Goal: Task Accomplishment & Management: Complete application form

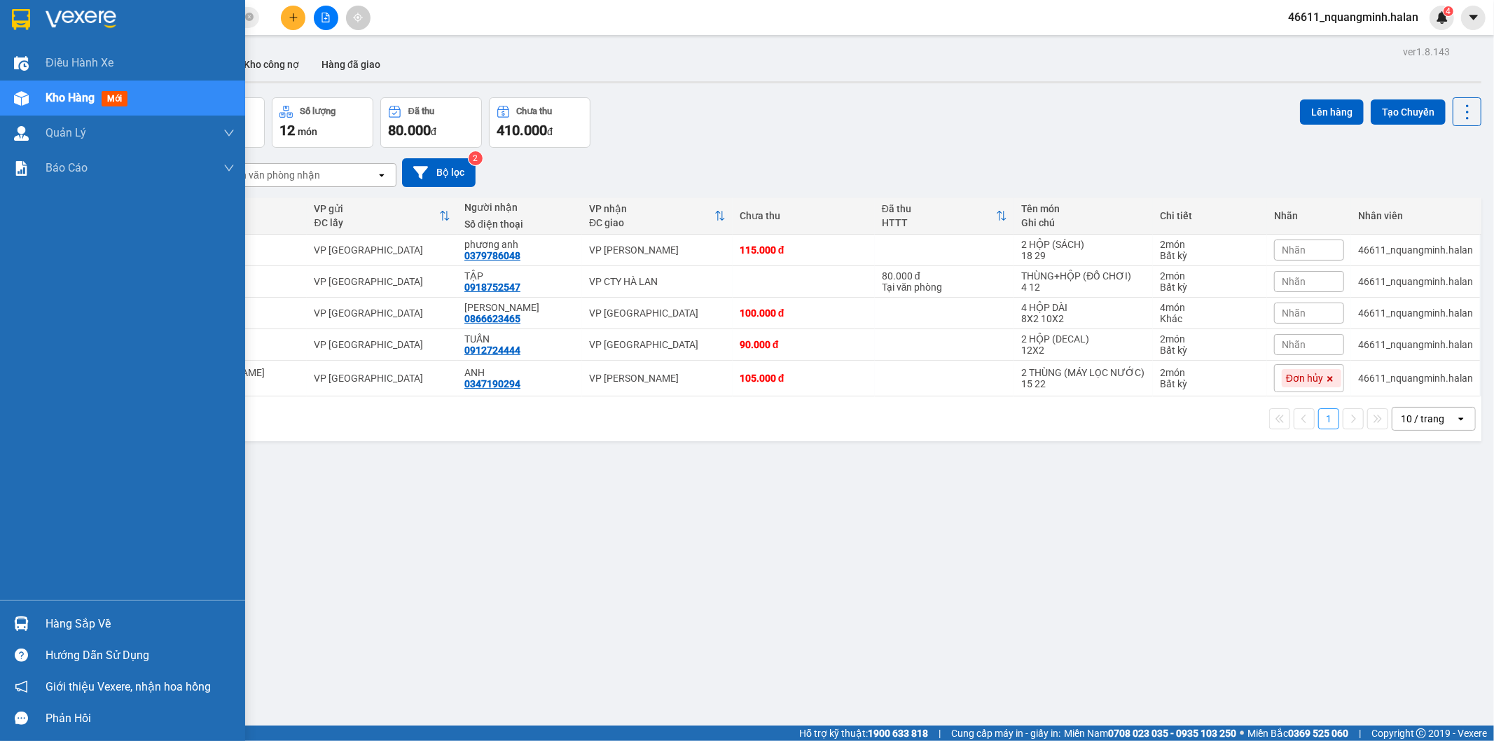
click at [37, 607] on div "Hàng sắp về Hướng dẫn sử dụng Giới thiệu Vexere, nhận hoa hồng Phản hồi" at bounding box center [122, 667] width 245 height 134
click at [48, 614] on div "Hàng sắp về" at bounding box center [140, 624] width 189 height 21
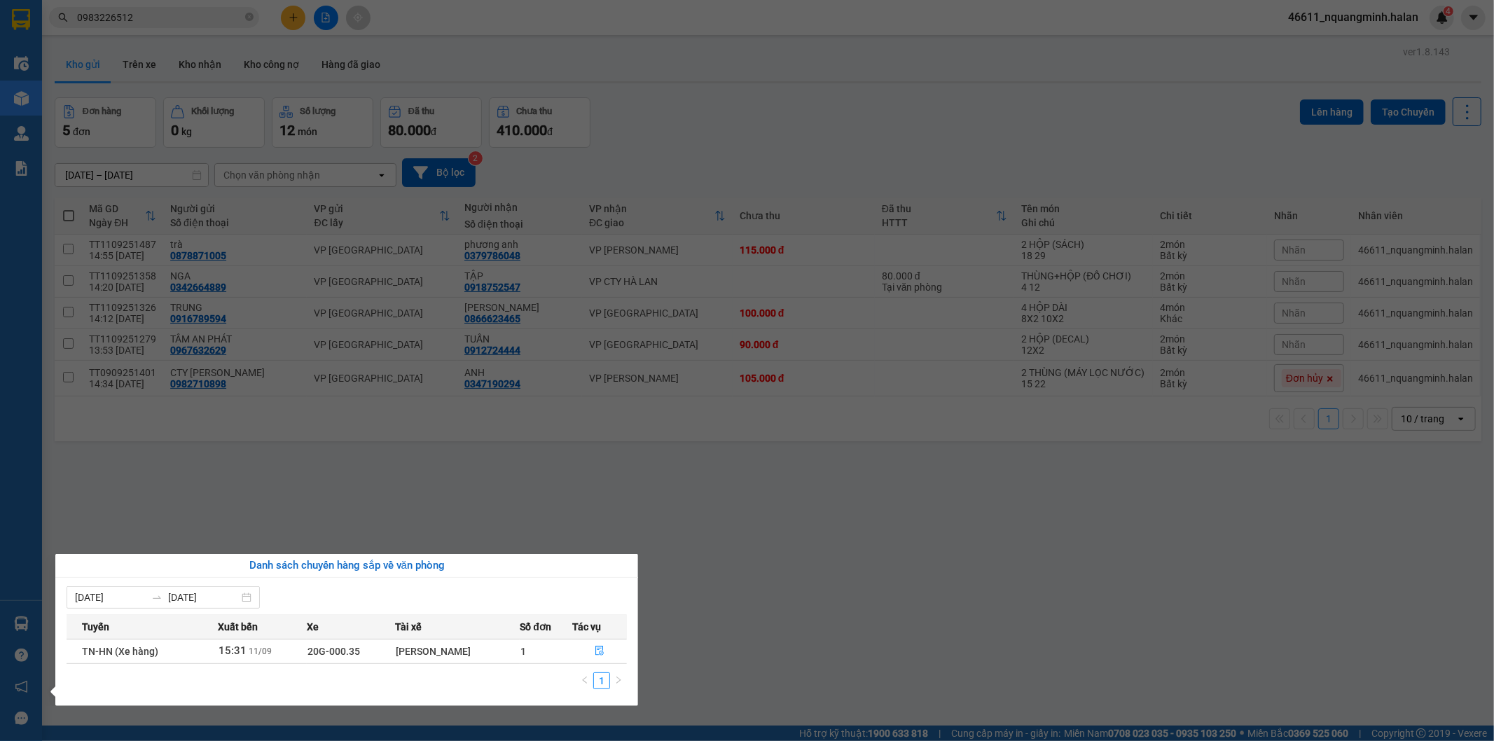
click at [478, 492] on section "Kết quả tìm kiếm ( 33 ) Bộ lọc Mã ĐH Trạng thái Món hàng Thu hộ Tổng cước Chưa …" at bounding box center [747, 370] width 1494 height 741
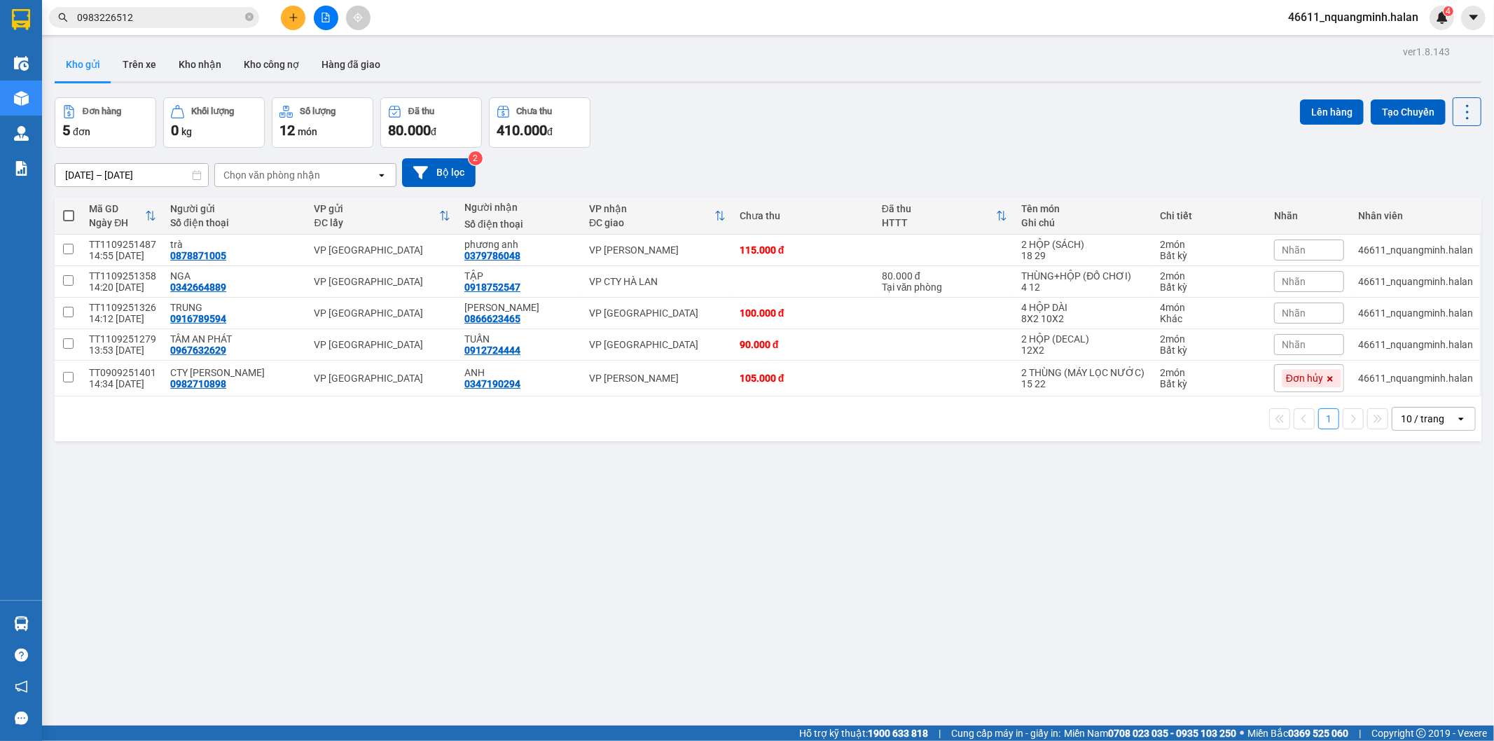
click at [71, 211] on span at bounding box center [68, 215] width 11 height 11
click at [69, 209] on input "checkbox" at bounding box center [69, 209] width 0 height 0
checkbox input "true"
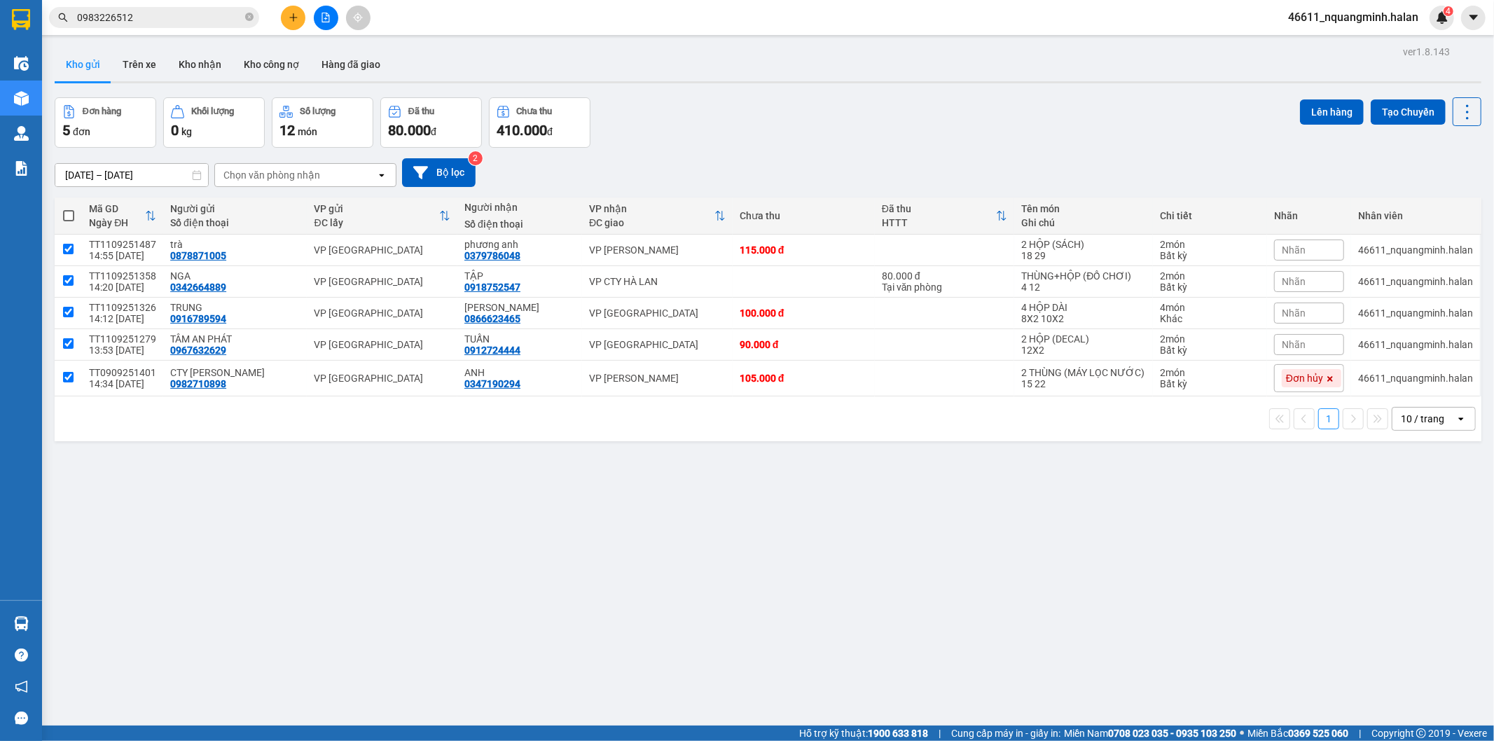
checkbox input "true"
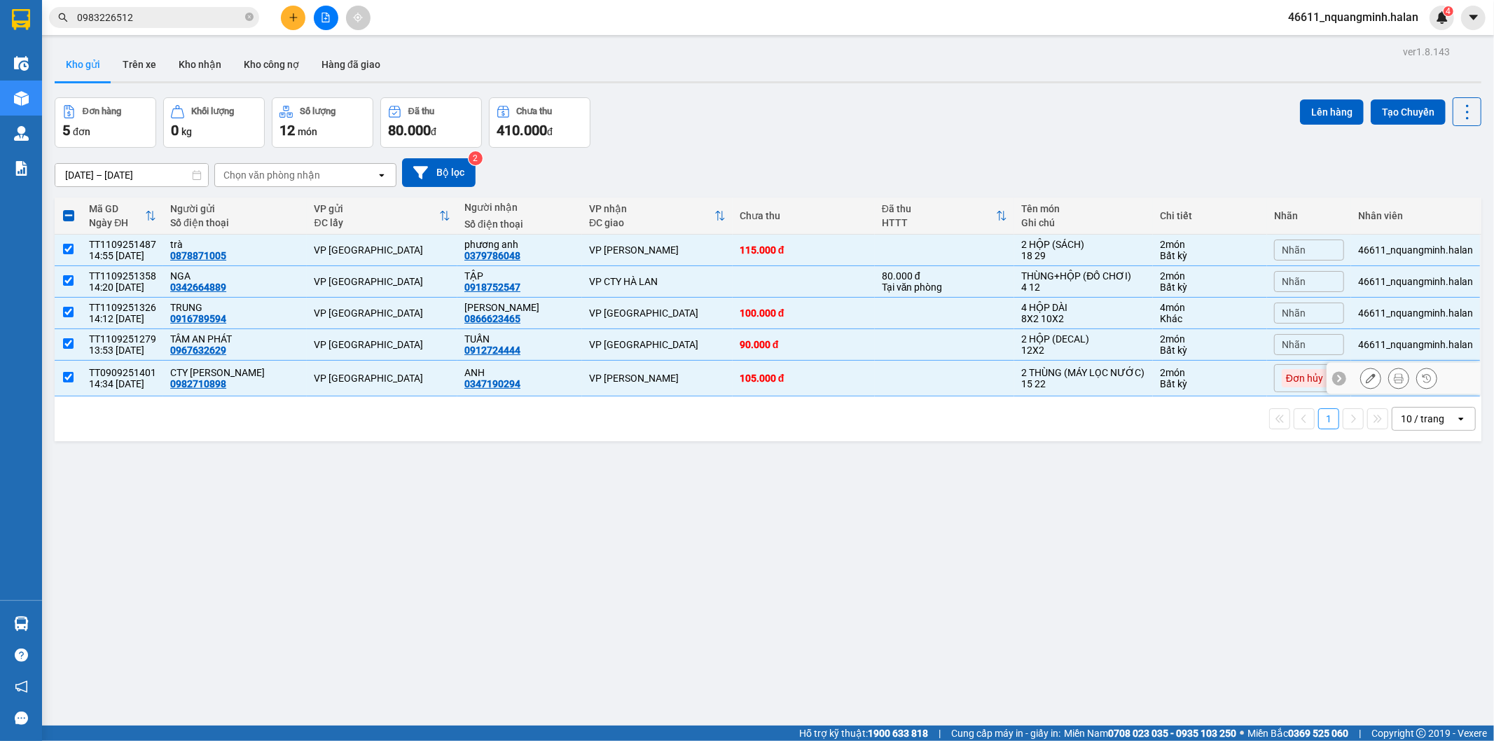
click at [802, 382] on div "105.000 đ" at bounding box center [804, 378] width 128 height 11
checkbox input "false"
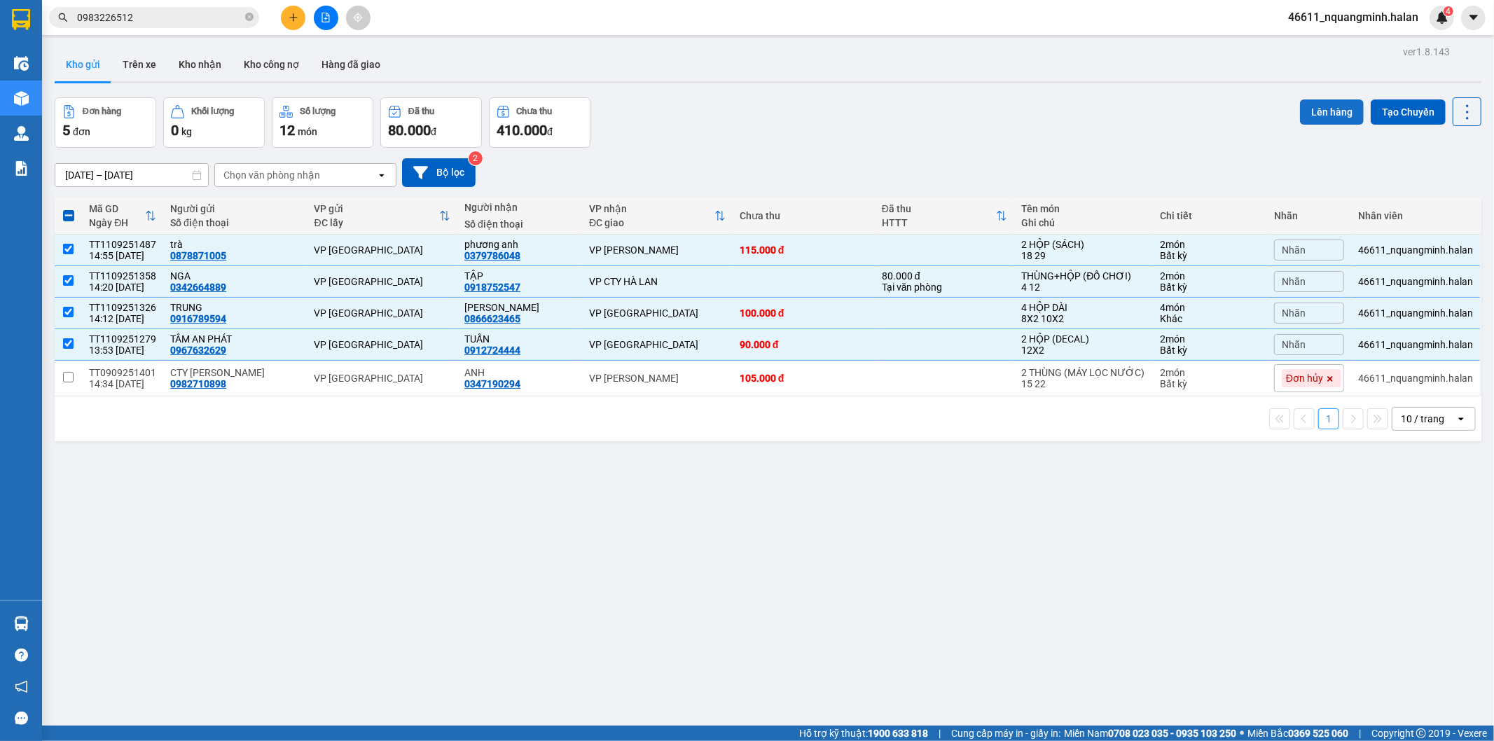
click at [1310, 113] on button "Lên hàng" at bounding box center [1332, 111] width 64 height 25
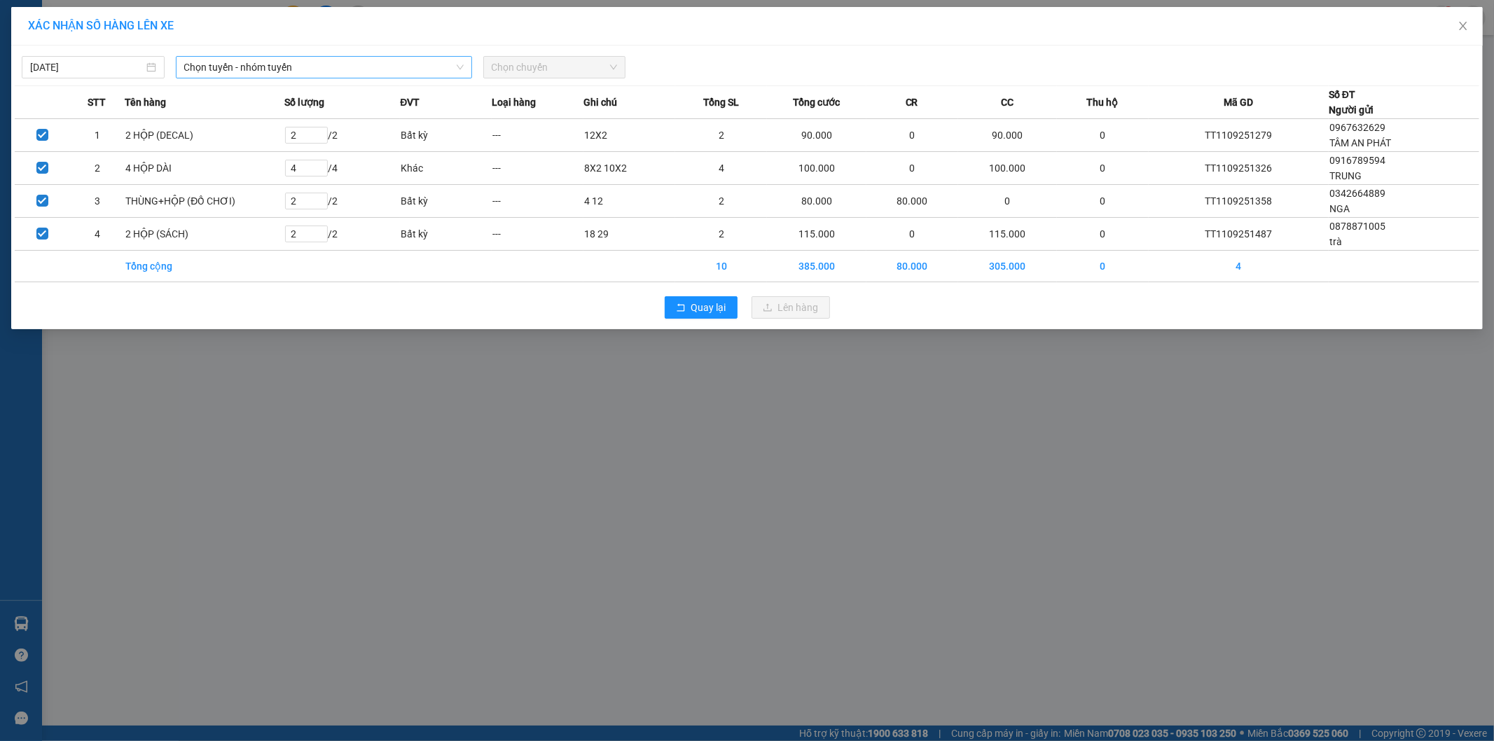
click at [354, 71] on span "Chọn tuyến - nhóm tuyến" at bounding box center [324, 67] width 280 height 21
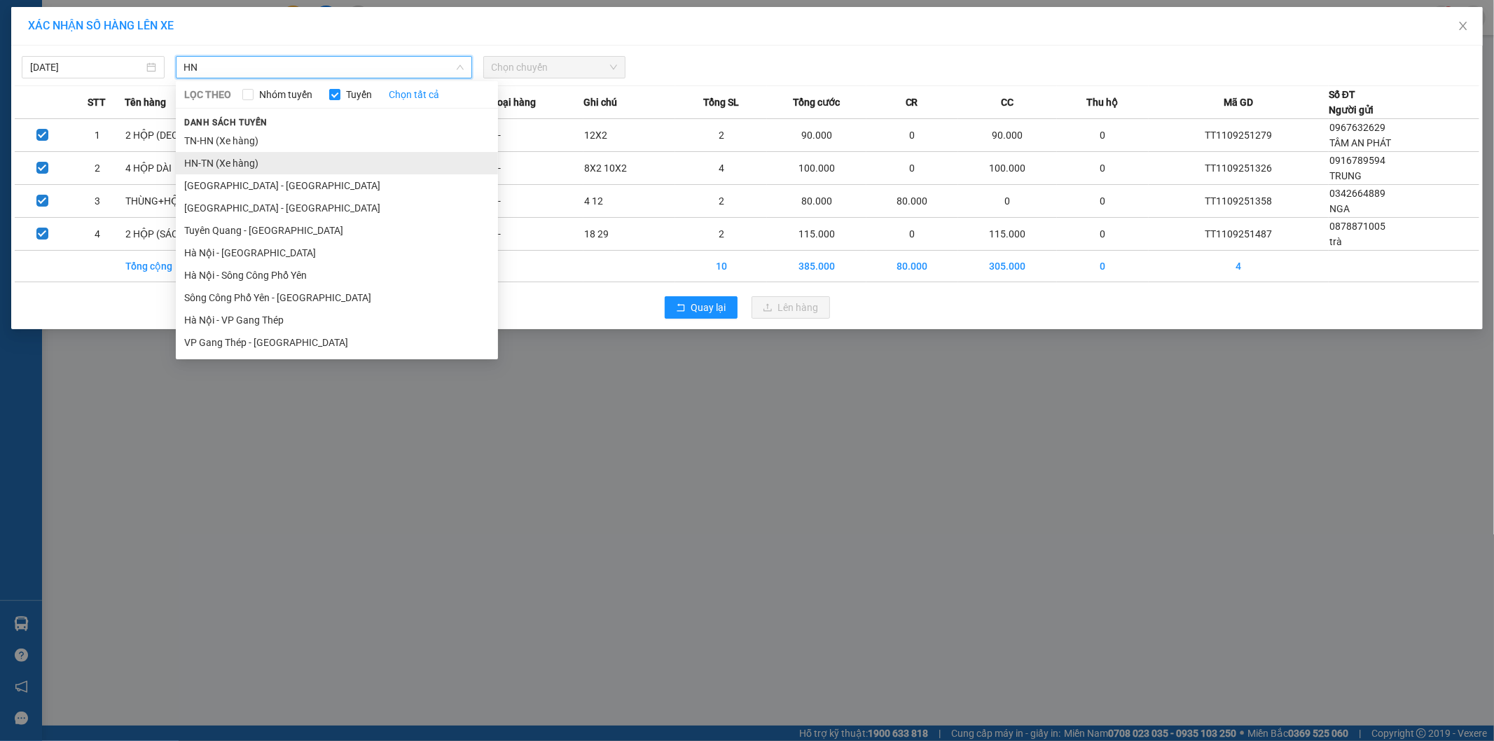
type input "HN"
click at [224, 165] on li "HN-TN (Xe hàng)" at bounding box center [337, 163] width 322 height 22
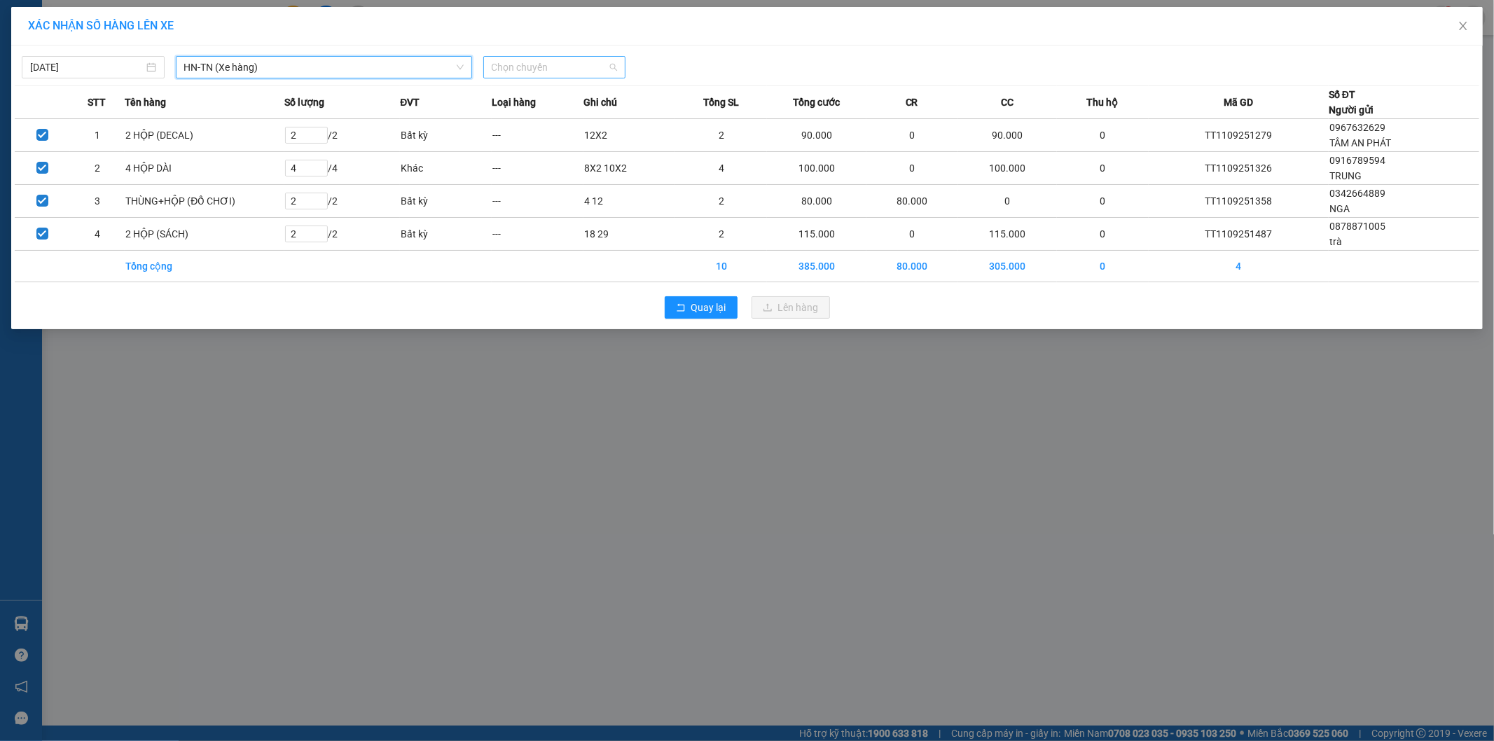
click at [528, 74] on span "Chọn chuyến" at bounding box center [555, 67] width 126 height 21
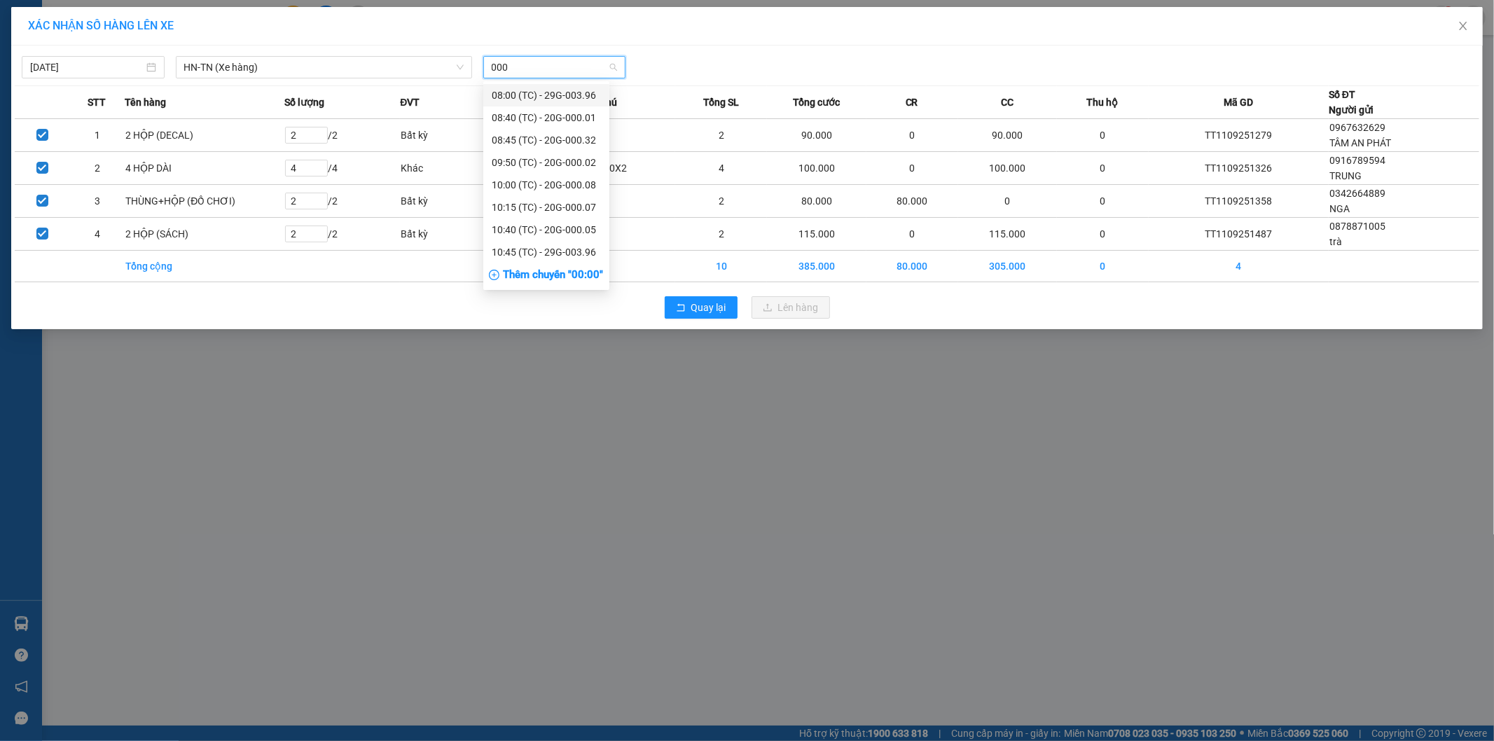
type input "0008"
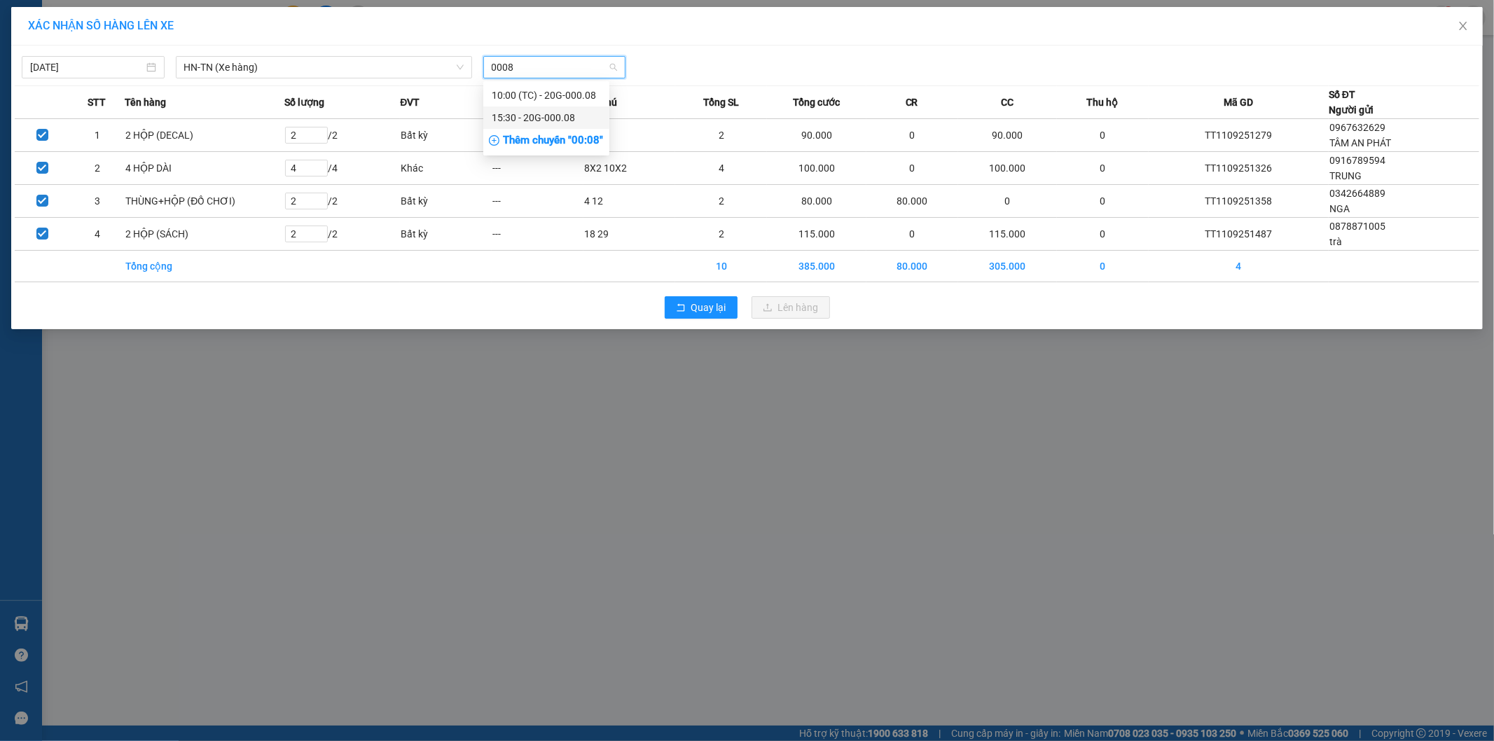
click at [537, 114] on div "15:30 - 20G-000.08" at bounding box center [546, 117] width 109 height 15
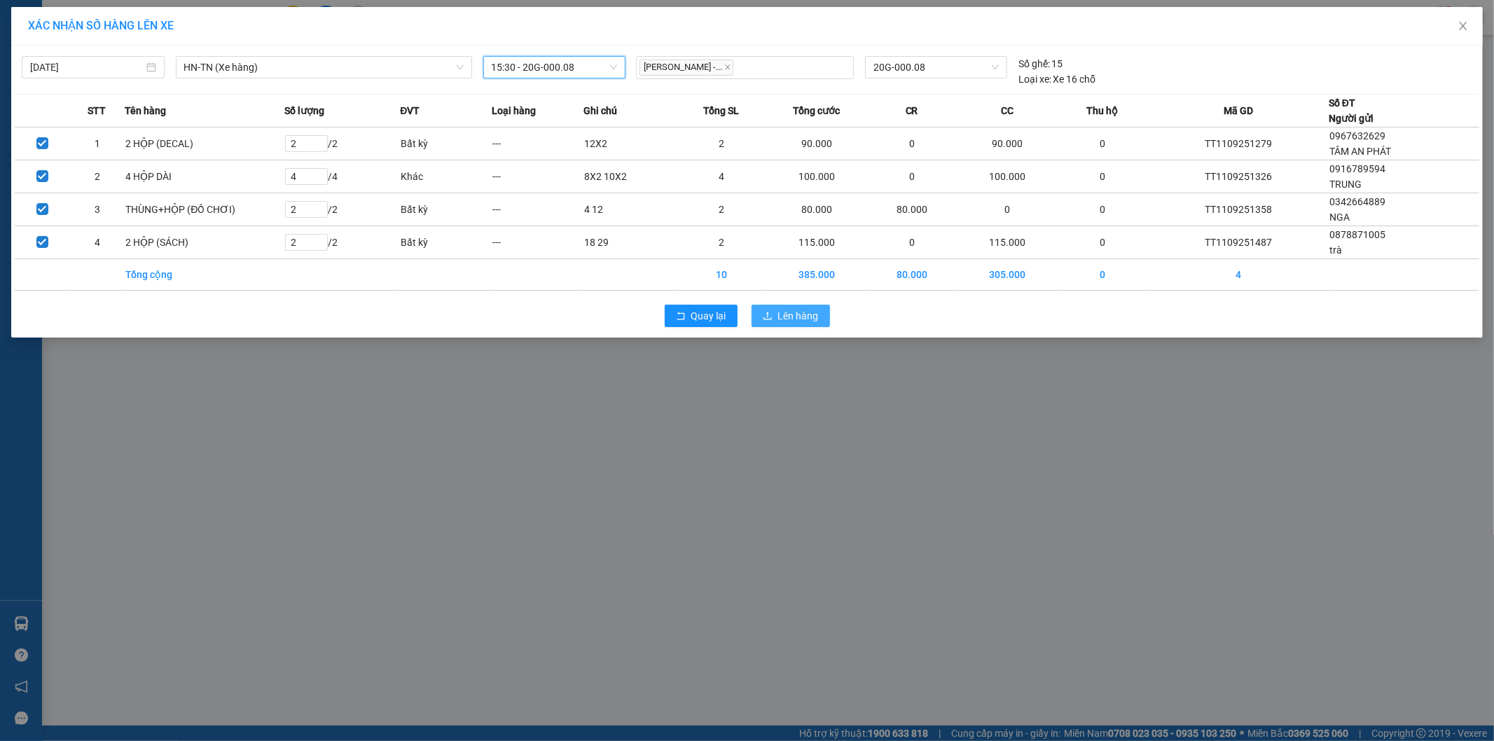
click at [782, 305] on button "Lên hàng" at bounding box center [791, 316] width 78 height 22
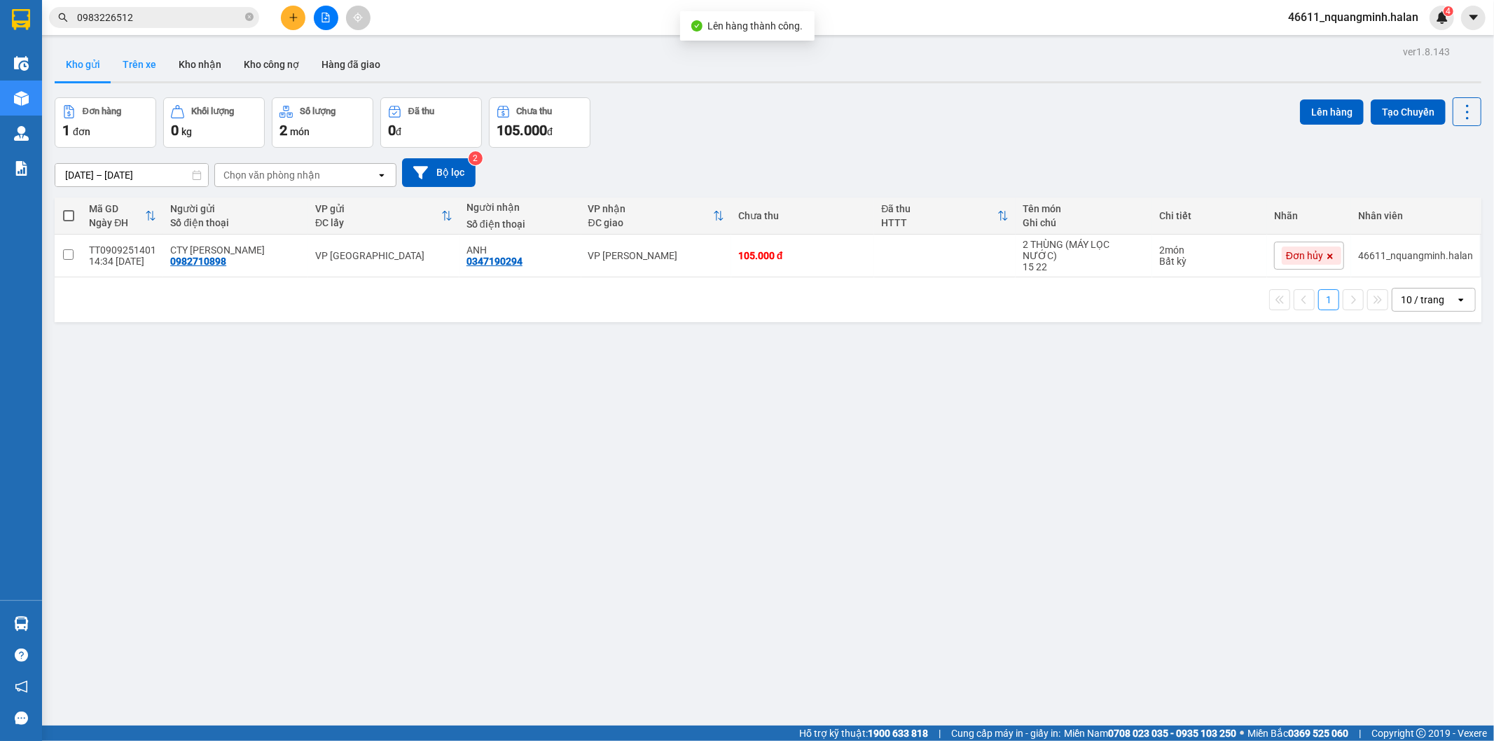
drag, startPoint x: 149, startPoint y: 57, endPoint x: 52, endPoint y: 64, distance: 96.9
click at [147, 57] on button "Trên xe" at bounding box center [139, 65] width 56 height 34
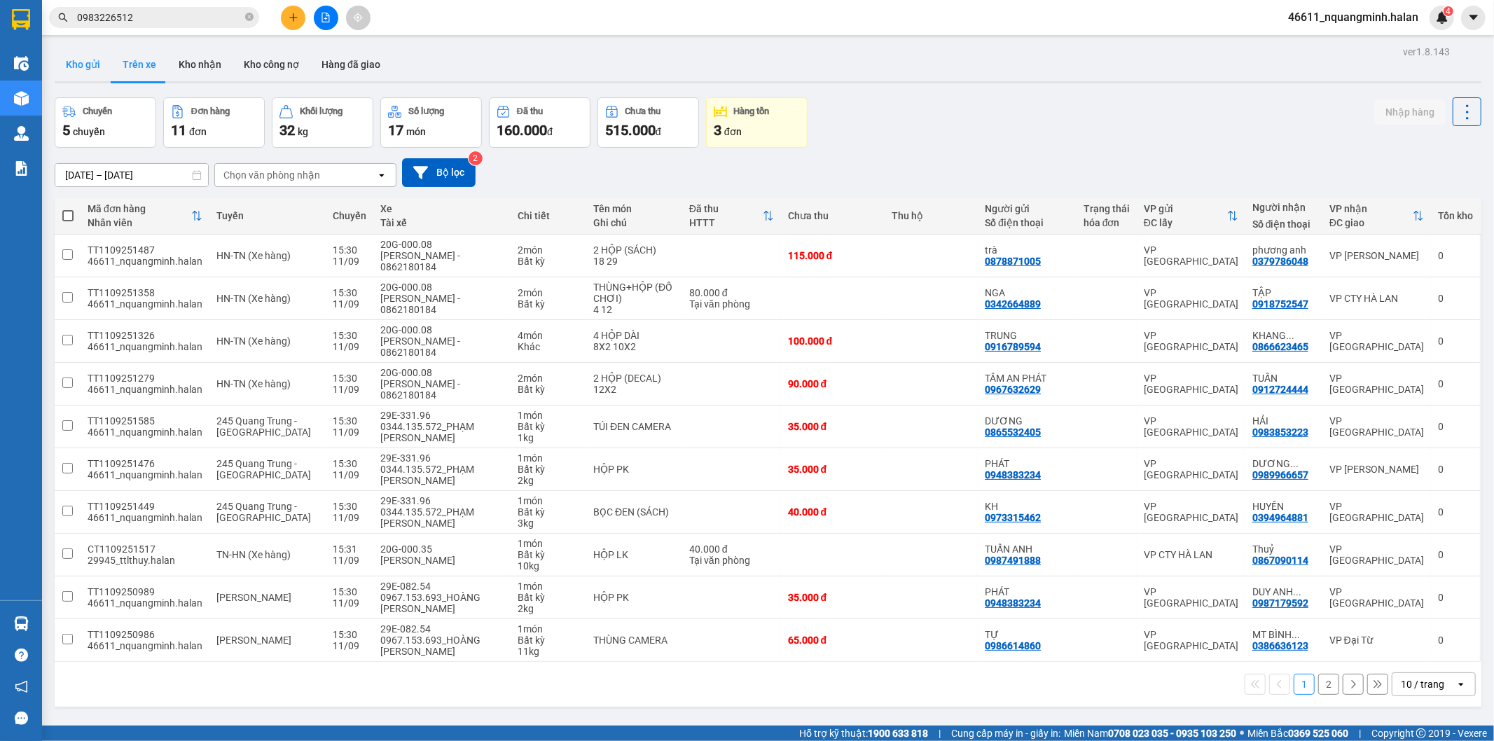
click at [90, 66] on button "Kho gửi" at bounding box center [83, 65] width 57 height 34
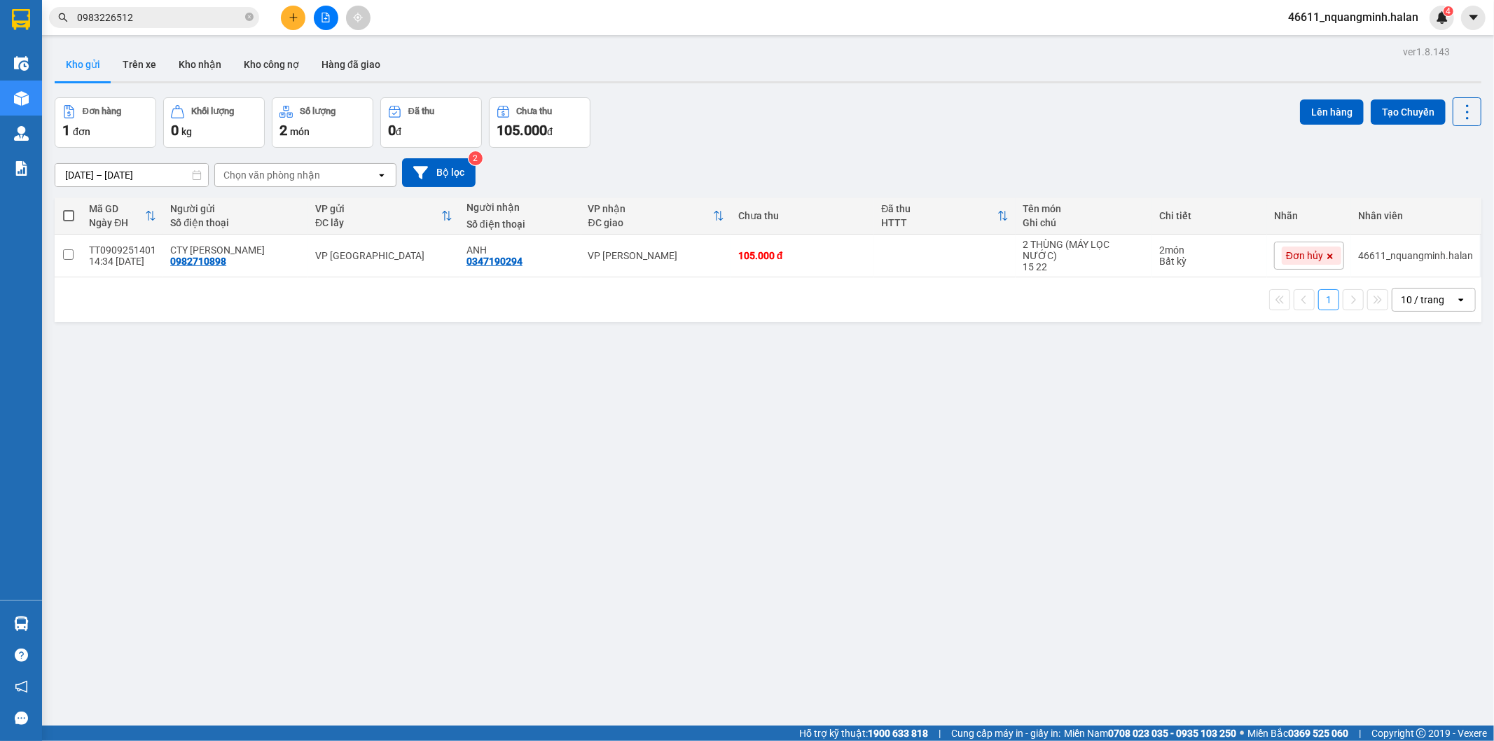
drag, startPoint x: 147, startPoint y: 13, endPoint x: 0, endPoint y: 0, distance: 147.6
click at [0, 2] on section "Kết quả tìm kiếm ( 33 ) Bộ lọc Mã ĐH Trạng thái Món hàng Thu hộ Tổng cước Chưa …" at bounding box center [747, 370] width 1494 height 741
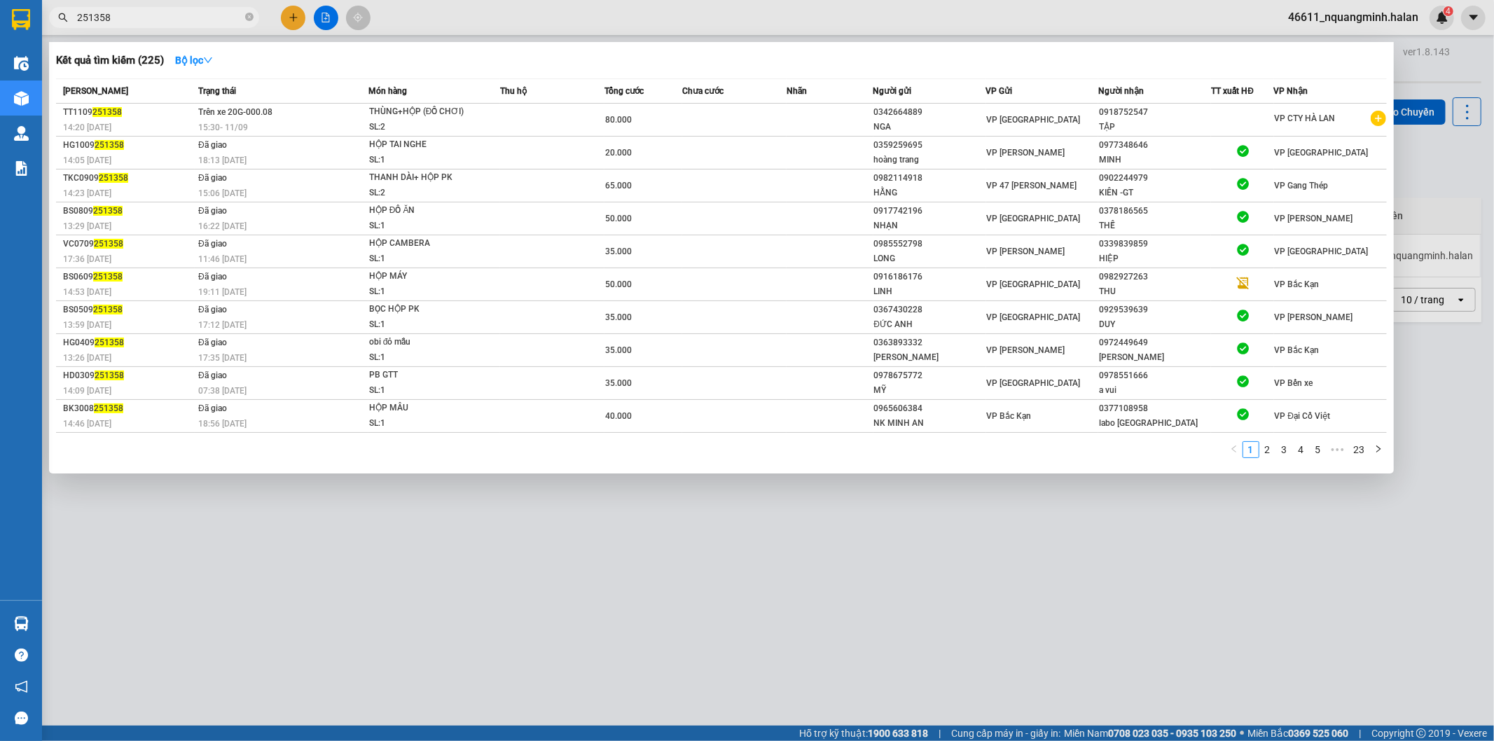
type input "251358"
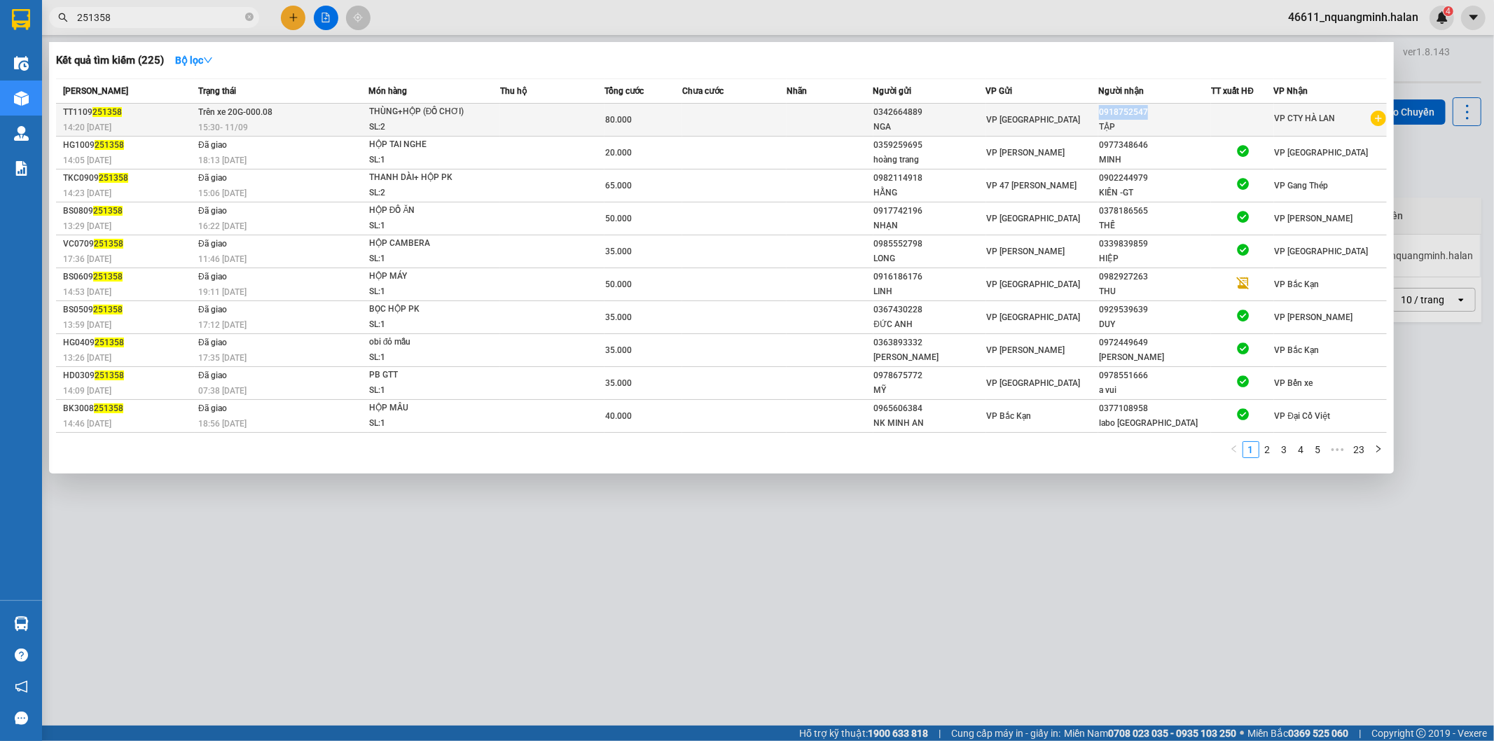
copy div "0918752547"
drag, startPoint x: 1157, startPoint y: 110, endPoint x: 1100, endPoint y: 110, distance: 57.4
click at [1100, 110] on div "0918752547" at bounding box center [1154, 112] width 111 height 15
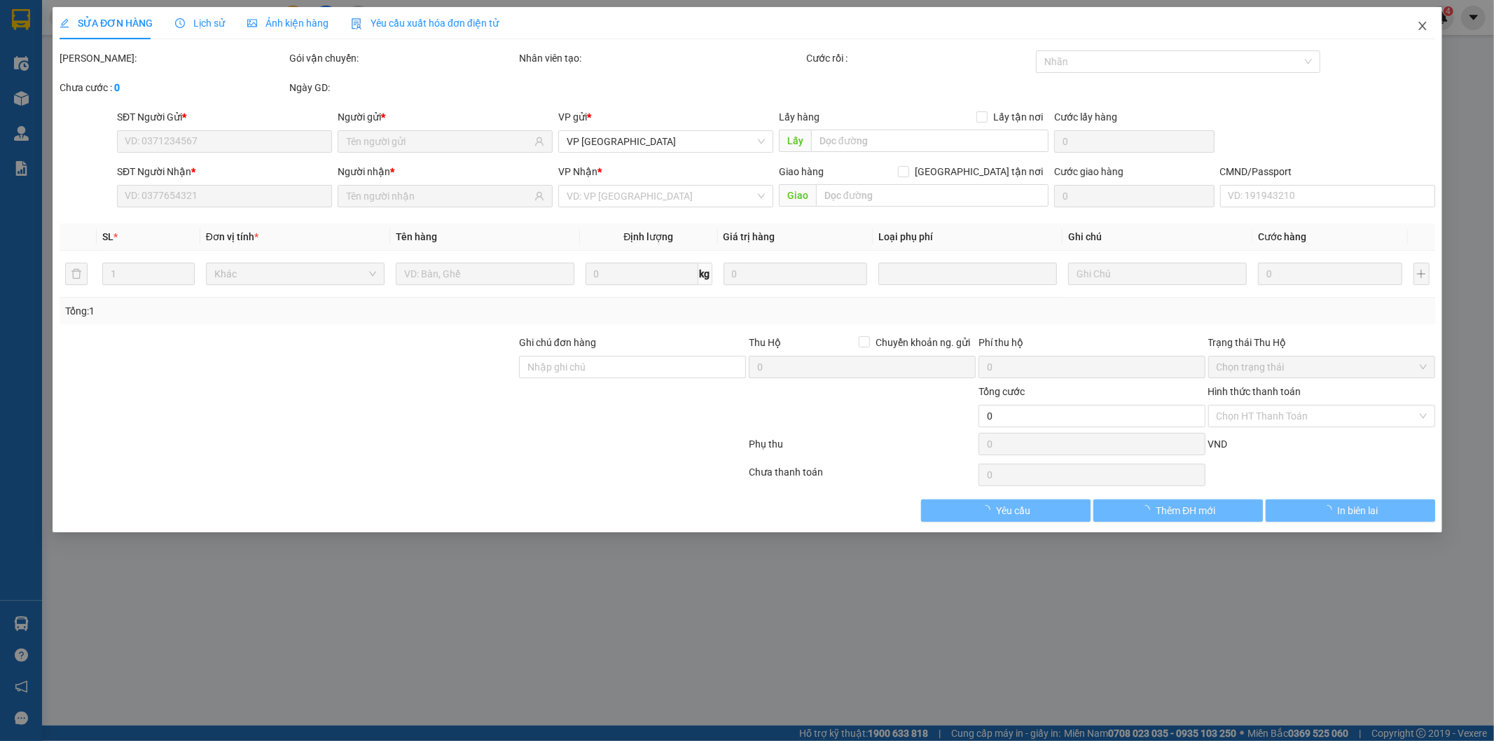
type input "0342664889"
type input "0918752547"
type input "80.000"
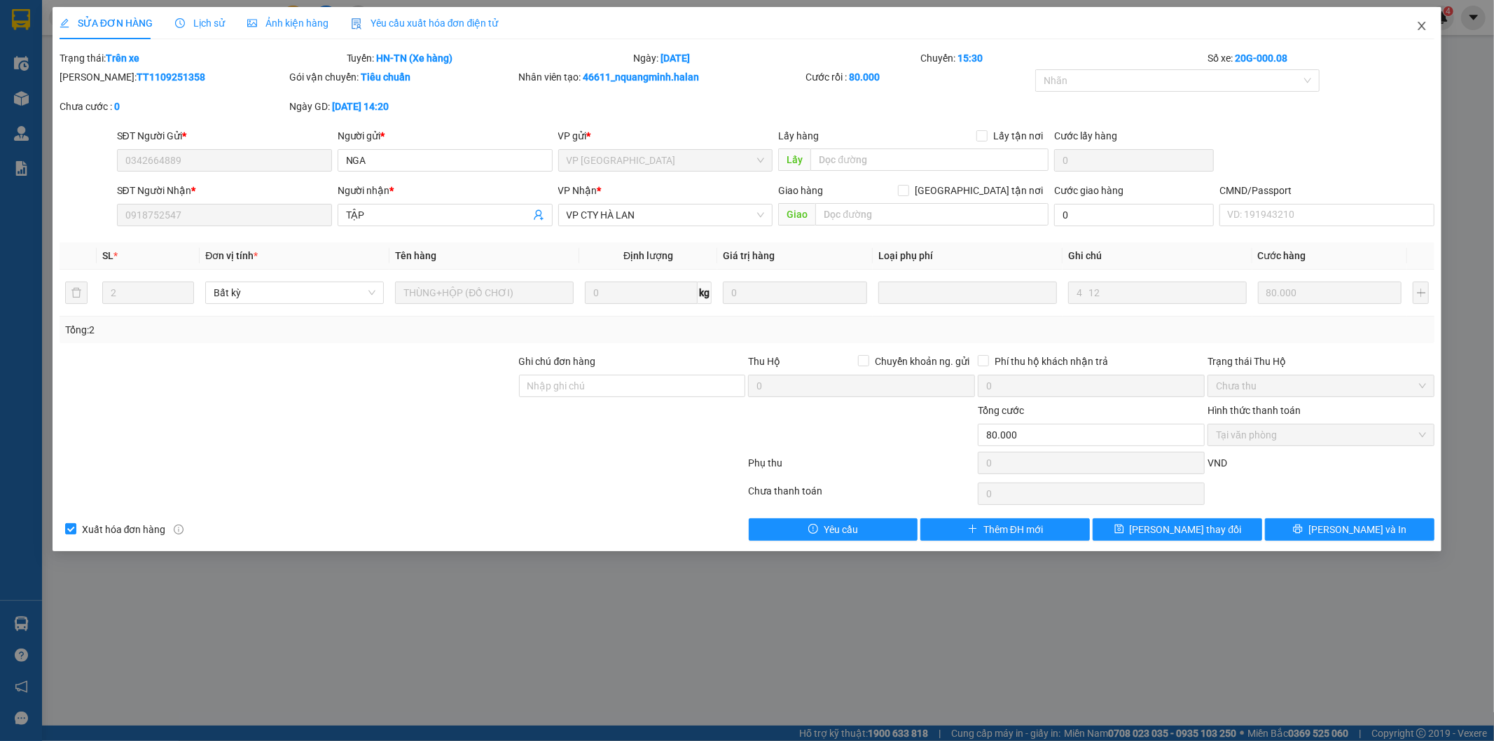
click at [1424, 21] on icon "close" at bounding box center [1421, 25] width 11 height 11
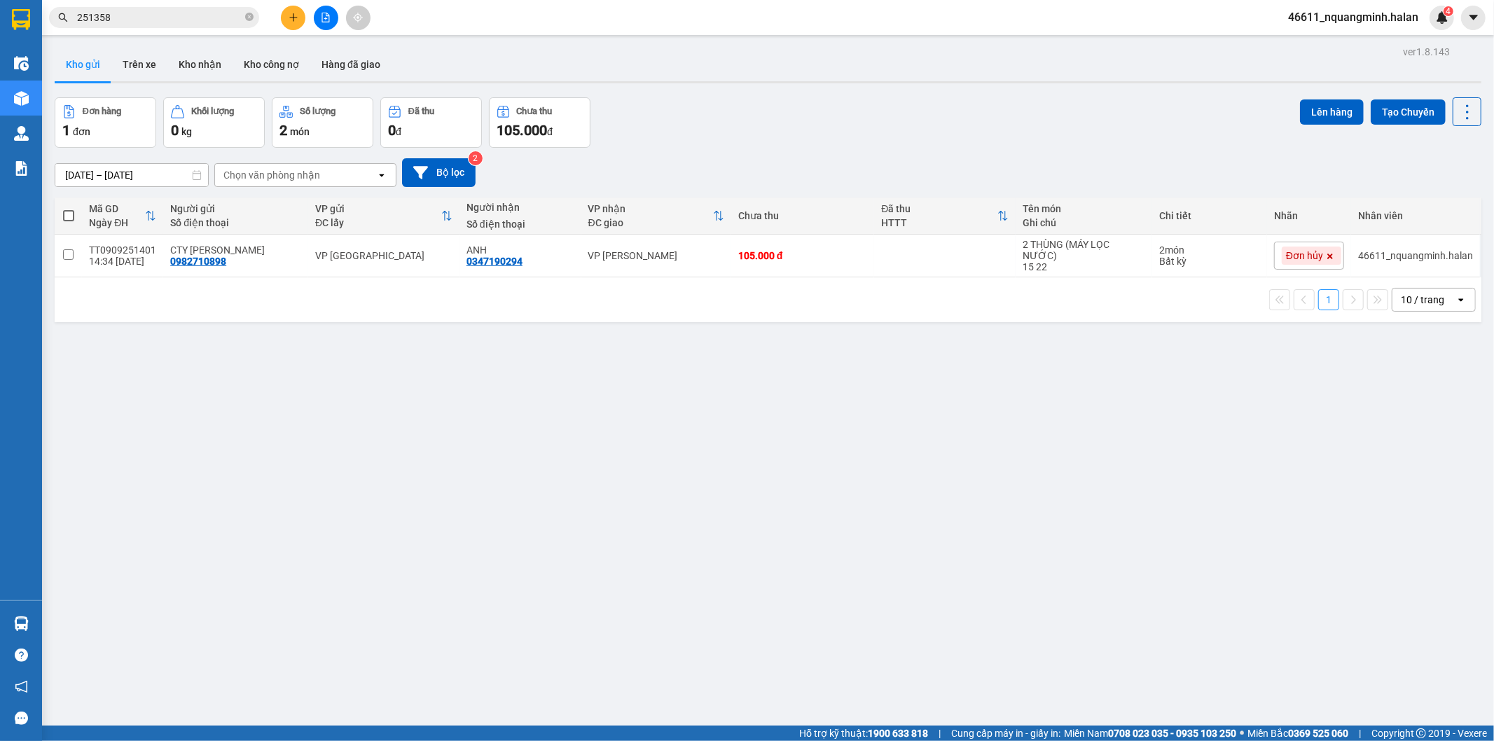
drag, startPoint x: 156, startPoint y: 21, endPoint x: 0, endPoint y: 19, distance: 156.2
click at [0, 19] on section "Kết quả tìm kiếm ( 225 ) Bộ lọc Mã ĐH Trạng thái Món hàng Thu hộ Tổng cước Chưa…" at bounding box center [747, 370] width 1494 height 741
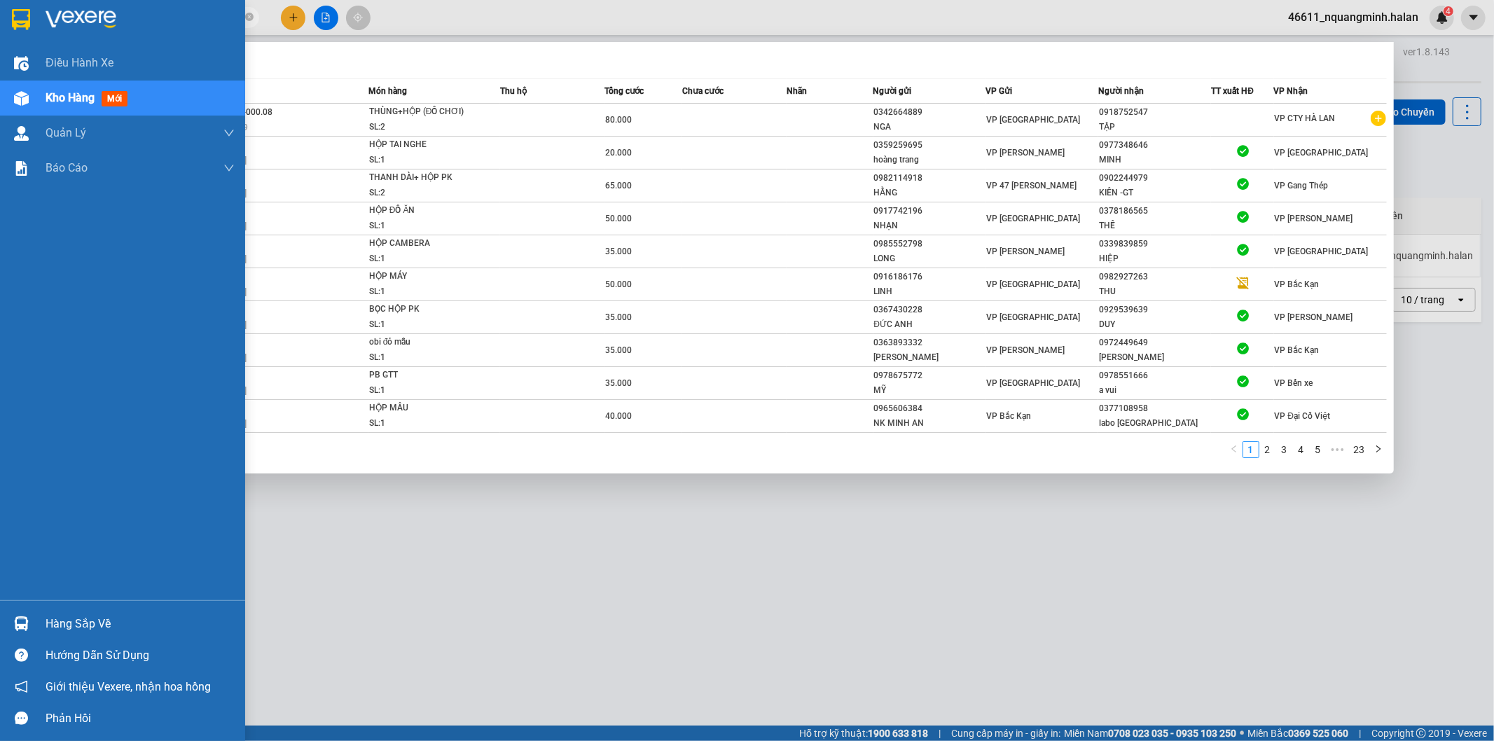
paste input "0918752547"
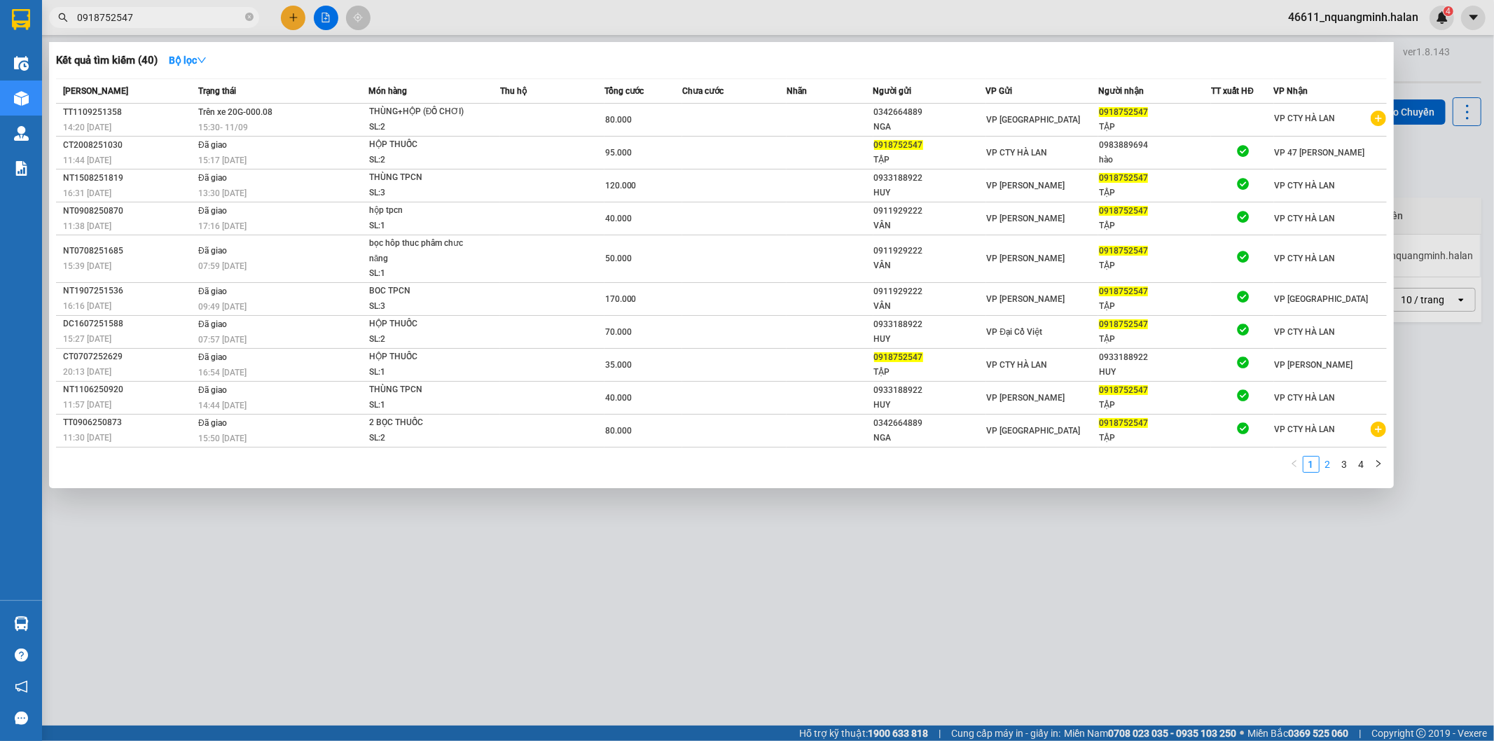
type input "0918752547"
click at [1330, 470] on link "2" at bounding box center [1327, 464] width 15 height 15
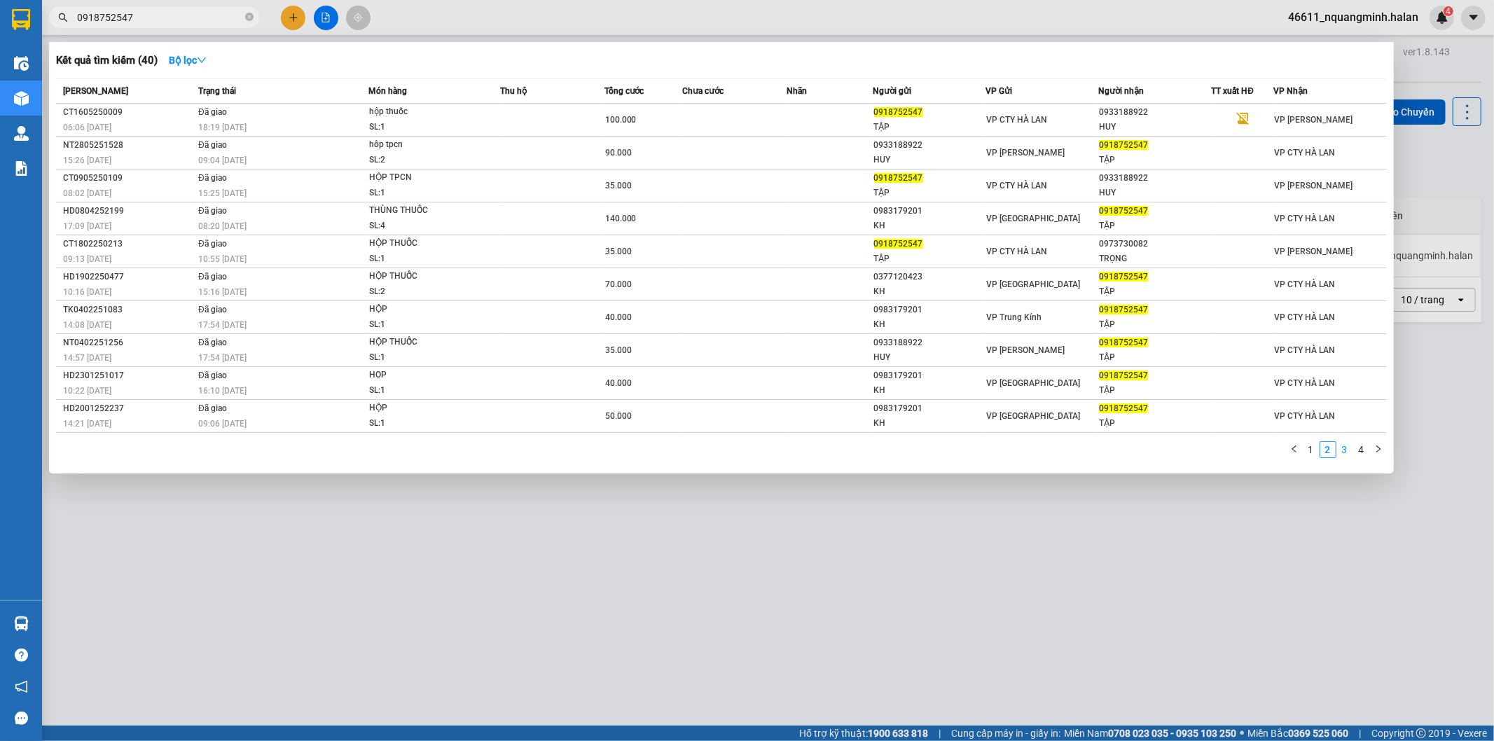
click at [1347, 453] on link "3" at bounding box center [1344, 449] width 15 height 15
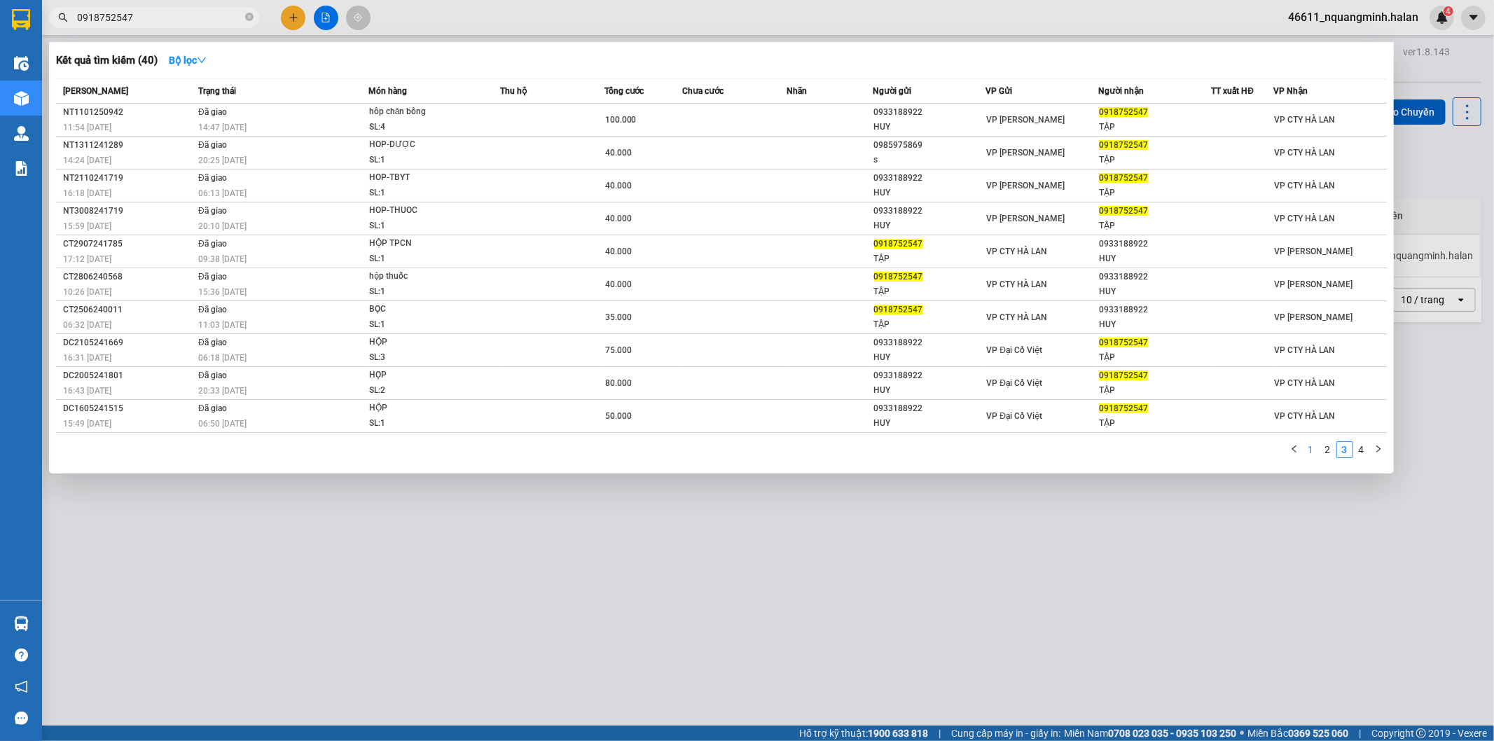
click at [1318, 450] on link "1" at bounding box center [1311, 449] width 15 height 15
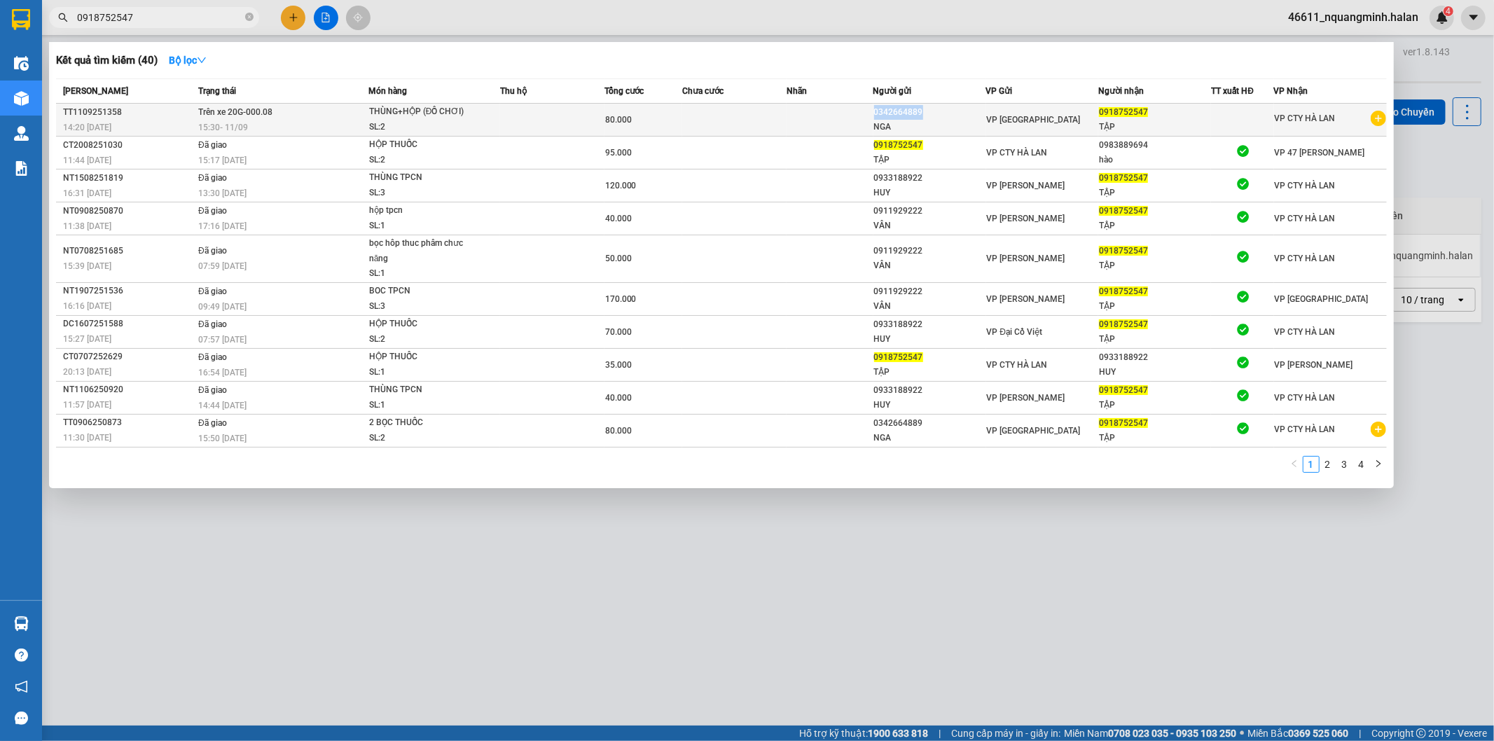
copy div "0342664889"
drag, startPoint x: 934, startPoint y: 106, endPoint x: 871, endPoint y: 112, distance: 63.3
click at [871, 112] on tr "TT1109251358 14:20 [DATE] Trên xe 20G-000.08 15:30 [DATE] THÙNG+HỘP (ĐỒ CHƠI) S…" at bounding box center [721, 120] width 1331 height 33
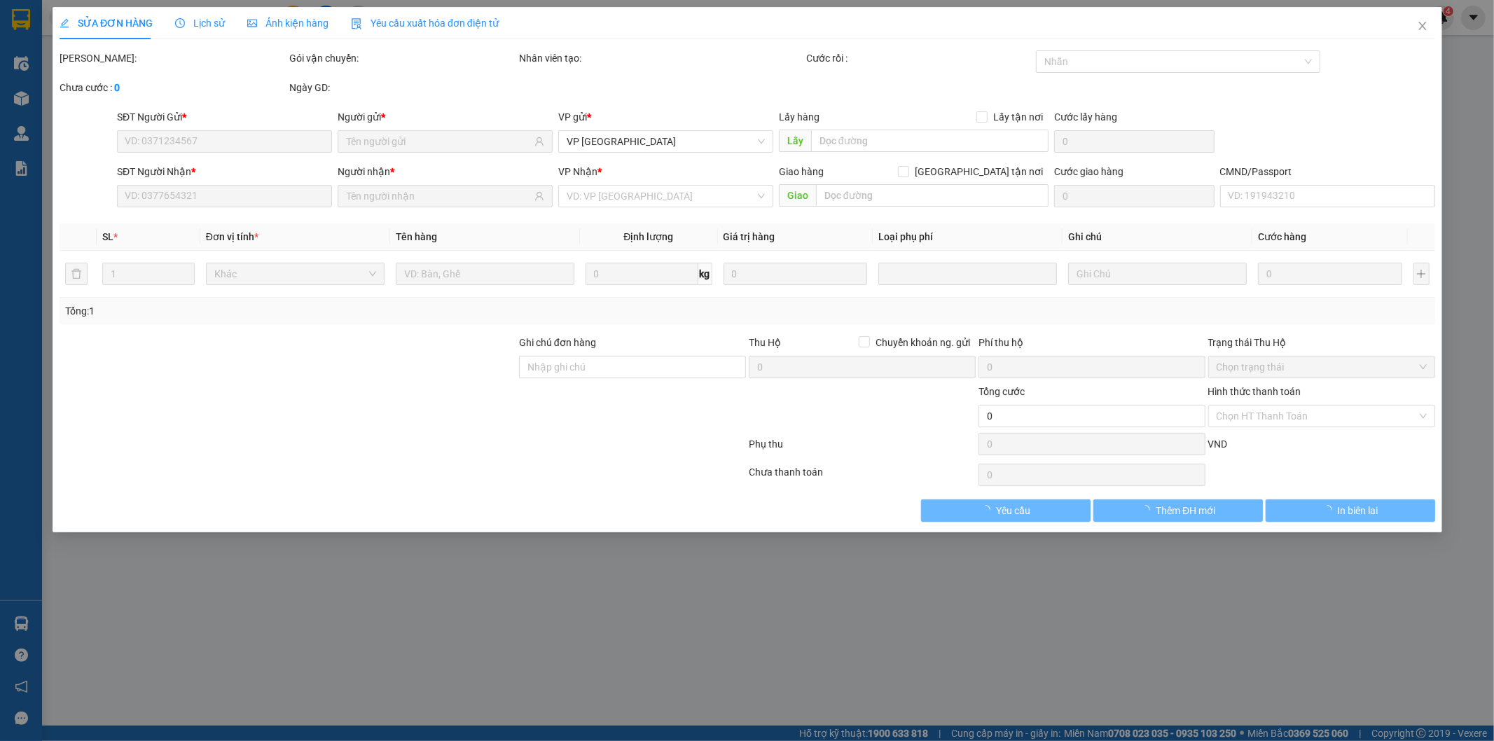
type input "0342664889"
type input "0918752547"
type input "80.000"
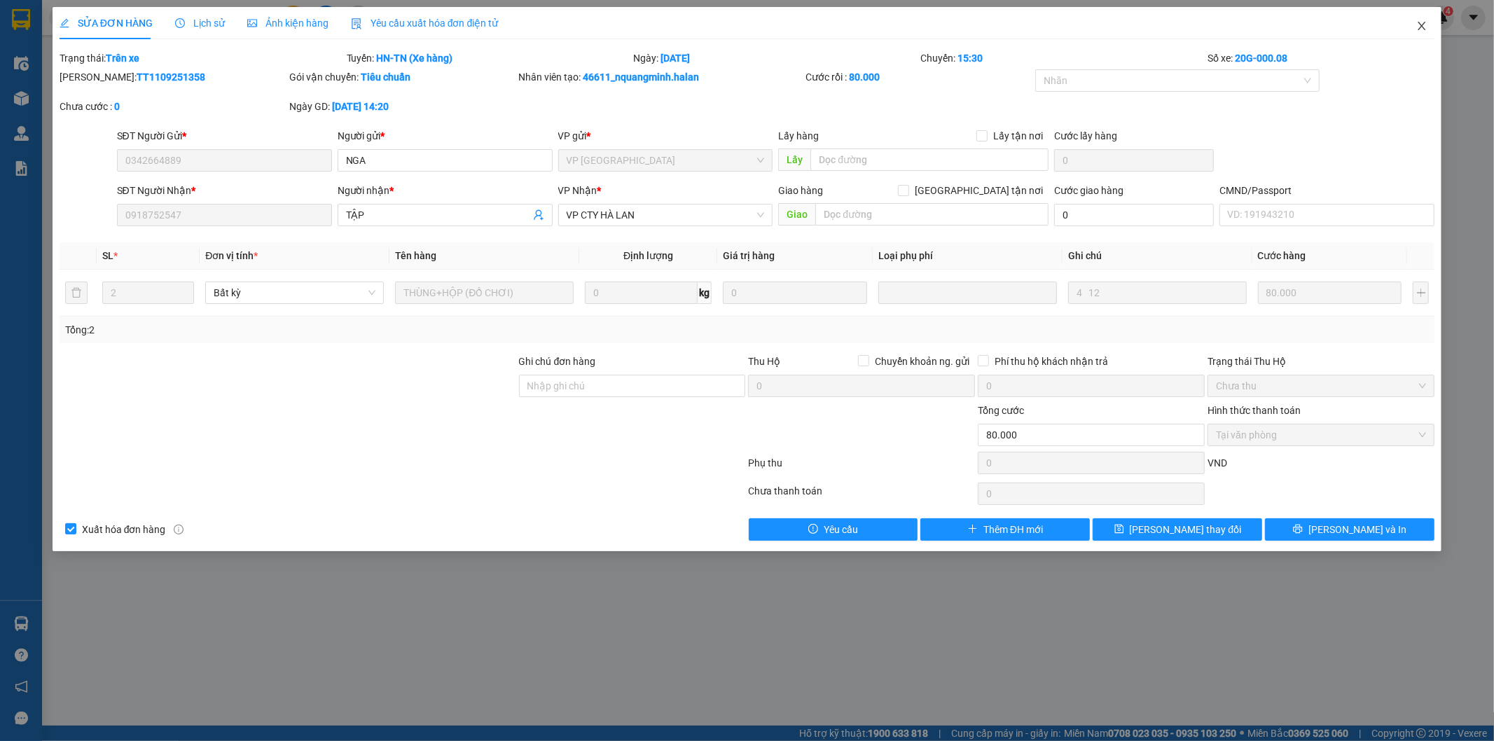
click at [1421, 25] on icon "close" at bounding box center [1423, 26] width 8 height 8
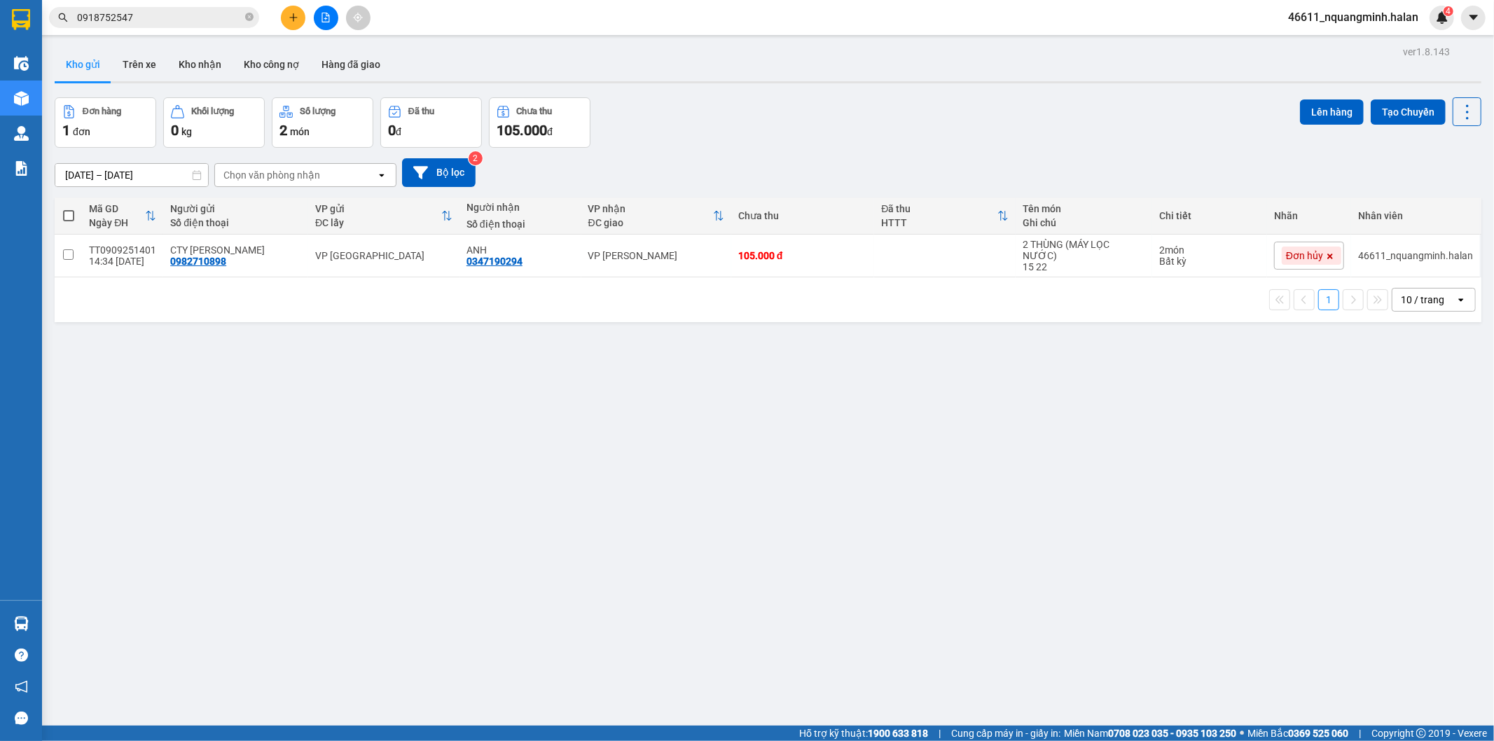
drag, startPoint x: 158, startPoint y: 16, endPoint x: 0, endPoint y: 14, distance: 158.3
click at [55, 18] on span "0918752547" at bounding box center [154, 17] width 210 height 21
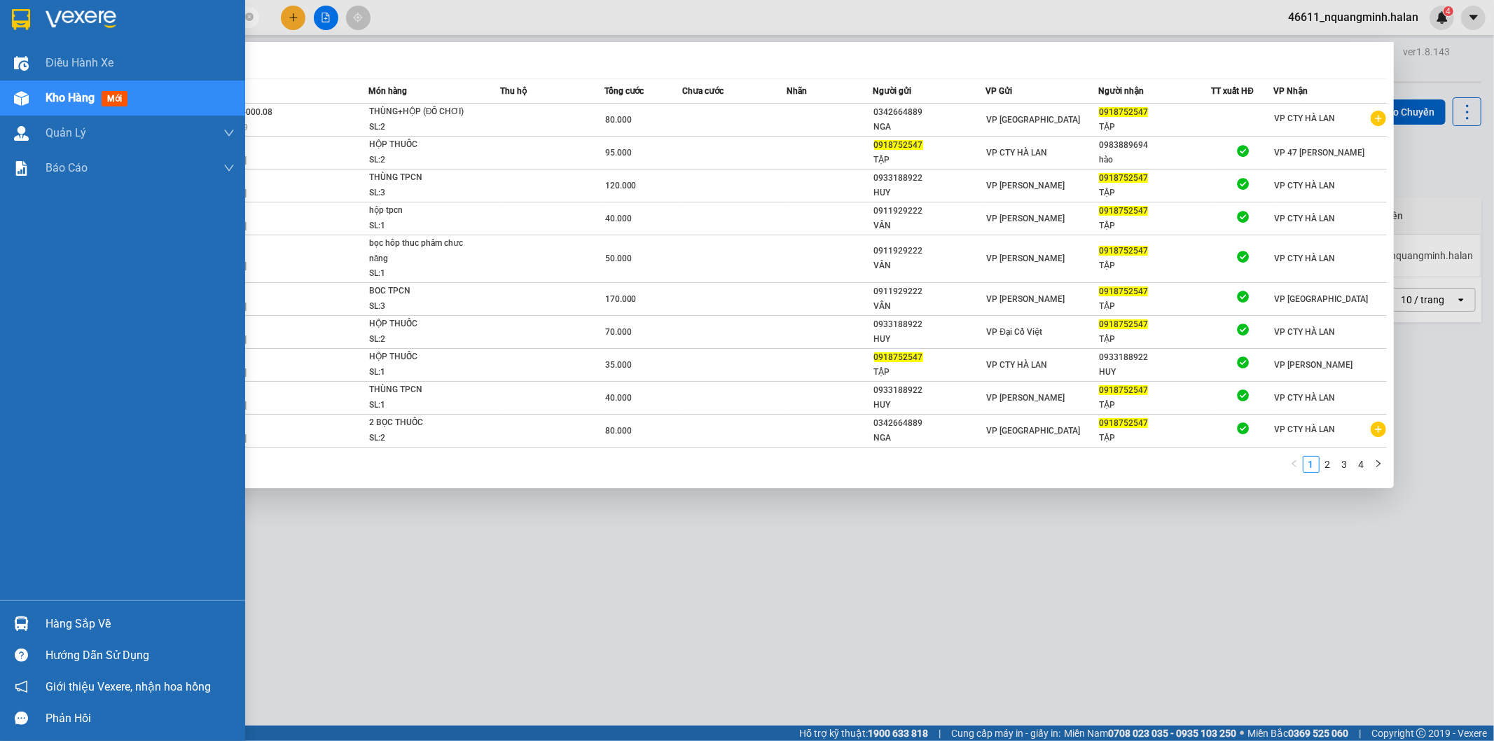
paste input "342664889"
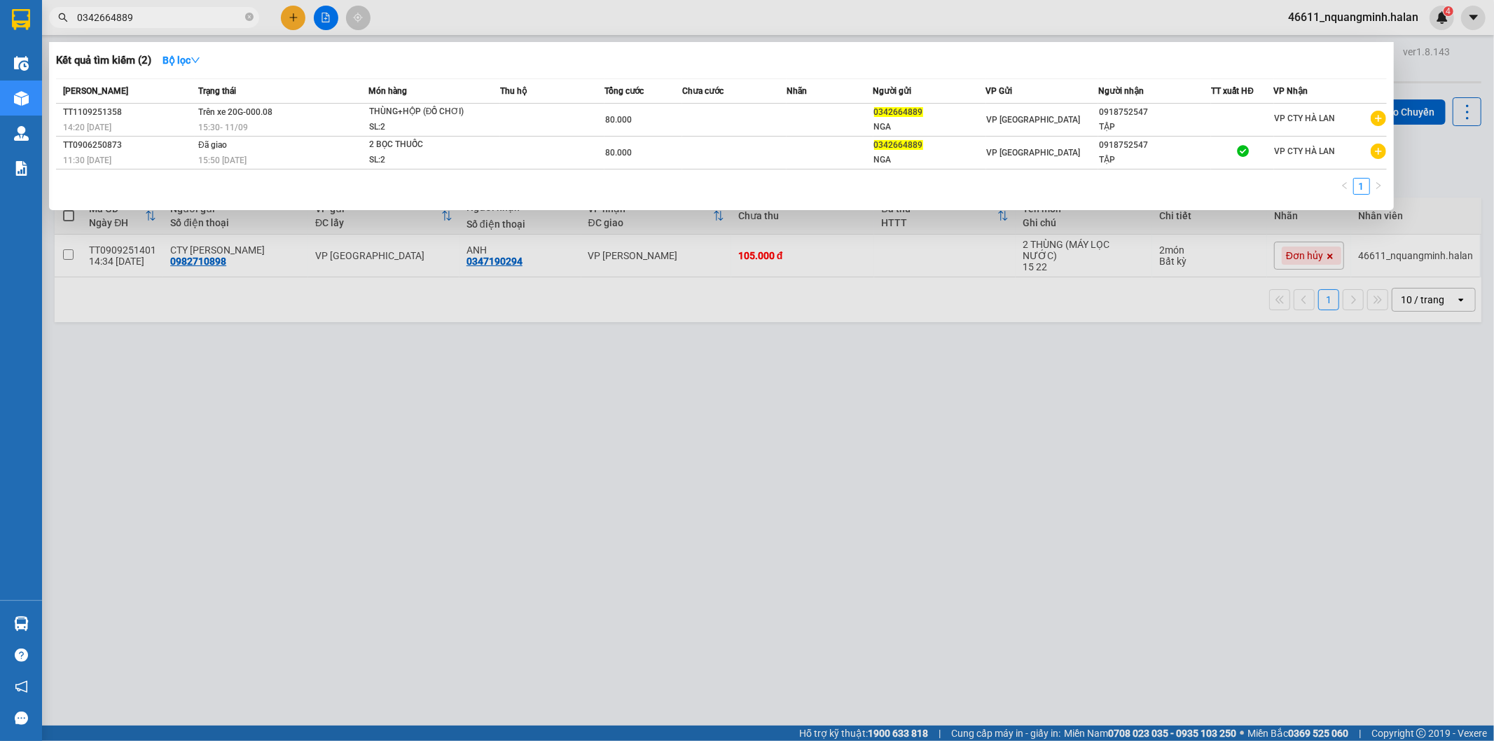
type input "0342664889"
click at [284, 188] on div "1" at bounding box center [721, 190] width 1331 height 25
click at [46, 670] on div at bounding box center [747, 370] width 1494 height 741
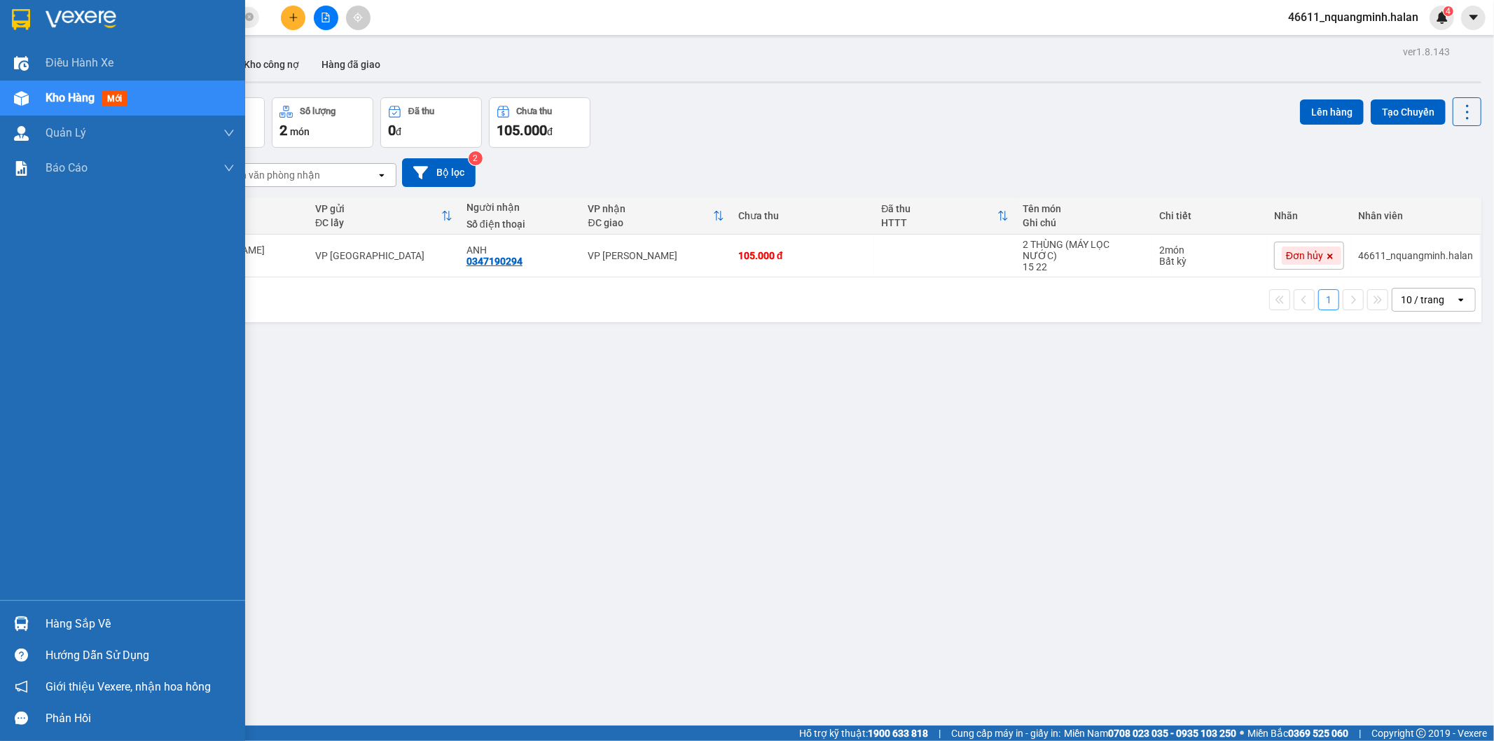
click at [33, 611] on div "Hàng sắp về" at bounding box center [122, 624] width 245 height 32
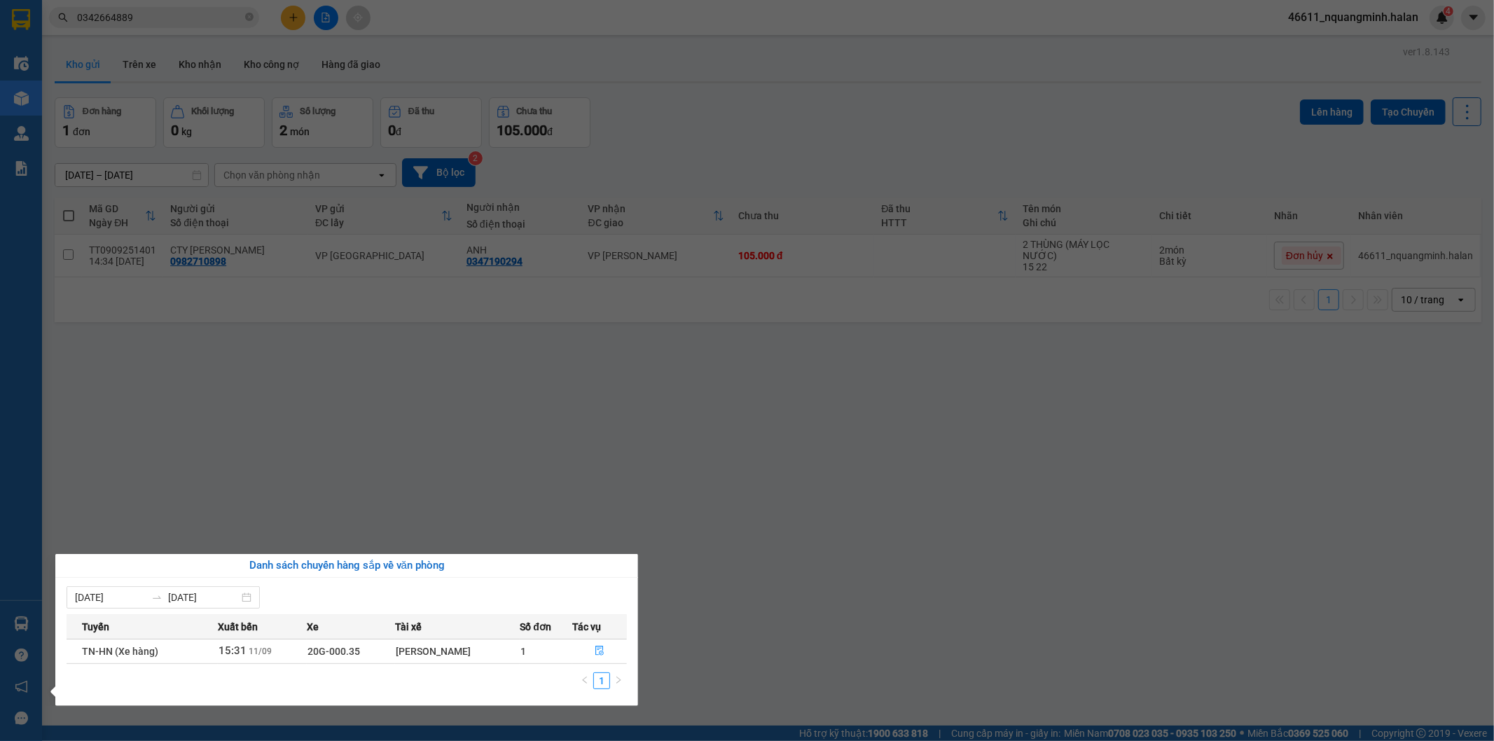
click at [299, 398] on section "Kết quả tìm kiếm ( 2 ) Bộ lọc Mã ĐH Trạng thái Món hàng Thu hộ Tổng cước Chưa c…" at bounding box center [747, 370] width 1494 height 741
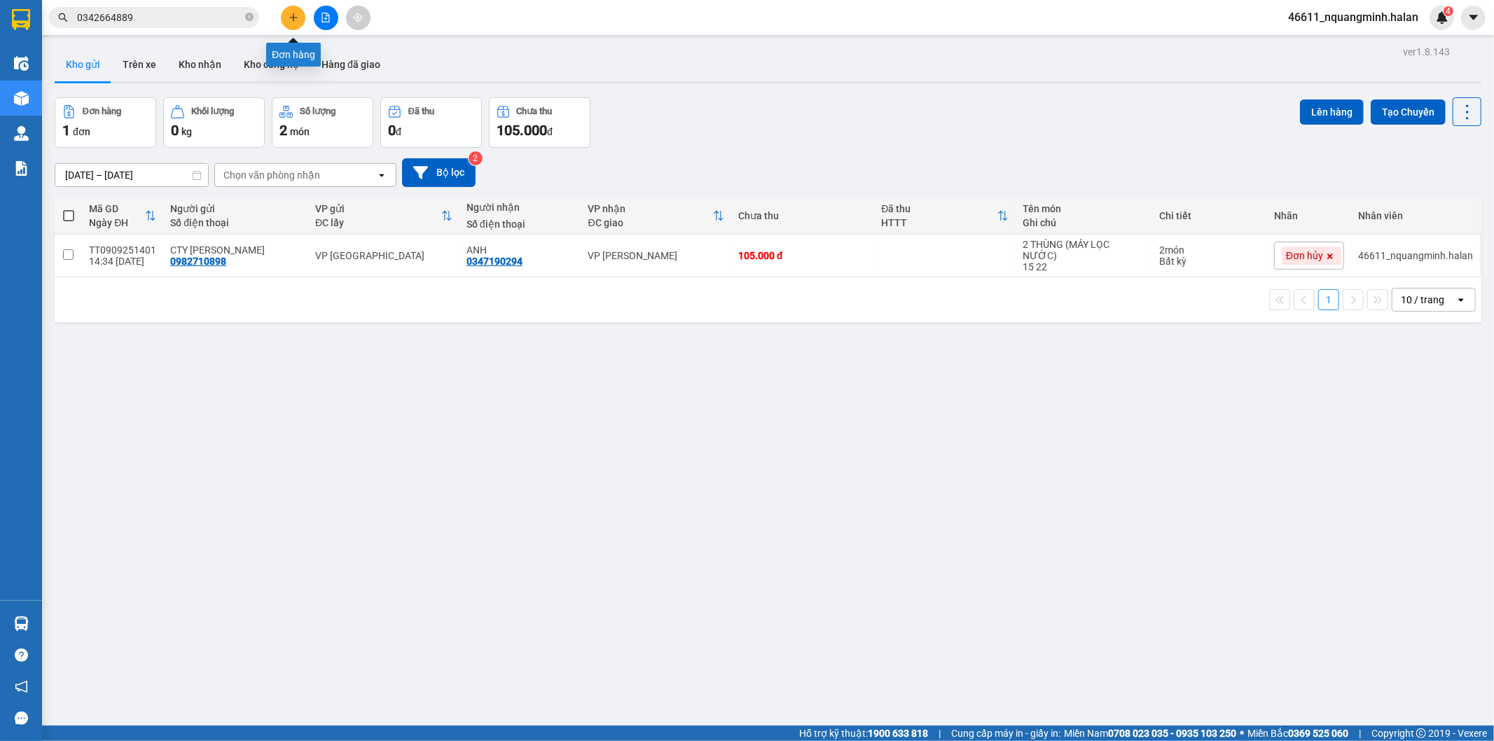
click at [290, 15] on icon "plus" at bounding box center [294, 18] width 10 height 10
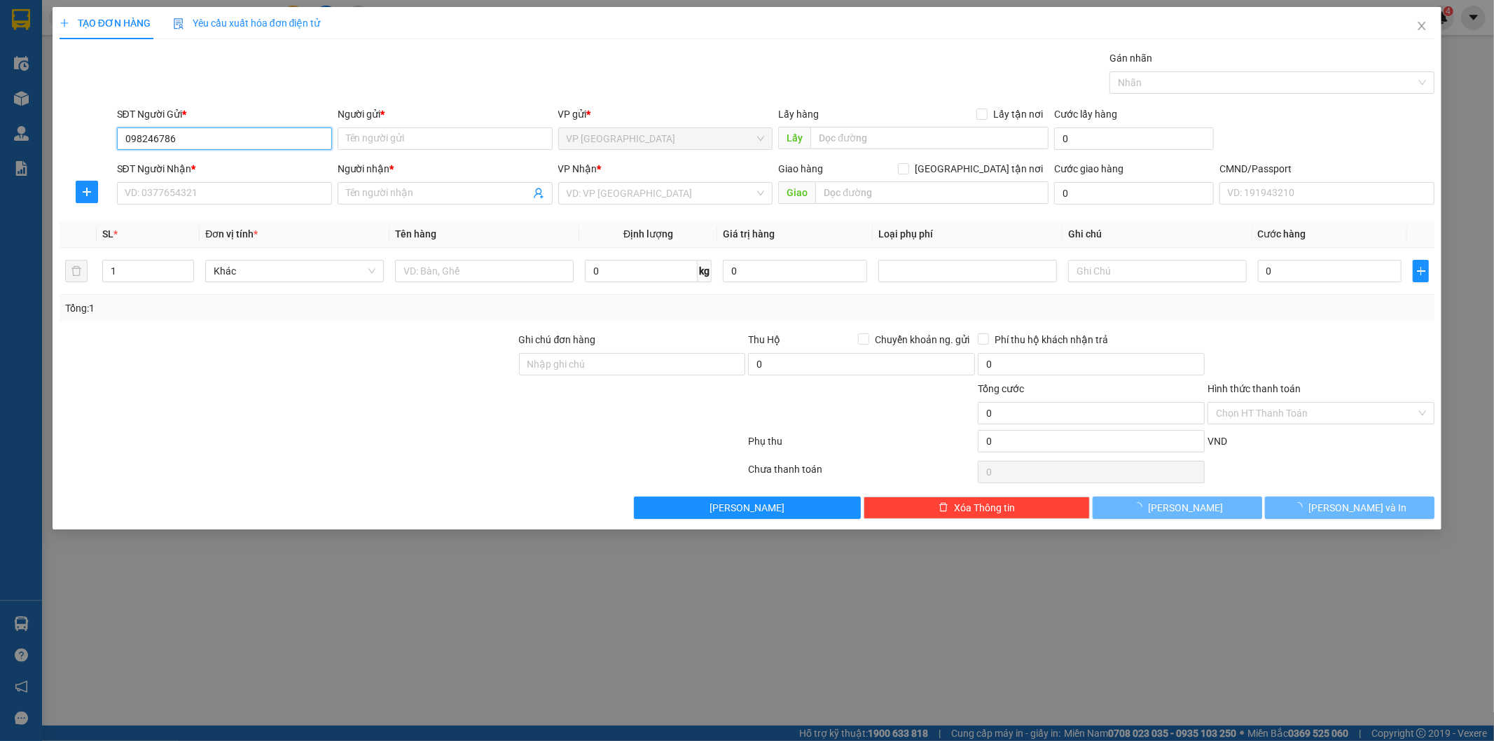
type input "0982467863"
click at [244, 169] on div "0982467863 - [GEOGRAPHIC_DATA]" at bounding box center [224, 166] width 198 height 15
type input "NAM ĐÔ"
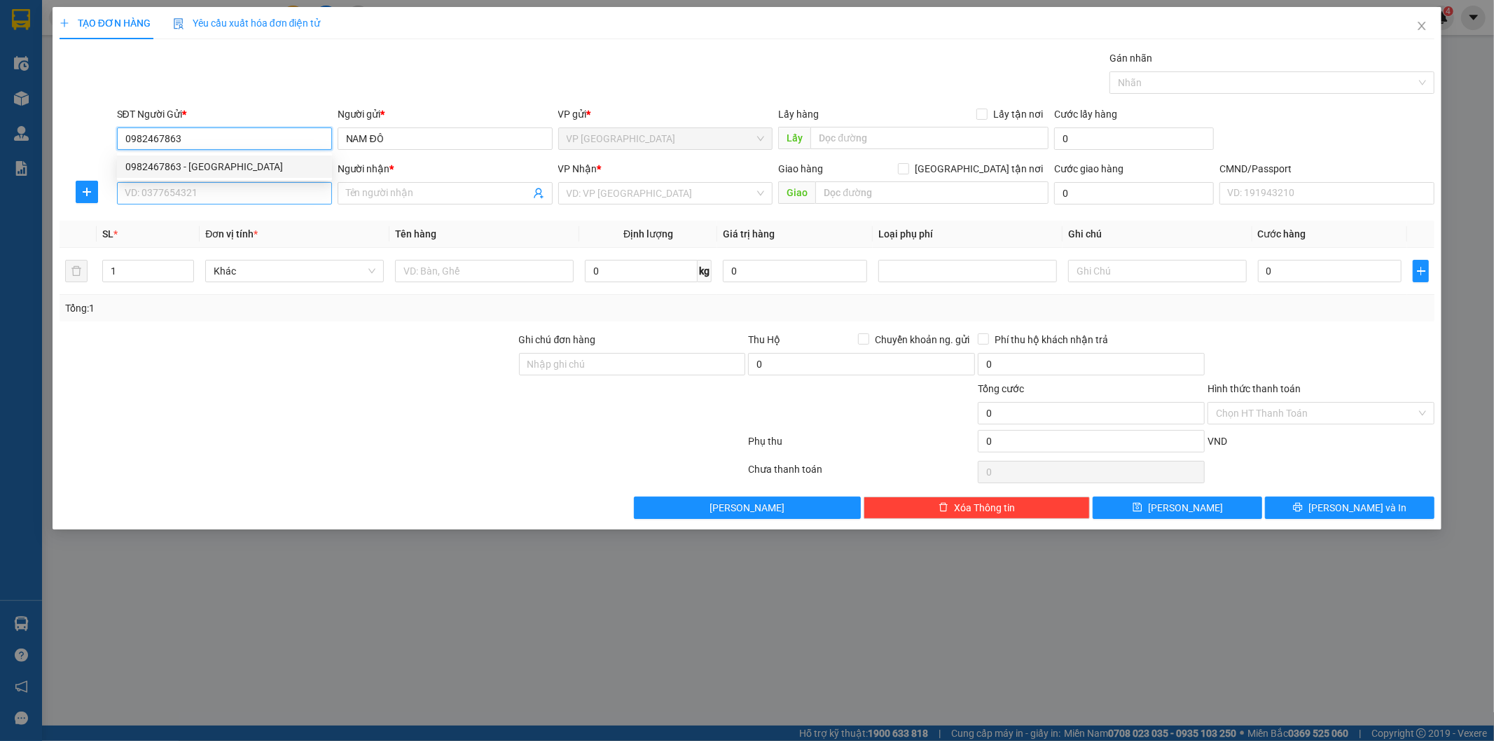
type input "0982467863"
click at [244, 191] on input "SĐT Người Nhận *" at bounding box center [224, 193] width 215 height 22
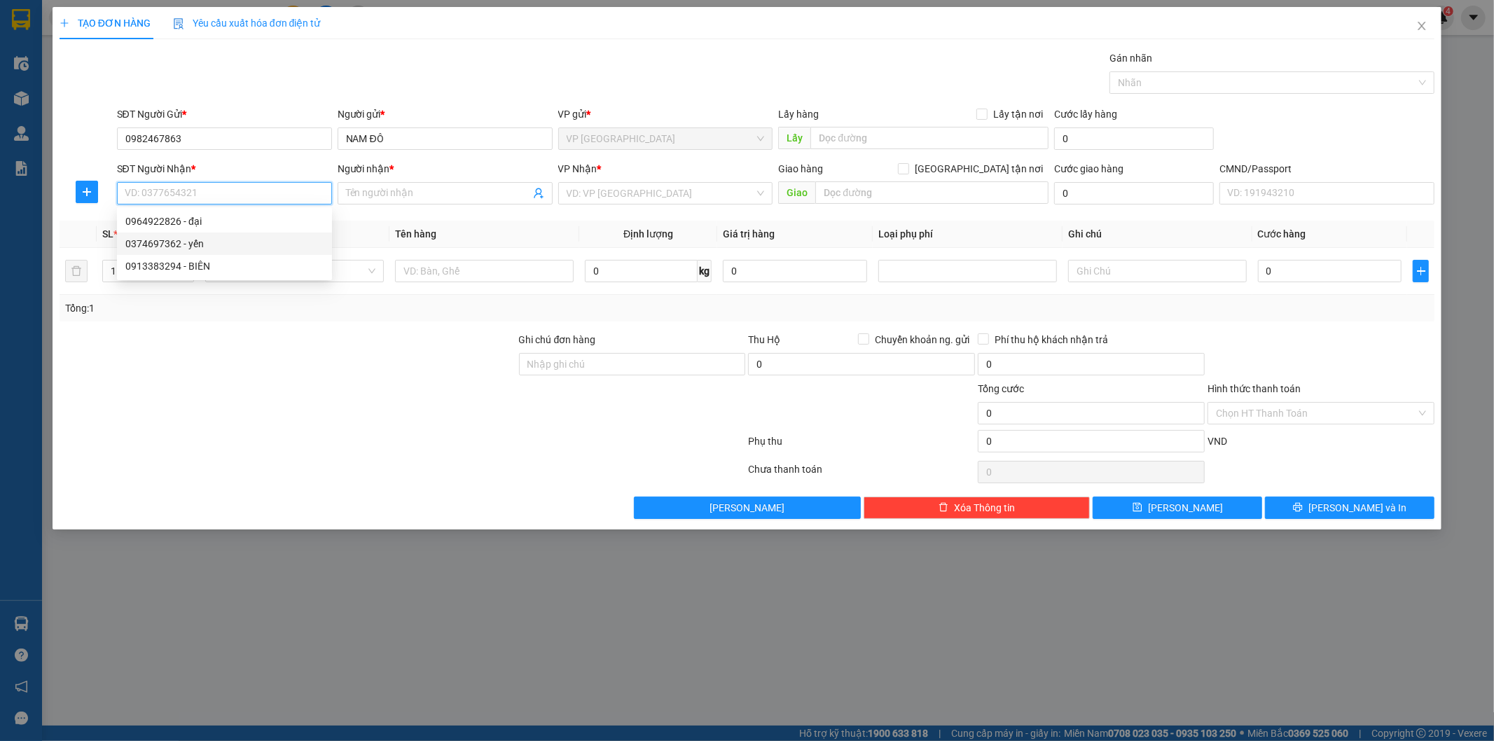
drag, startPoint x: 217, startPoint y: 240, endPoint x: 242, endPoint y: 244, distance: 24.8
click at [217, 242] on div "0374697362 - yến" at bounding box center [224, 243] width 198 height 15
type input "0374697362"
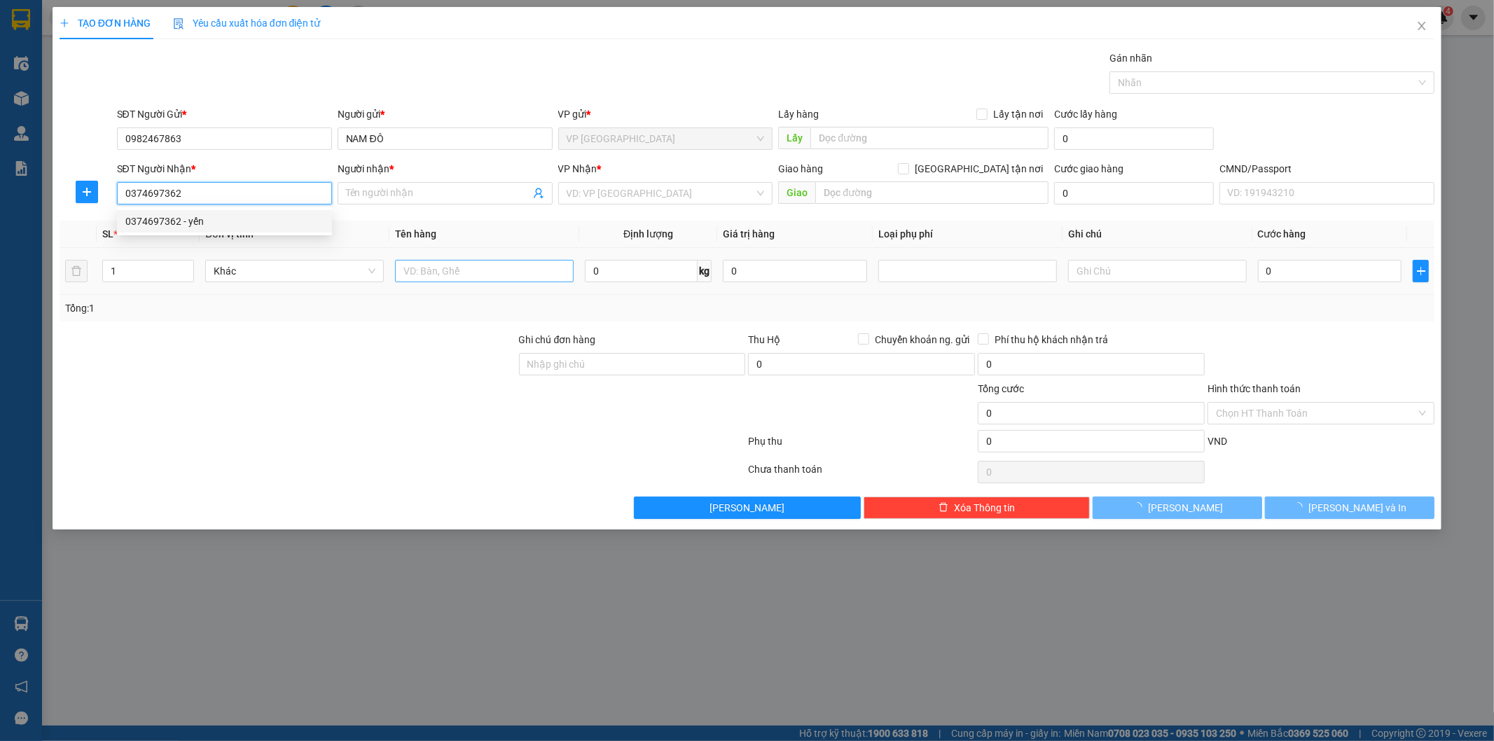
type input "yến"
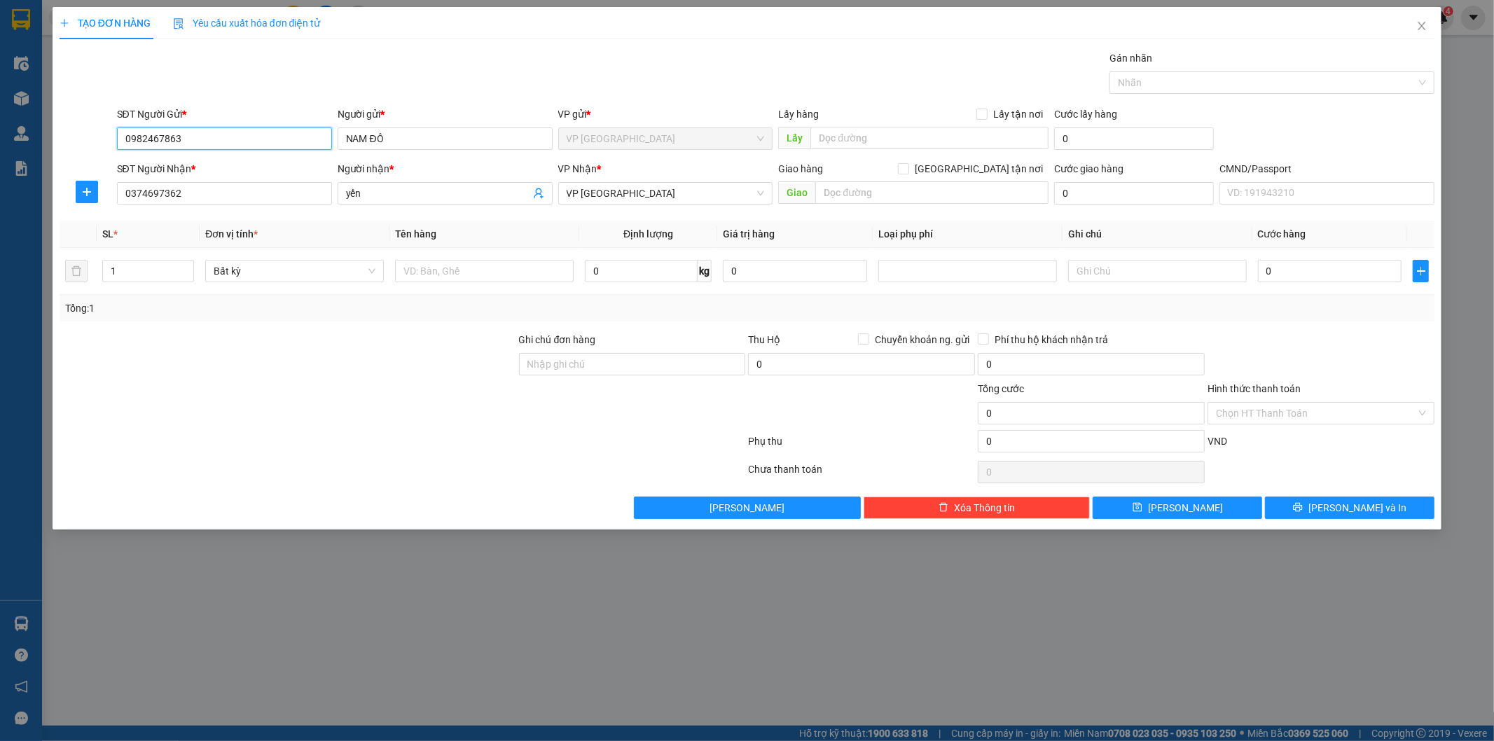
drag, startPoint x: 228, startPoint y: 139, endPoint x: 1, endPoint y: 91, distance: 231.2
click at [0, 98] on div "TẠO ĐƠN HÀNG Yêu cầu xuất hóa đơn điện tử Transit Pickup Surcharge Ids Transit …" at bounding box center [747, 370] width 1494 height 741
drag, startPoint x: 493, startPoint y: 274, endPoint x: 518, endPoint y: 263, distance: 27.3
click at [493, 273] on input "text" at bounding box center [484, 271] width 179 height 22
type input "BỌC HỘP PK"
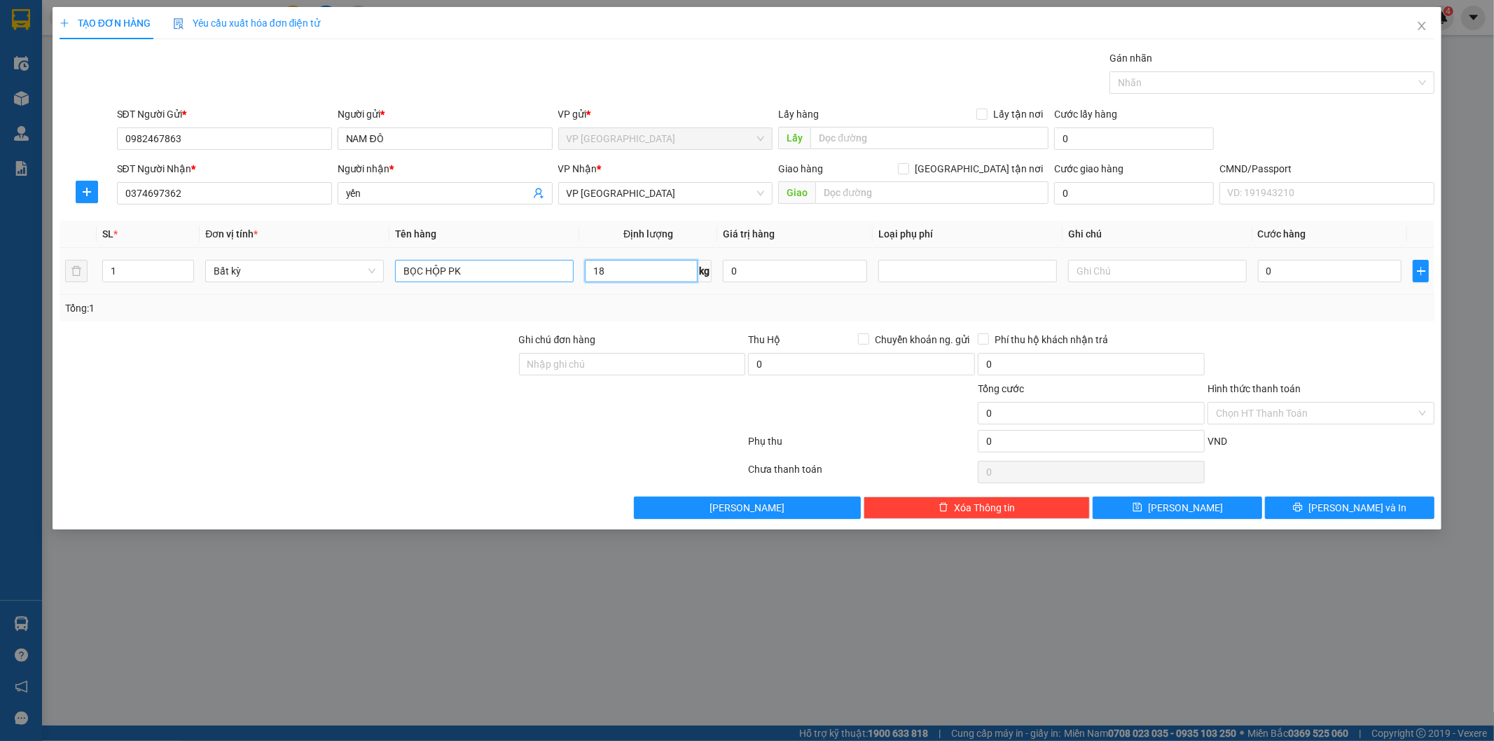
type input "18"
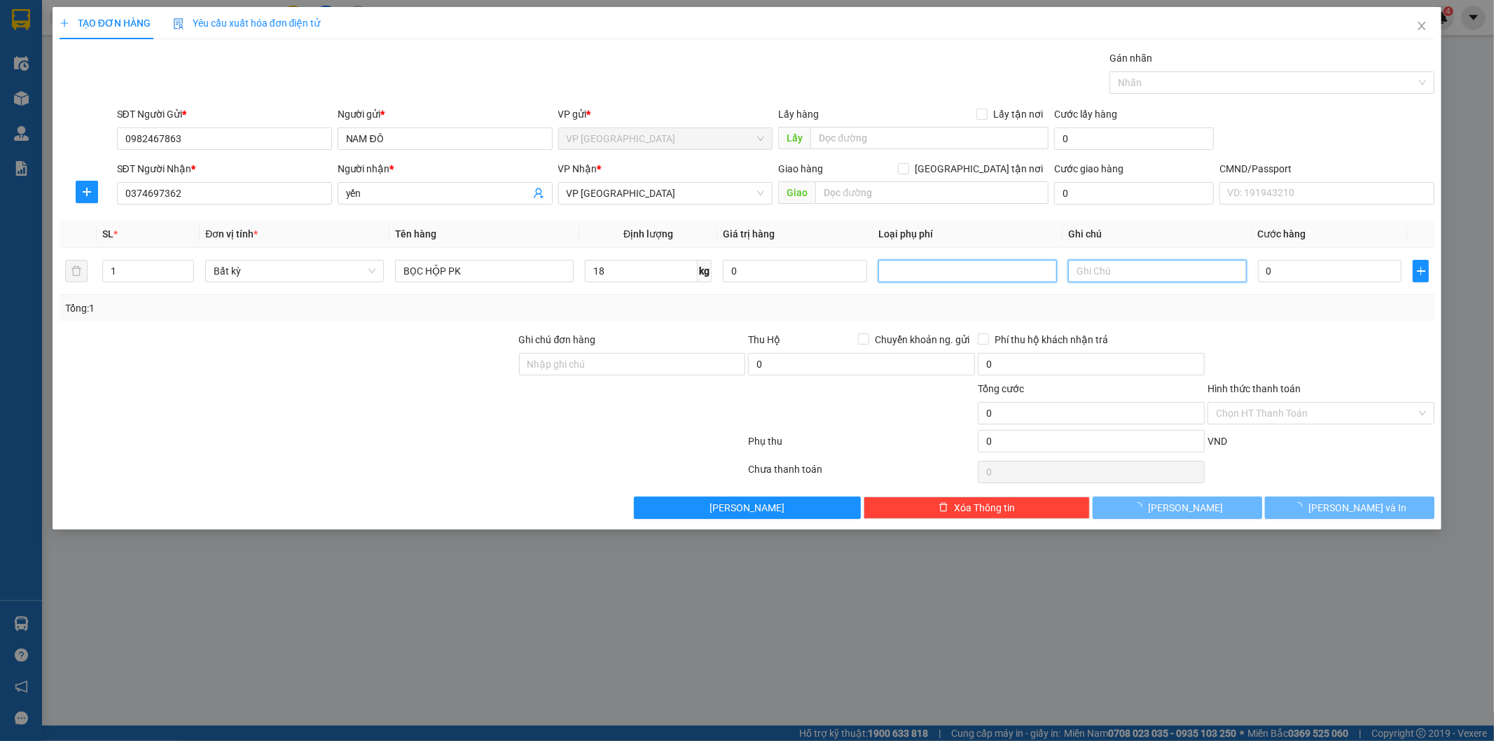
type input "75.000"
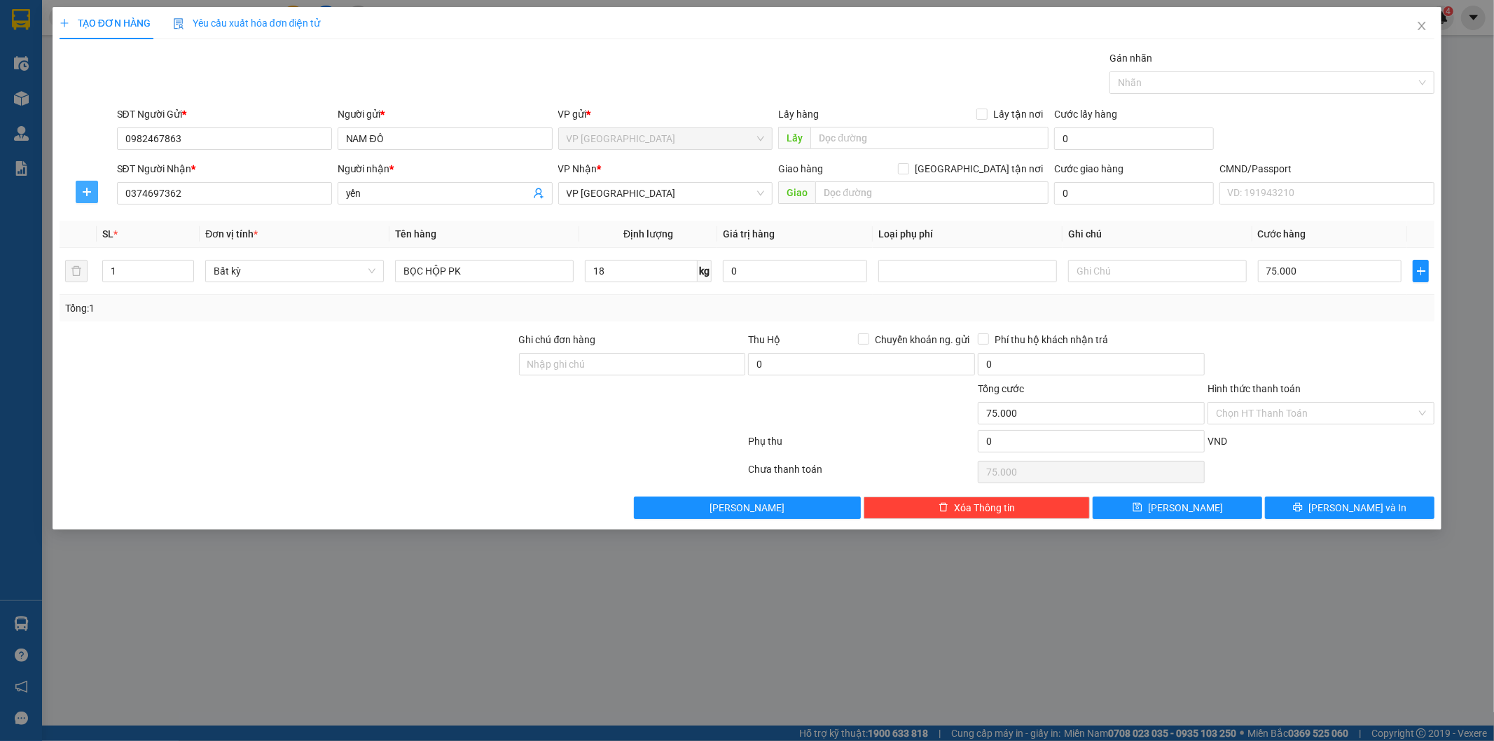
click at [88, 188] on icon "plus" at bounding box center [86, 191] width 11 height 11
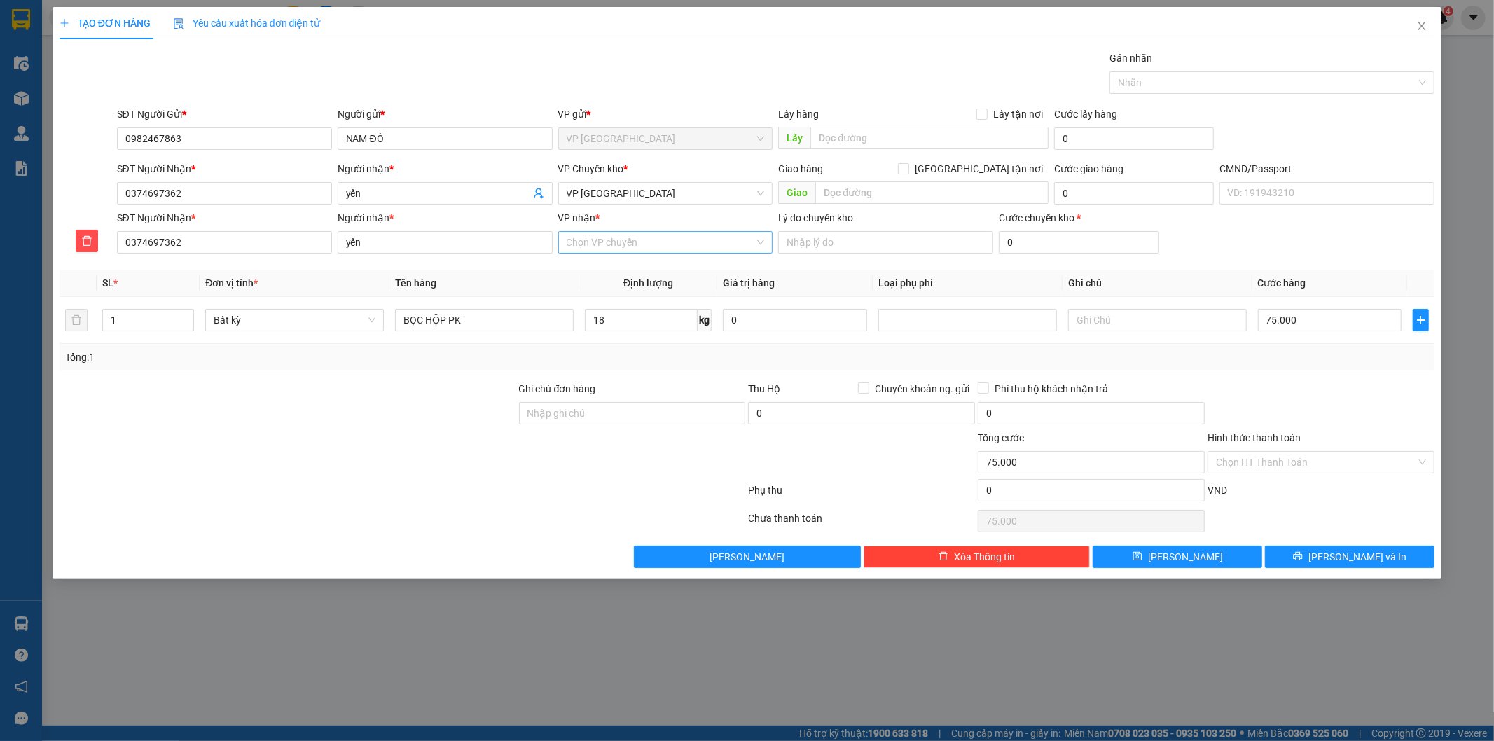
click at [664, 231] on div "Chọn VP chuyển" at bounding box center [665, 242] width 215 height 22
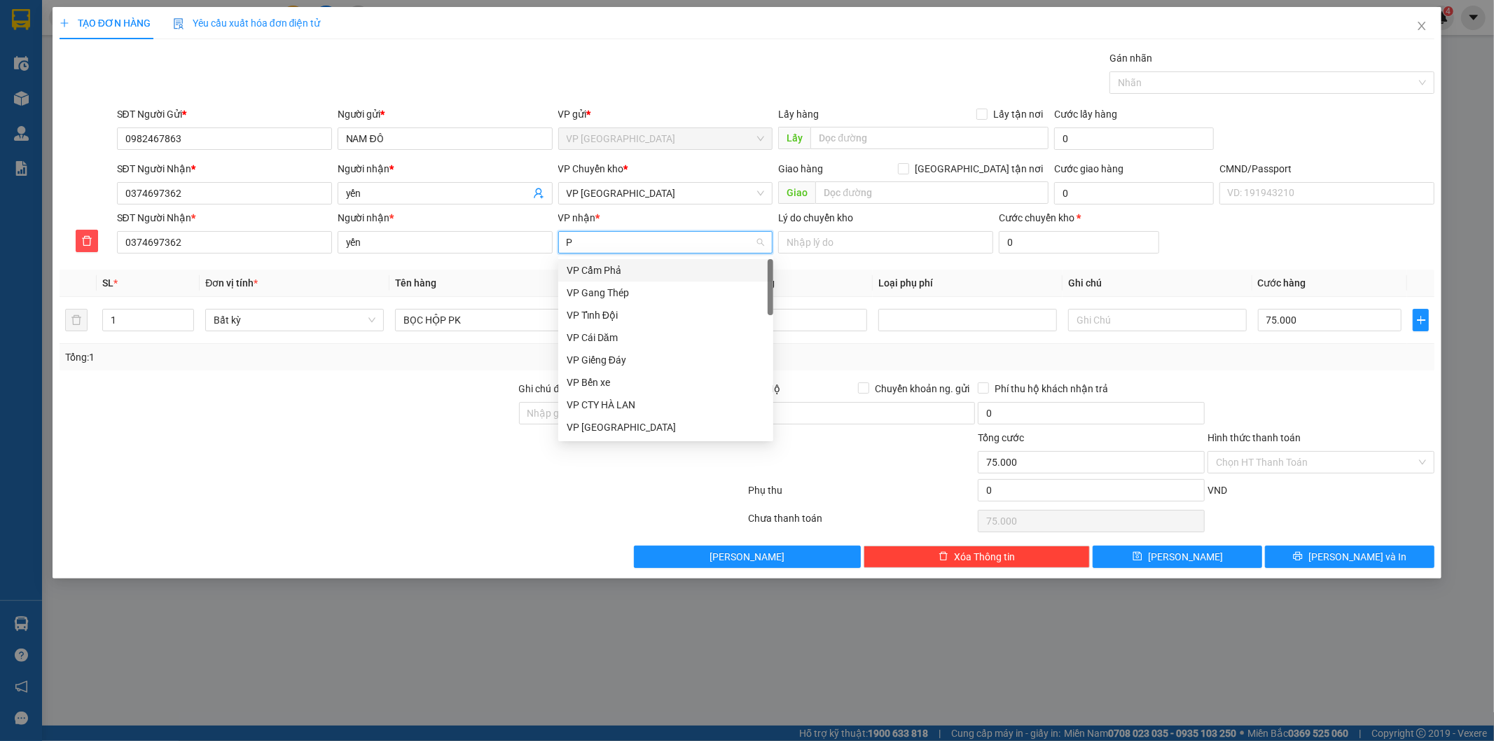
type input "PB"
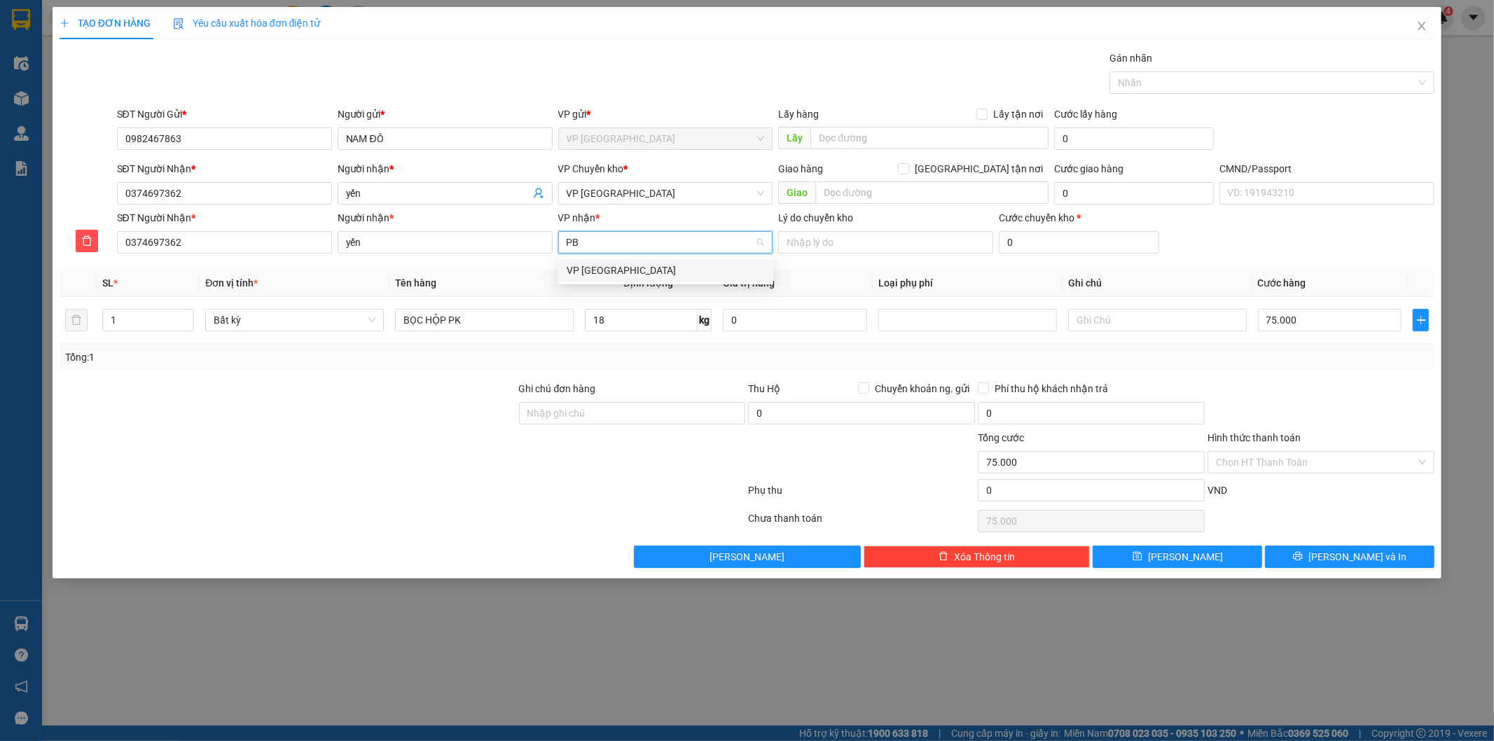
click at [656, 265] on div "VP [GEOGRAPHIC_DATA]" at bounding box center [666, 270] width 198 height 15
click at [638, 194] on span "VP [GEOGRAPHIC_DATA]" at bounding box center [666, 193] width 198 height 21
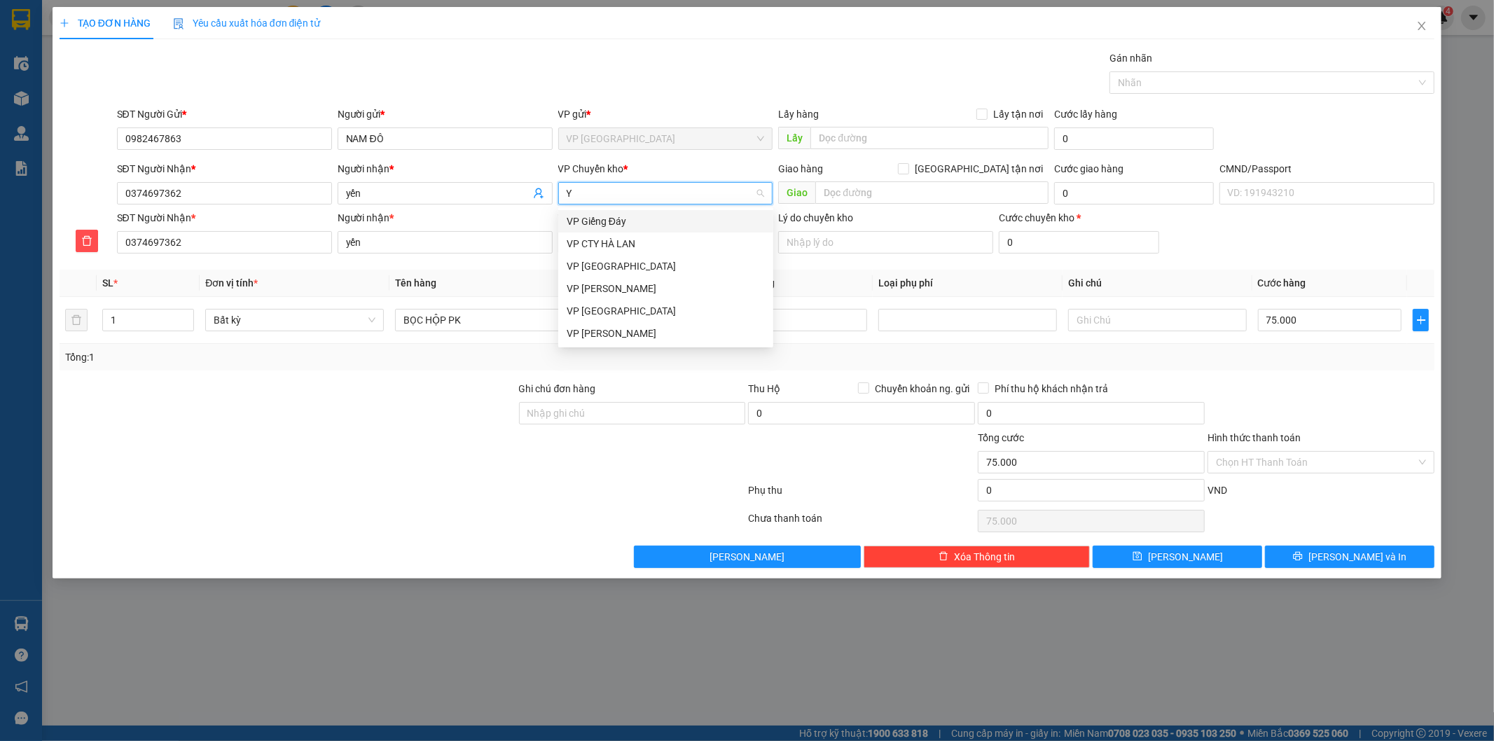
type input "YB"
click at [612, 222] on div "VP [GEOGRAPHIC_DATA]" at bounding box center [666, 221] width 198 height 15
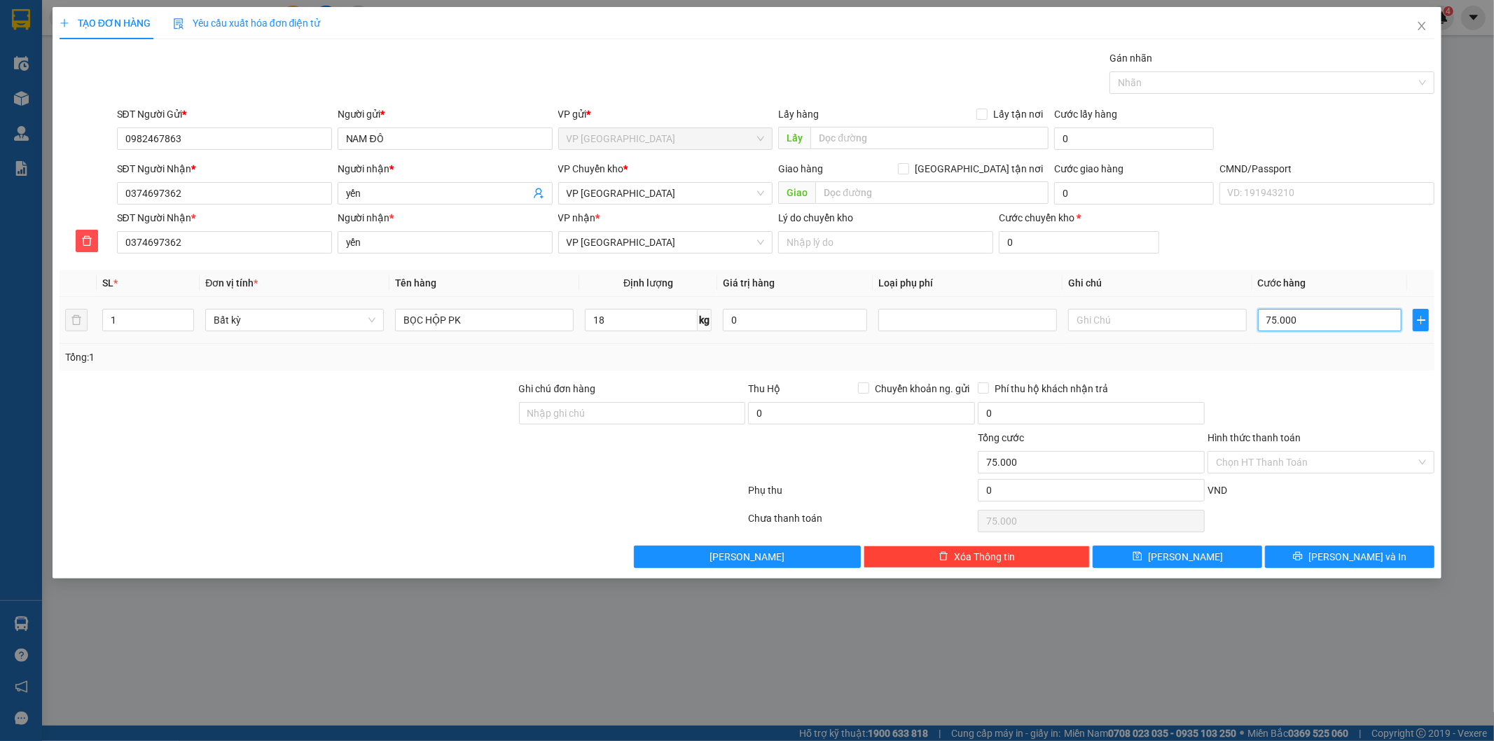
drag, startPoint x: 1290, startPoint y: 319, endPoint x: 1283, endPoint y: 313, distance: 8.9
click at [1290, 318] on input "75.000" at bounding box center [1330, 320] width 144 height 22
type input "6"
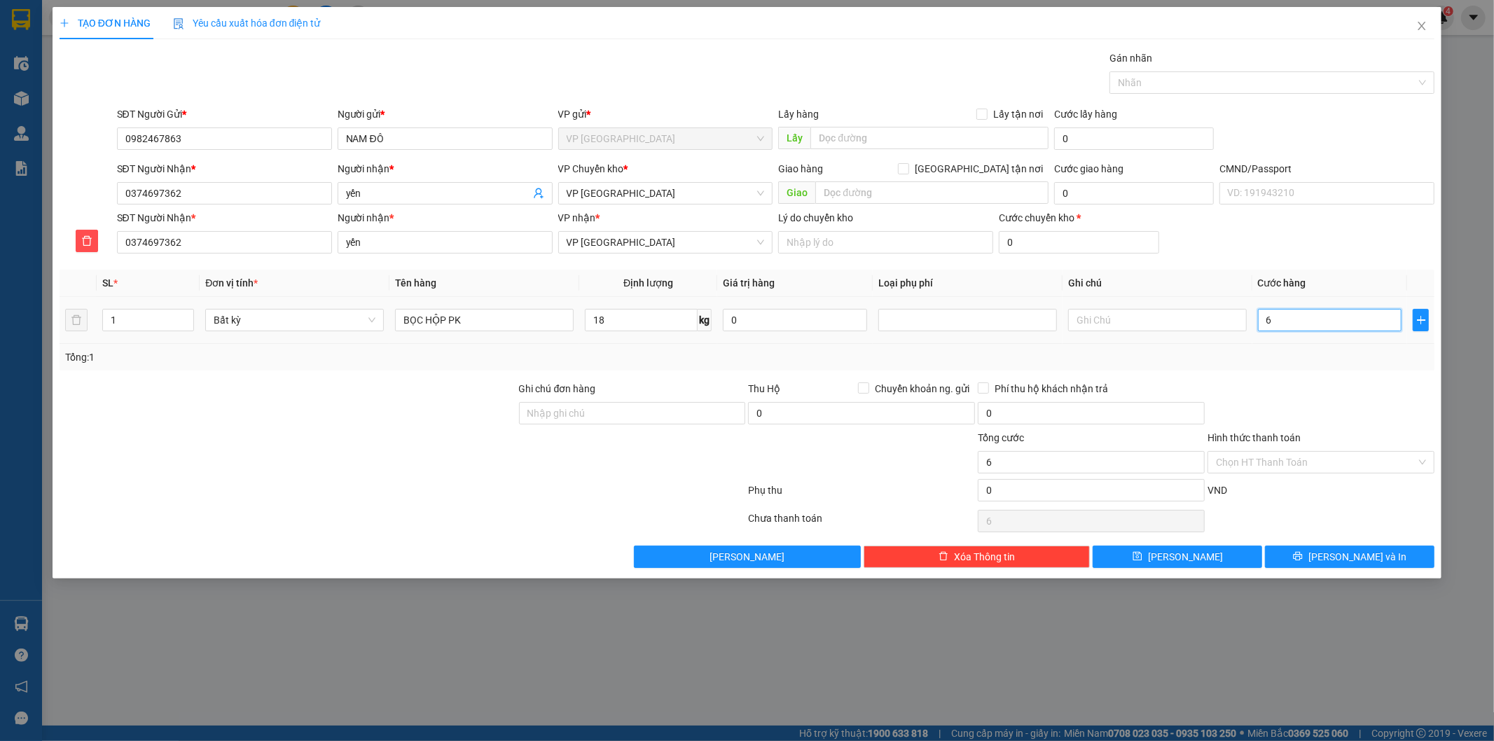
type input "60"
type input "60.000"
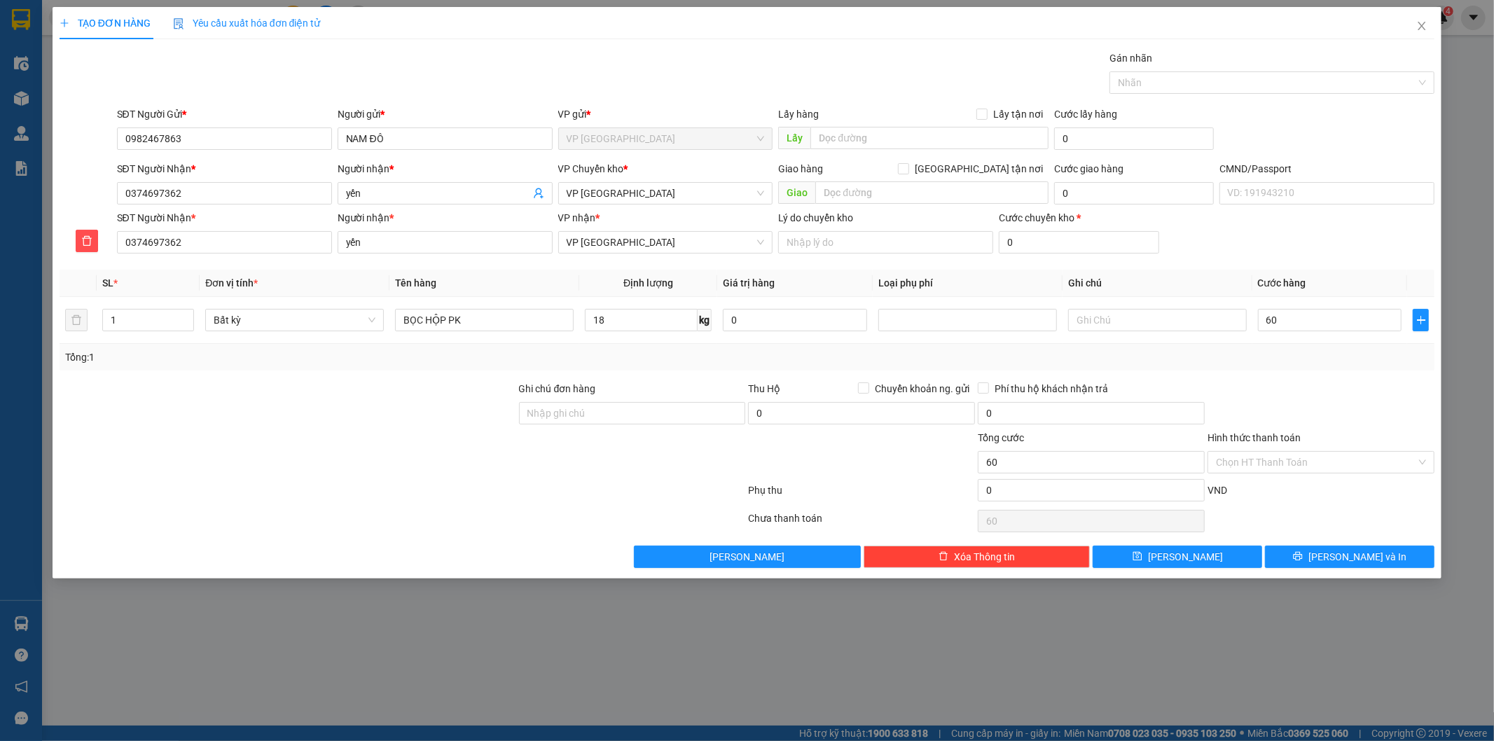
type input "60.000"
drag, startPoint x: 1318, startPoint y: 389, endPoint x: 1320, endPoint y: 400, distance: 10.9
click at [1318, 392] on div at bounding box center [1321, 405] width 230 height 49
drag, startPoint x: 1340, startPoint y: 531, endPoint x: 1343, endPoint y: 547, distance: 16.4
click at [1340, 539] on div "Transit Pickup Surcharge Ids Transit Deliver Surcharge Ids Transit Deliver Surc…" at bounding box center [748, 309] width 1376 height 518
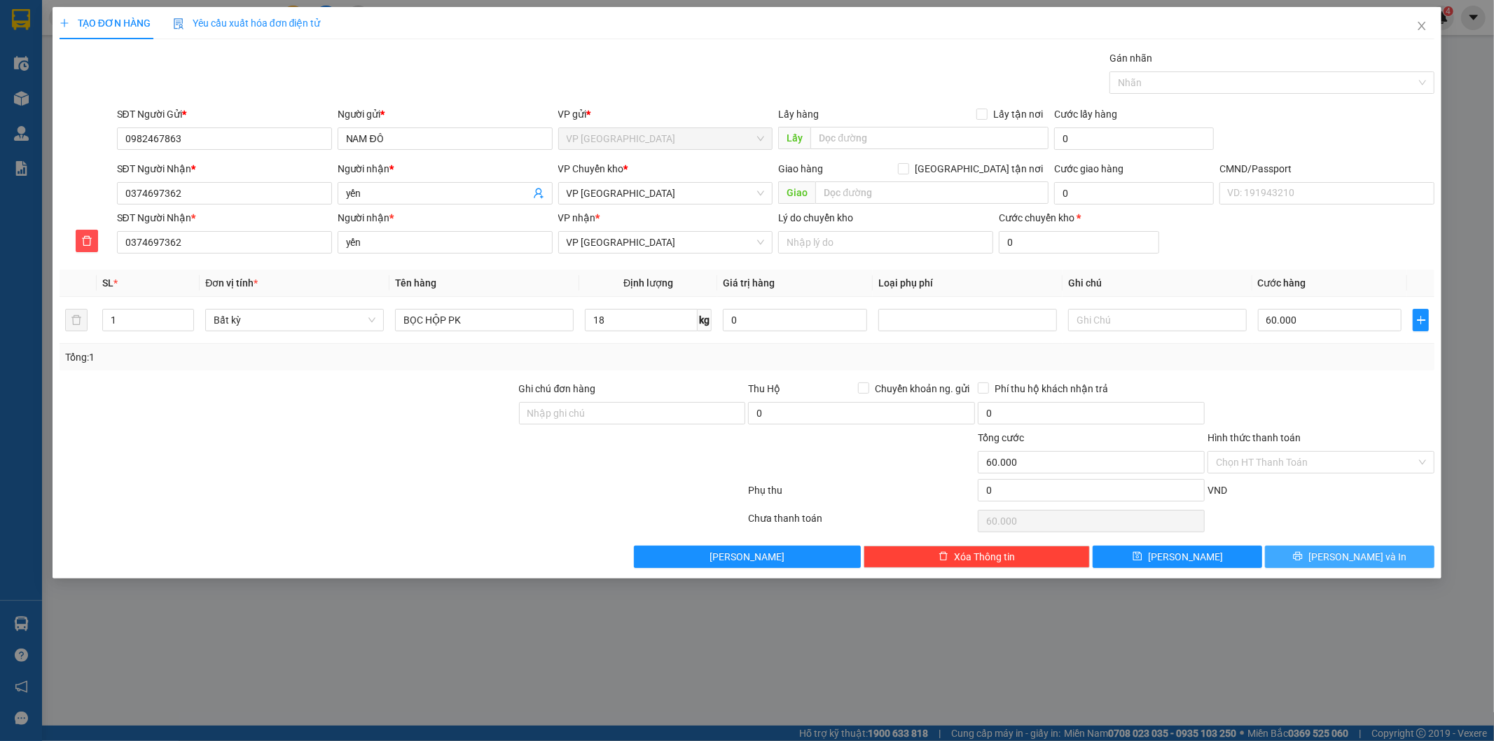
click at [1343, 547] on button "[PERSON_NAME] và In" at bounding box center [1350, 557] width 170 height 22
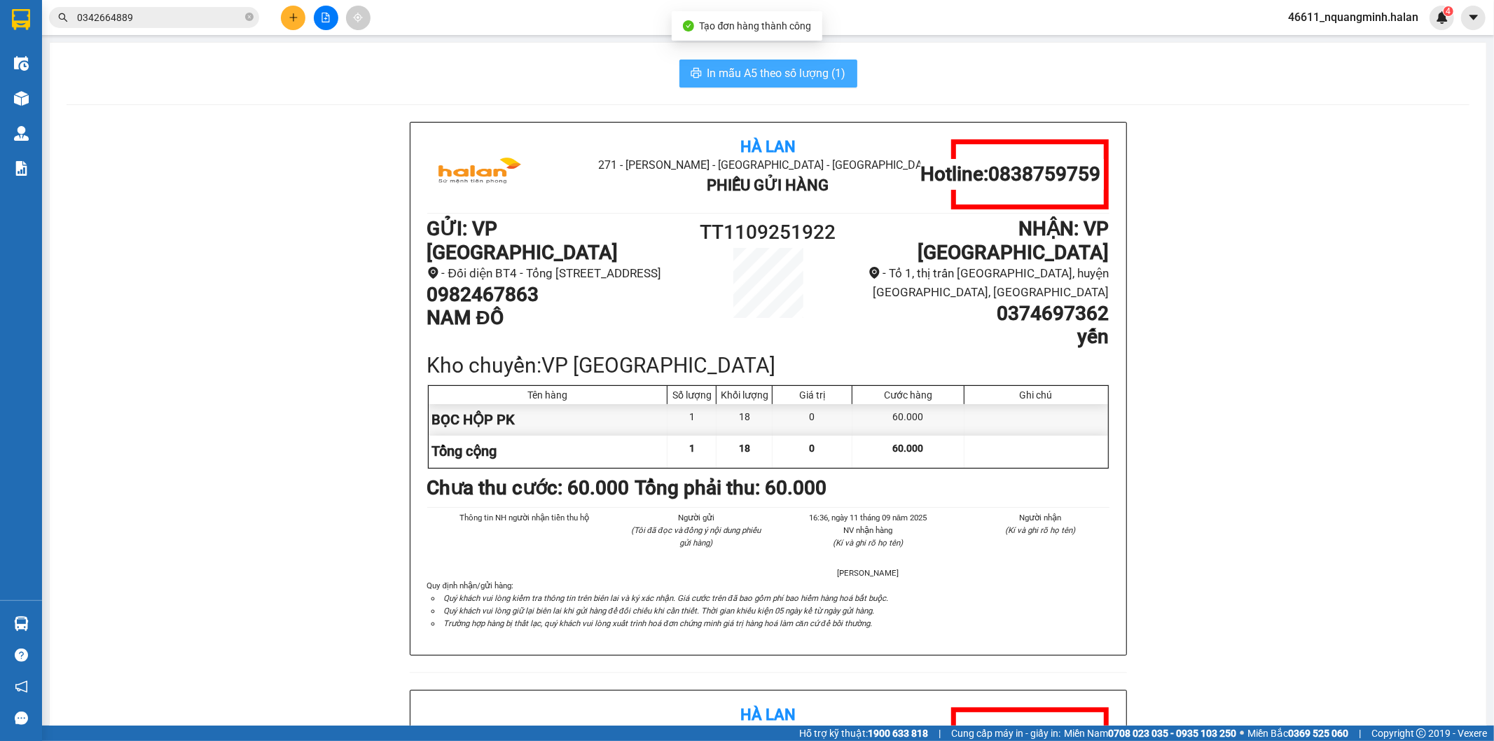
click at [778, 74] on span "In mẫu A5 theo số lượng (1)" at bounding box center [777, 73] width 139 height 18
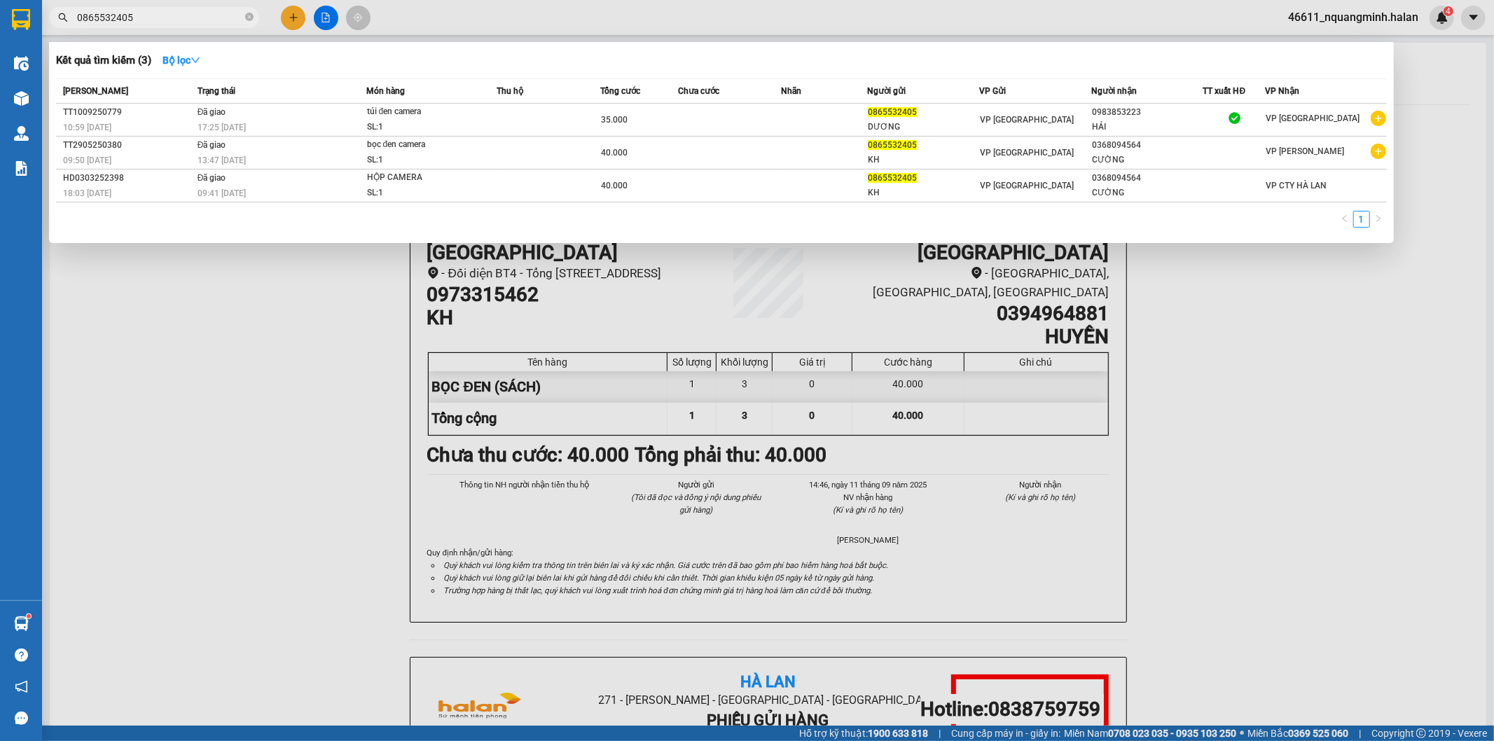
drag, startPoint x: 0, startPoint y: 0, endPoint x: 81, endPoint y: 616, distance: 621.8
click at [127, 619] on div at bounding box center [747, 370] width 1494 height 741
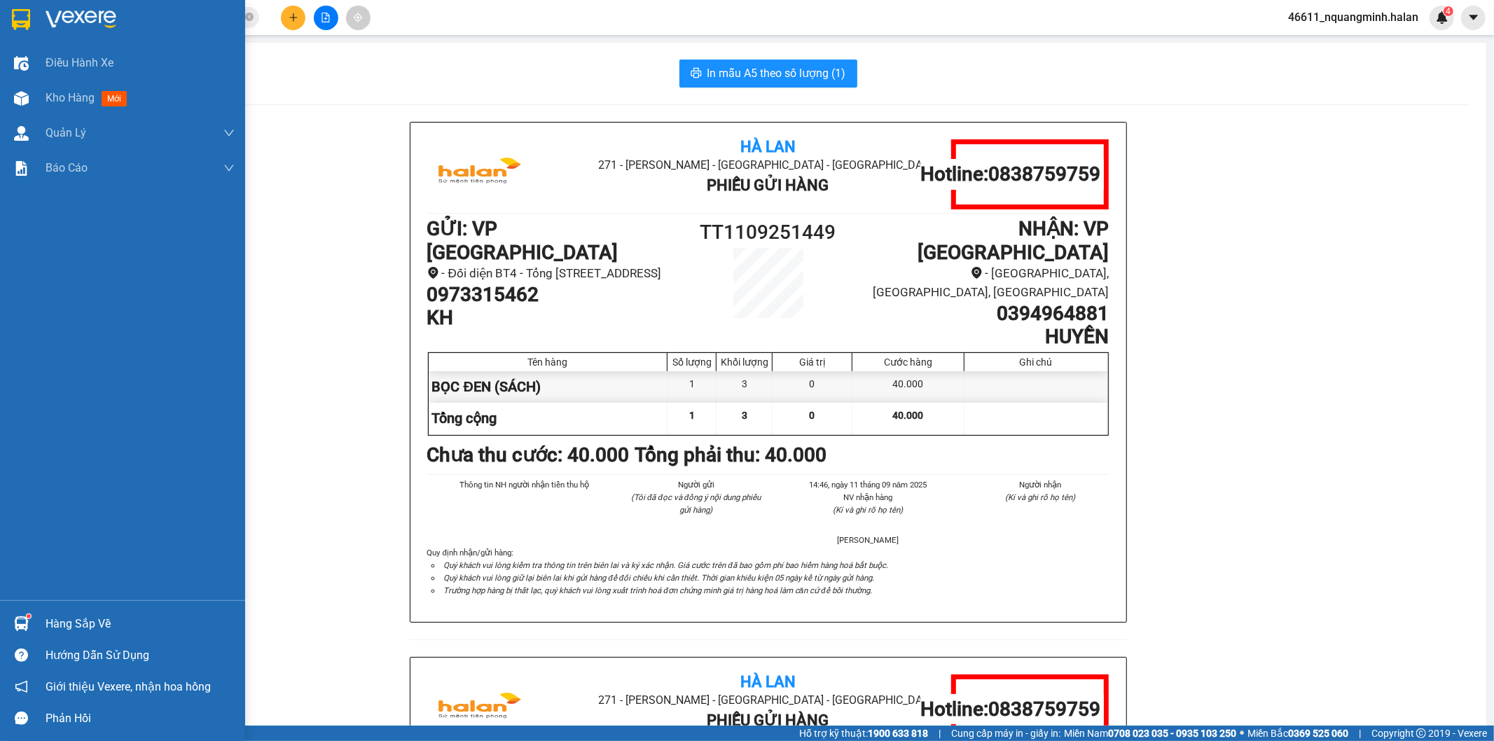
click at [33, 618] on div "Hàng sắp về" at bounding box center [122, 624] width 245 height 32
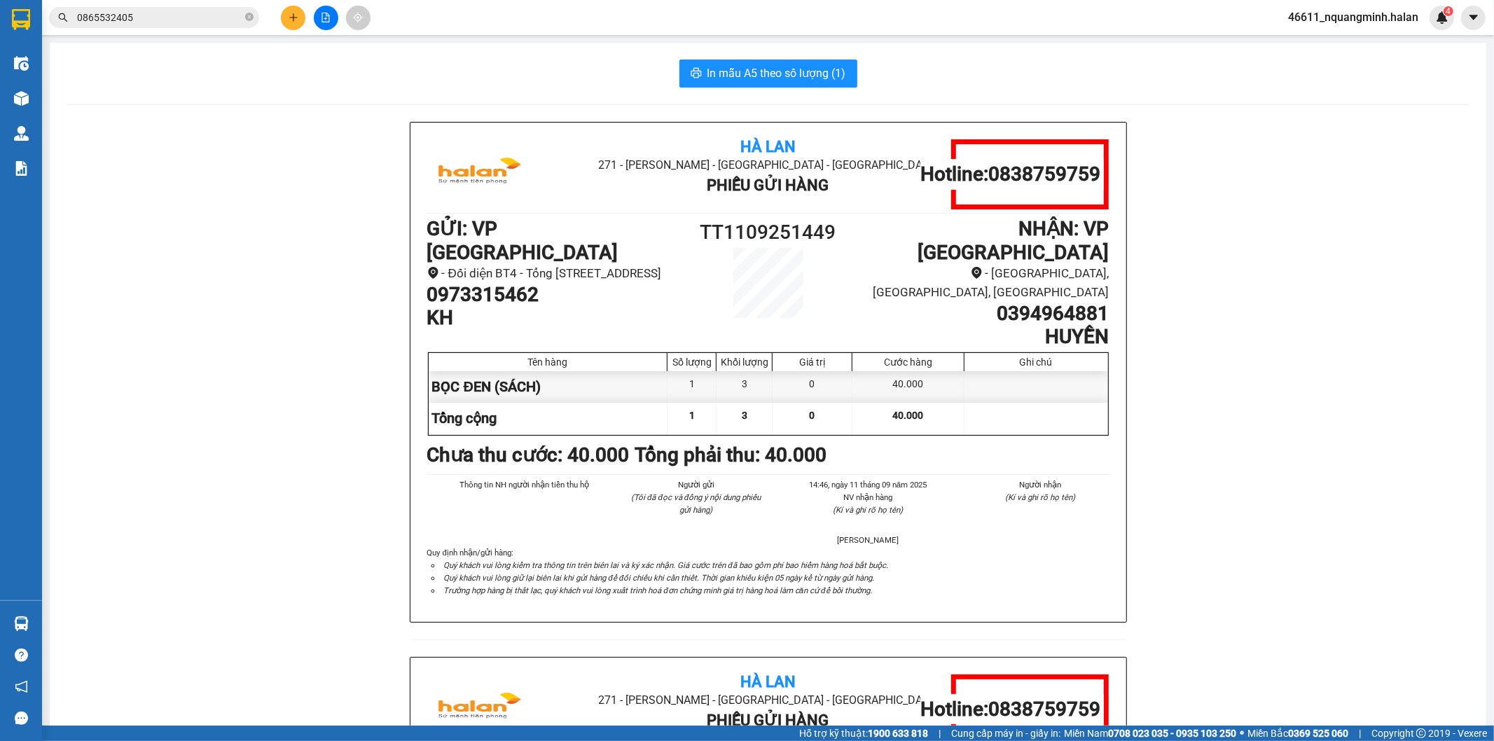
click at [387, 488] on section "Kết quả tìm kiếm ( 3 ) Bộ lọc Mã ĐH Trạng thái Món hàng Thu hộ Tổng cước Chưa c…" at bounding box center [747, 370] width 1494 height 741
click at [906, 39] on main "In mẫu A5 theo số lượng (1) Hà Lan 271 - [PERSON_NAME] - [GEOGRAPHIC_DATA] Long…" at bounding box center [747, 363] width 1494 height 726
click at [207, 504] on div "Hà Lan 271 - [PERSON_NAME] - [GEOGRAPHIC_DATA] Long - [GEOGRAPHIC_DATA] Phiếu G…" at bounding box center [768, 657] width 1403 height 1070
drag, startPoint x: 1289, startPoint y: 318, endPoint x: 1215, endPoint y: 234, distance: 112.2
click at [1289, 317] on div "Hà Lan 271 - Dương Tự Minh - Phường Tân Long - Thái Nguyên Phiếu Gửi Hàng Hotli…" at bounding box center [768, 657] width 1403 height 1070
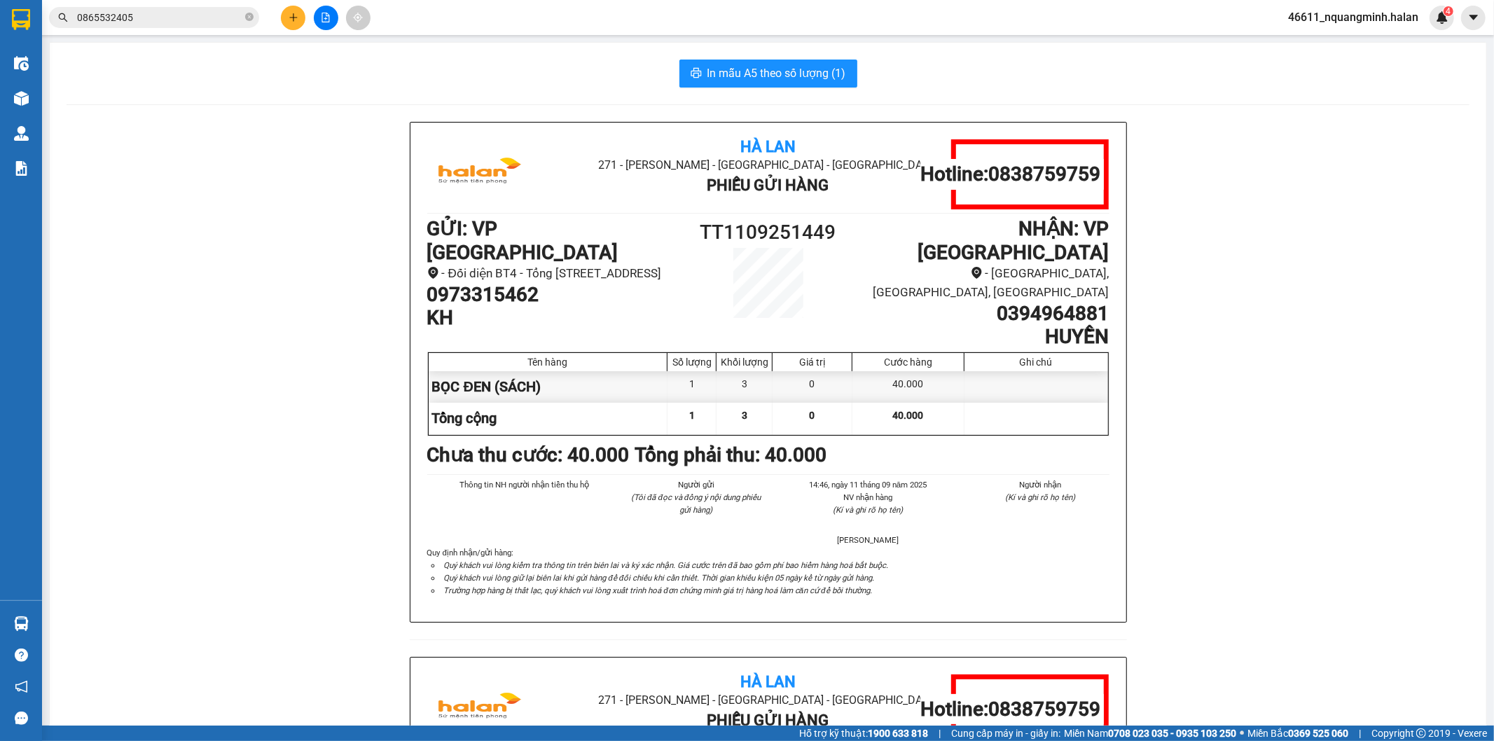
drag, startPoint x: 976, startPoint y: 67, endPoint x: 922, endPoint y: 10, distance: 78.8
click at [974, 66] on div "In mẫu A5 theo số lượng (1)" at bounding box center [768, 74] width 1403 height 28
click at [1168, 354] on div "Hà Lan 271 - Dương Tự Minh - Phường Tân Long - Thái Nguyên Phiếu Gửi Hàng Hotli…" at bounding box center [768, 657] width 1403 height 1070
click at [946, 83] on div "In mẫu A5 theo số lượng (1)" at bounding box center [768, 74] width 1403 height 28
click at [275, 424] on div "Hà Lan 271 - Dương Tự Minh - Phường Tân Long - Thái Nguyên Phiếu Gửi Hàng Hotli…" at bounding box center [768, 657] width 1403 height 1070
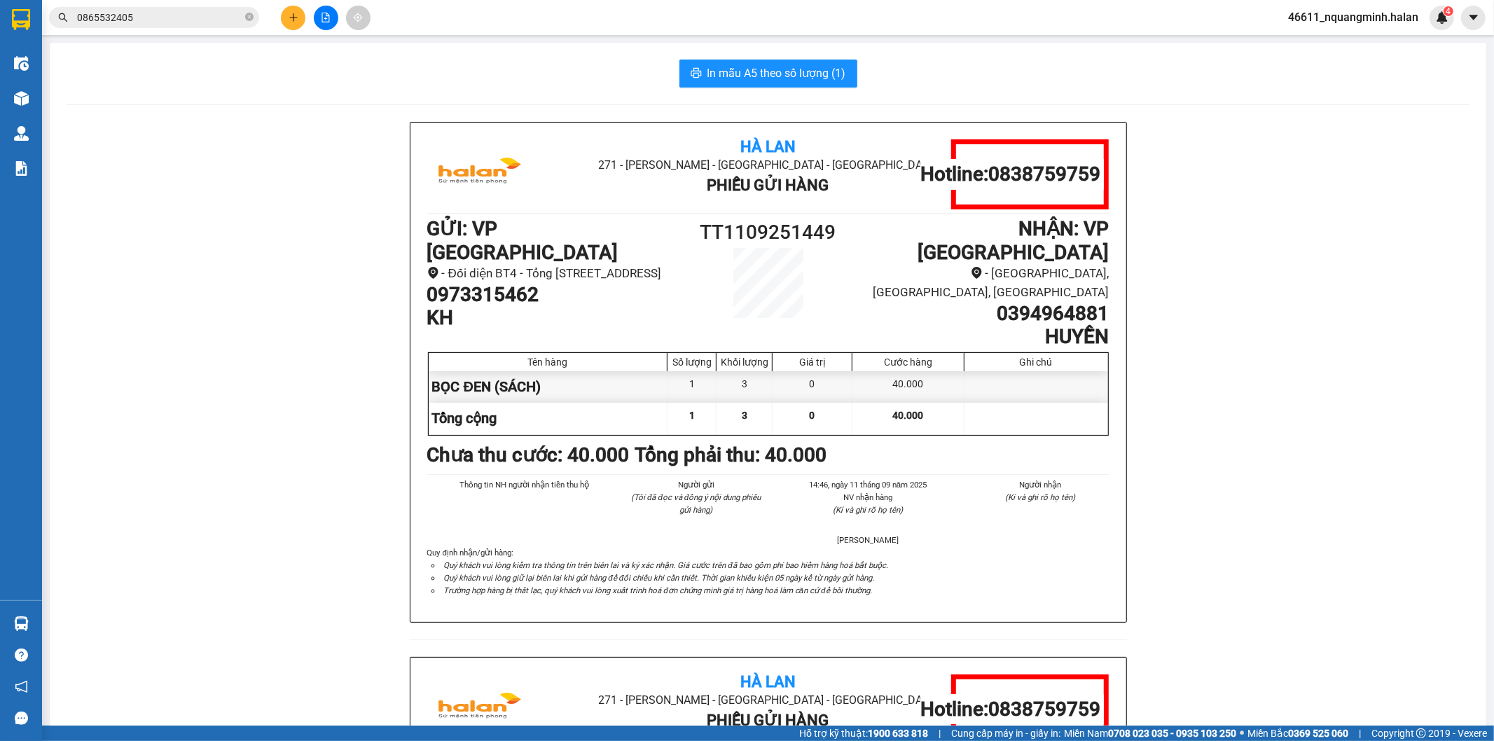
click at [370, 496] on div "Hà Lan 271 - Dương Tự Minh - Phường Tân Long - Thái Nguyên Phiếu Gửi Hàng Hotli…" at bounding box center [768, 657] width 1403 height 1070
click at [380, 502] on div "Hà Lan 271 - Dương Tự Minh - Phường Tân Long - Thái Nguyên Phiếu Gửi Hàng Hotli…" at bounding box center [768, 657] width 1403 height 1070
click at [269, 585] on div "Hà Lan 271 - Dương Tự Minh - Phường Tân Long - Thái Nguyên Phiếu Gửi Hàng Hotli…" at bounding box center [768, 657] width 1403 height 1070
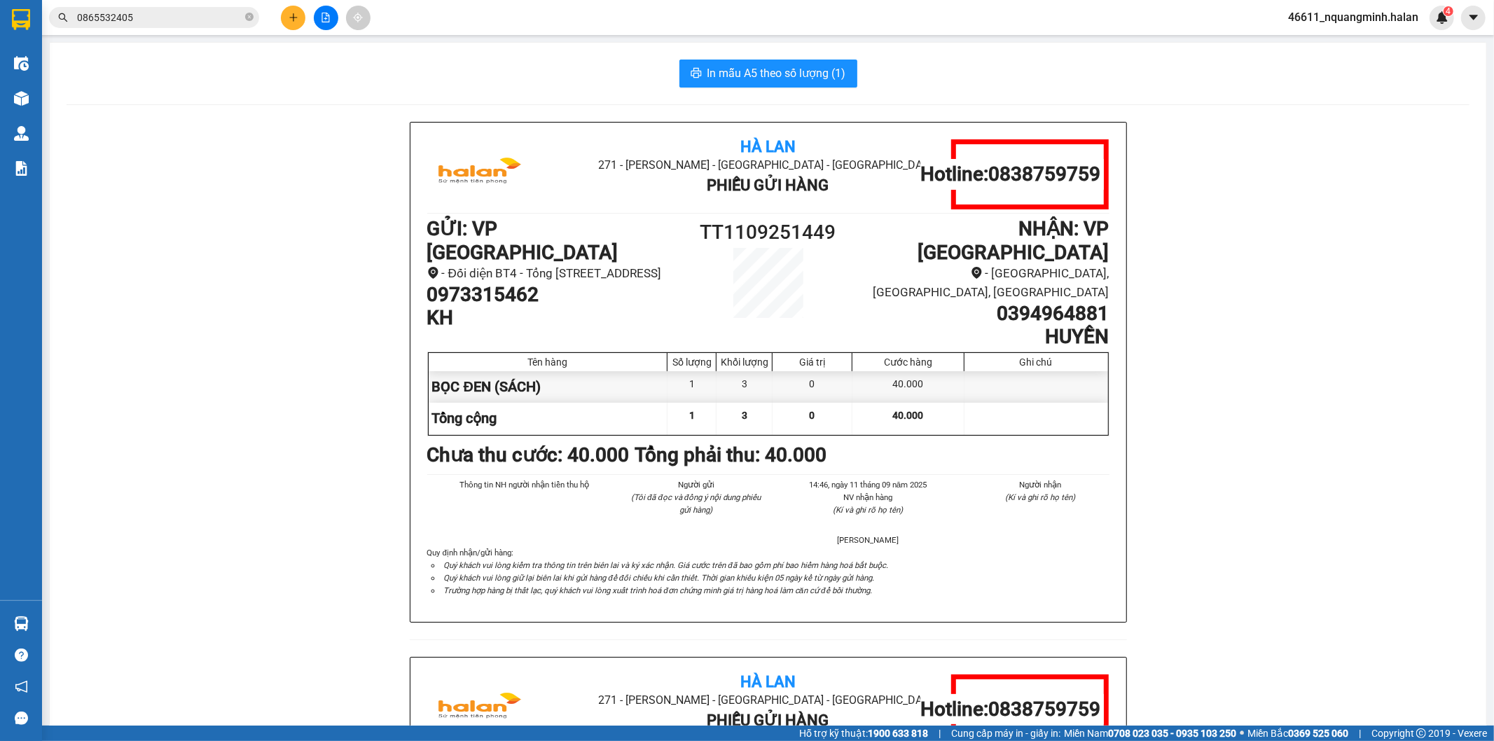
drag, startPoint x: 1399, startPoint y: 466, endPoint x: 1257, endPoint y: 322, distance: 201.6
click at [1395, 464] on div "Hà Lan 271 - Dương Tự Minh - Phường Tân Long - Thái Nguyên Phiếu Gửi Hàng Hotli…" at bounding box center [768, 657] width 1403 height 1070
click at [963, 33] on div "Kết quả tìm kiếm ( 3 ) Bộ lọc Mã ĐH Trạng thái Món hàng Thu hộ Tổng cước Chưa c…" at bounding box center [747, 17] width 1494 height 35
drag, startPoint x: 222, startPoint y: 443, endPoint x: 225, endPoint y: 454, distance: 11.6
click at [222, 445] on div "Hà Lan 271 - Dương Tự Minh - Phường Tân Long - Thái Nguyên Phiếu Gửi Hàng Hotli…" at bounding box center [768, 657] width 1403 height 1070
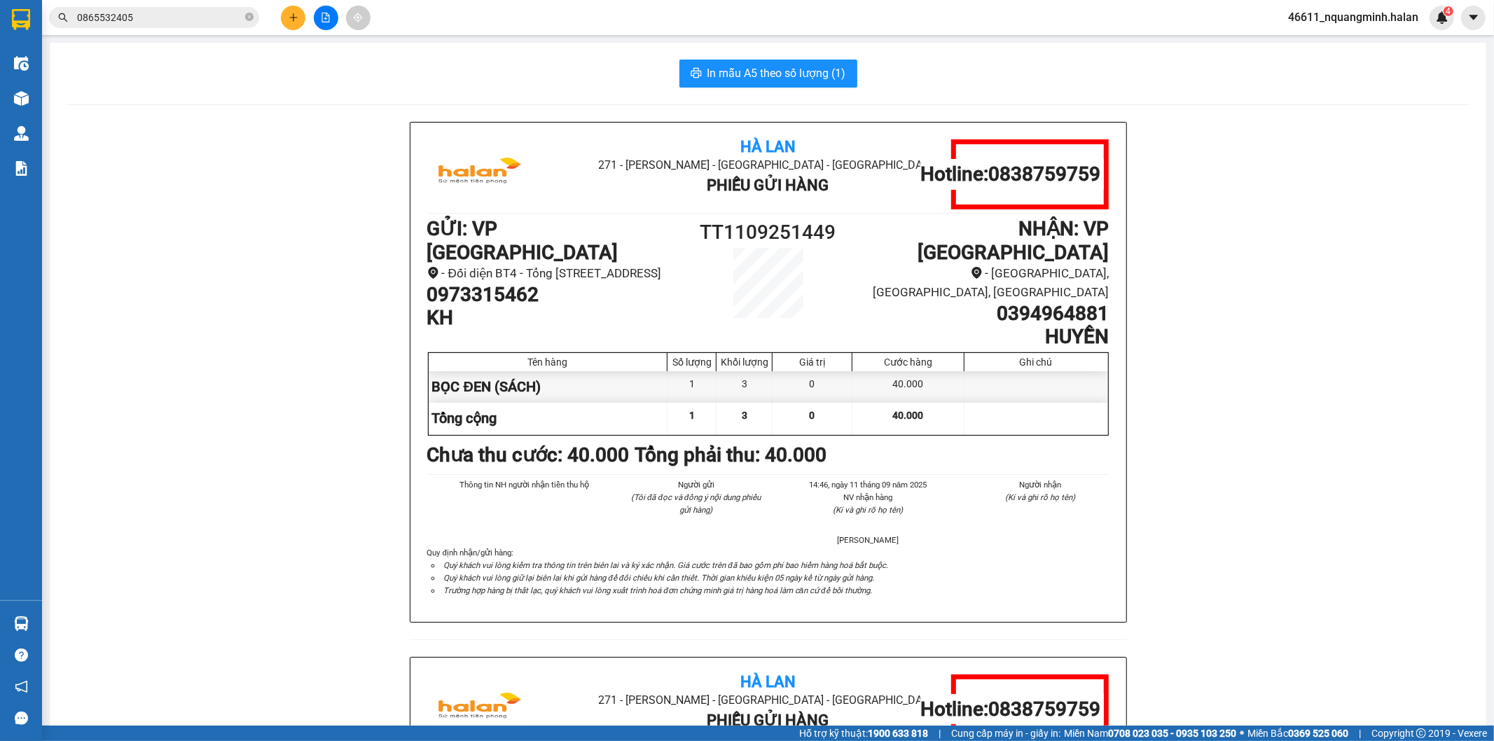
drag, startPoint x: 215, startPoint y: 557, endPoint x: 200, endPoint y: 566, distance: 17.3
click at [200, 566] on div "Hà Lan 271 - Dương Tự Minh - Phường Tân Long - Thái Nguyên Phiếu Gửi Hàng Hotli…" at bounding box center [768, 657] width 1403 height 1070
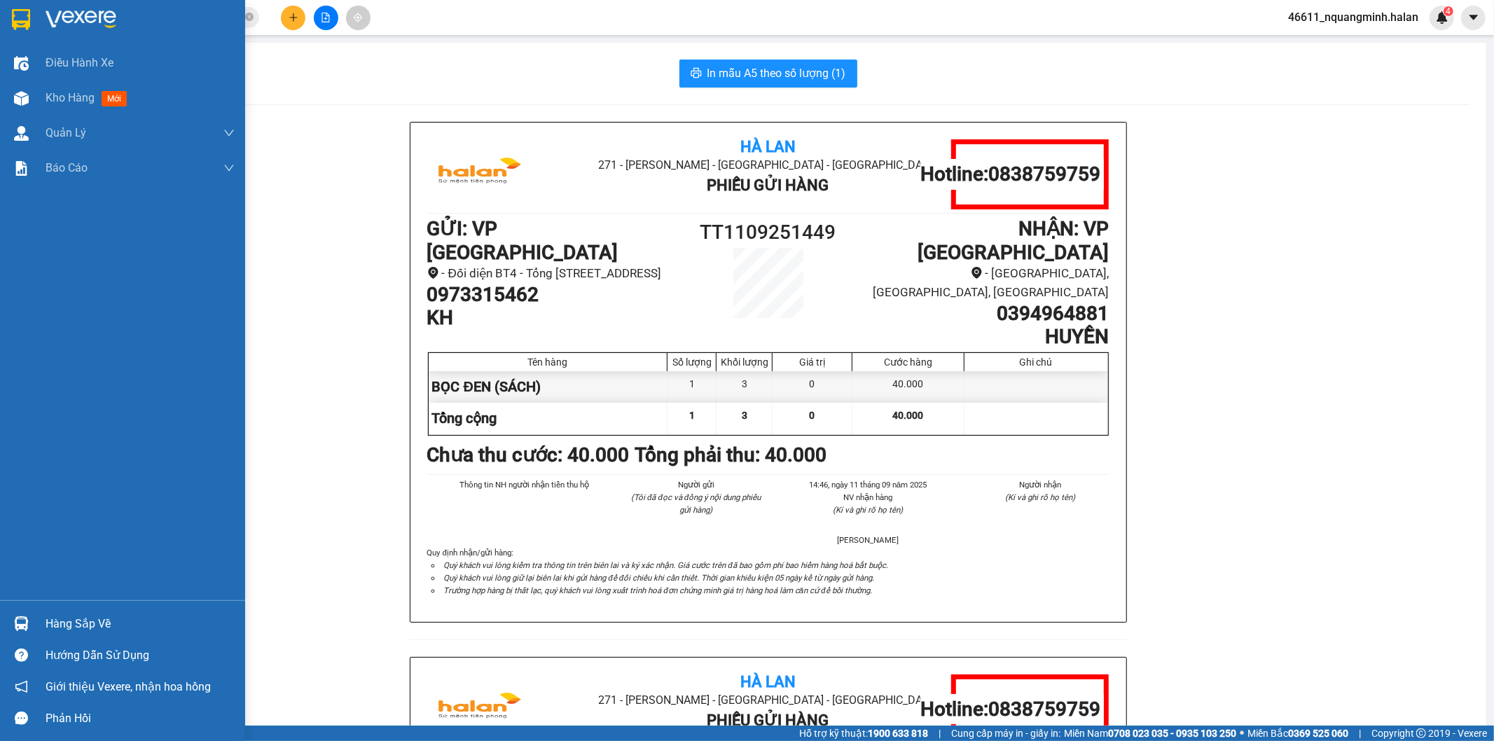
click at [0, 620] on div "Hàng sắp về" at bounding box center [122, 624] width 245 height 32
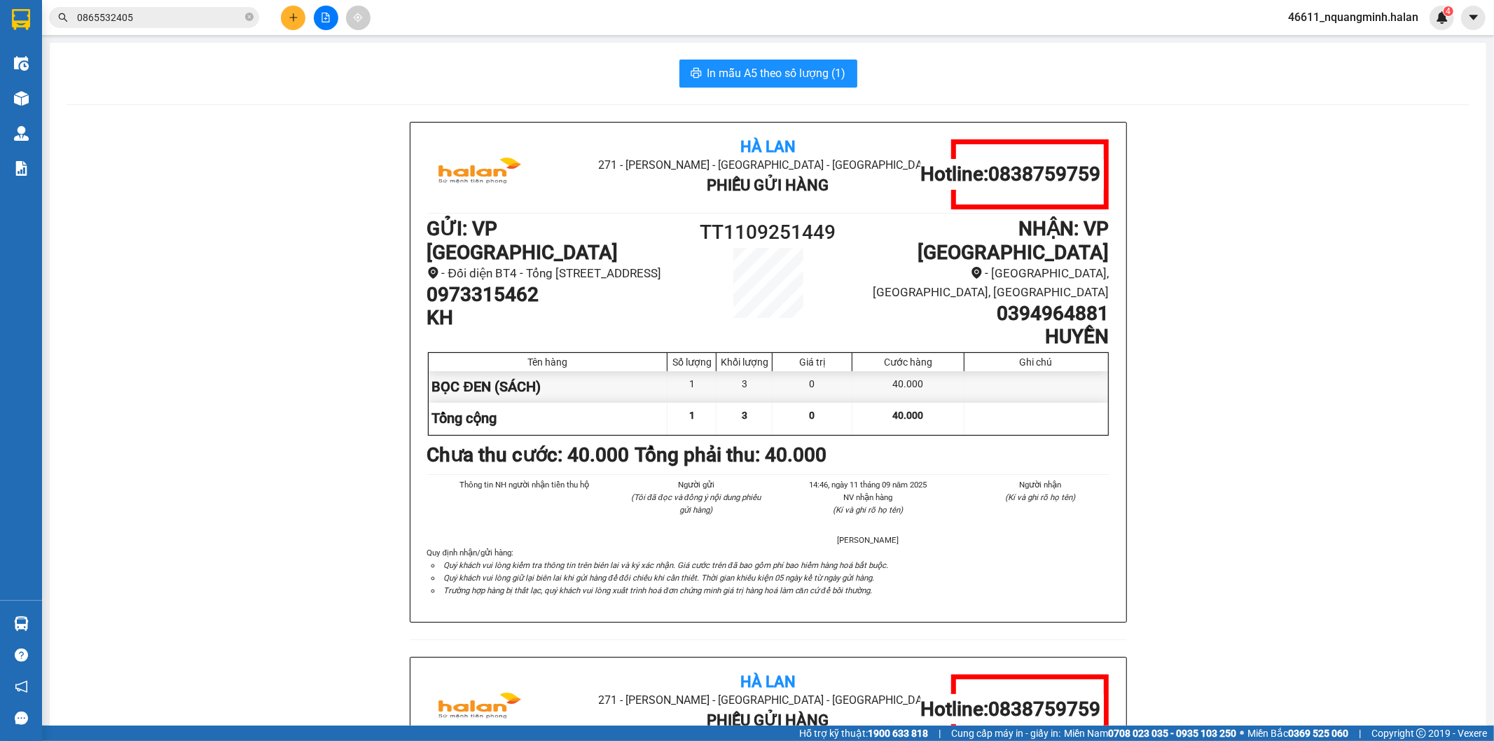
click at [366, 451] on section "Kết quả tìm kiếm ( 3 ) Bộ lọc Mã ĐH Trạng thái Món hàng Thu hộ Tổng cước Chưa c…" at bounding box center [747, 370] width 1494 height 741
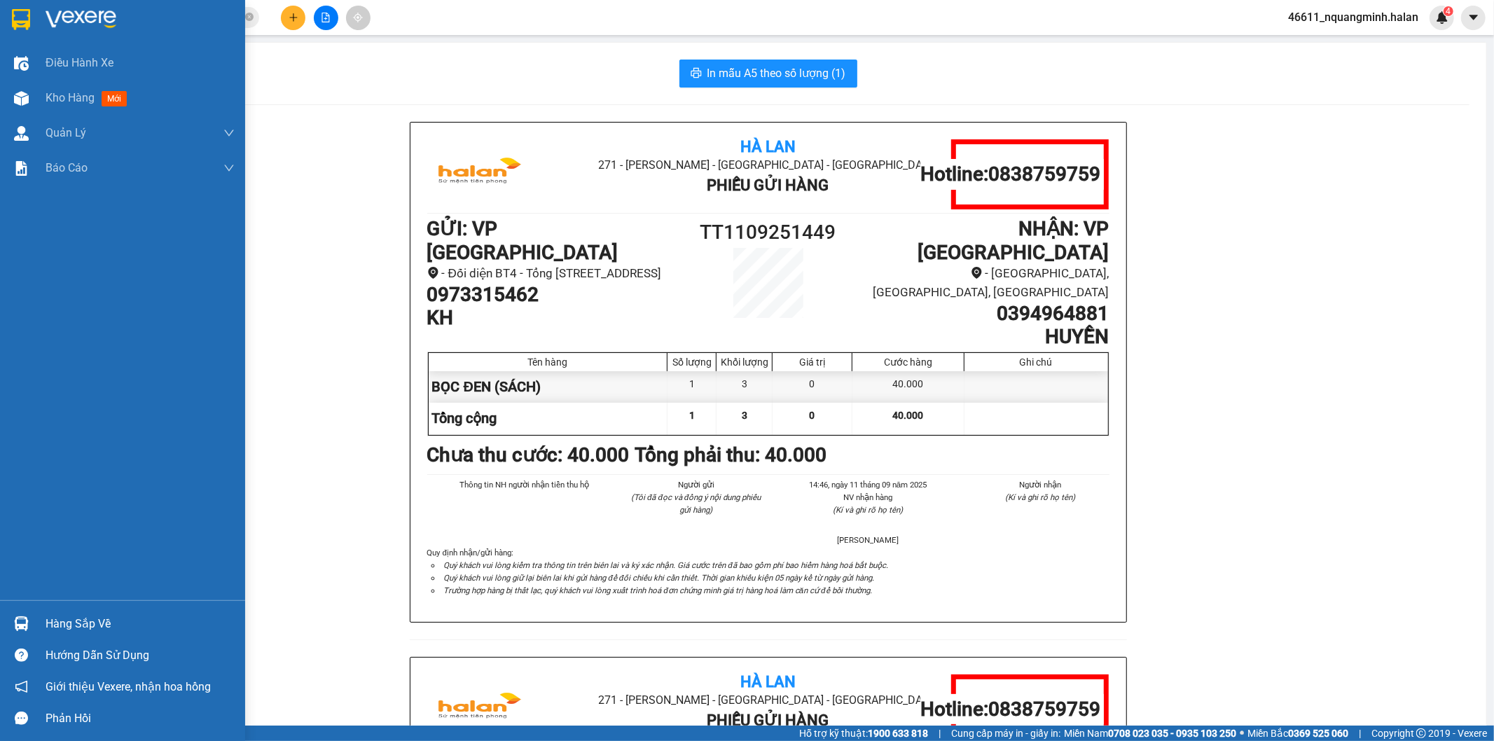
click at [29, 619] on div at bounding box center [21, 624] width 25 height 25
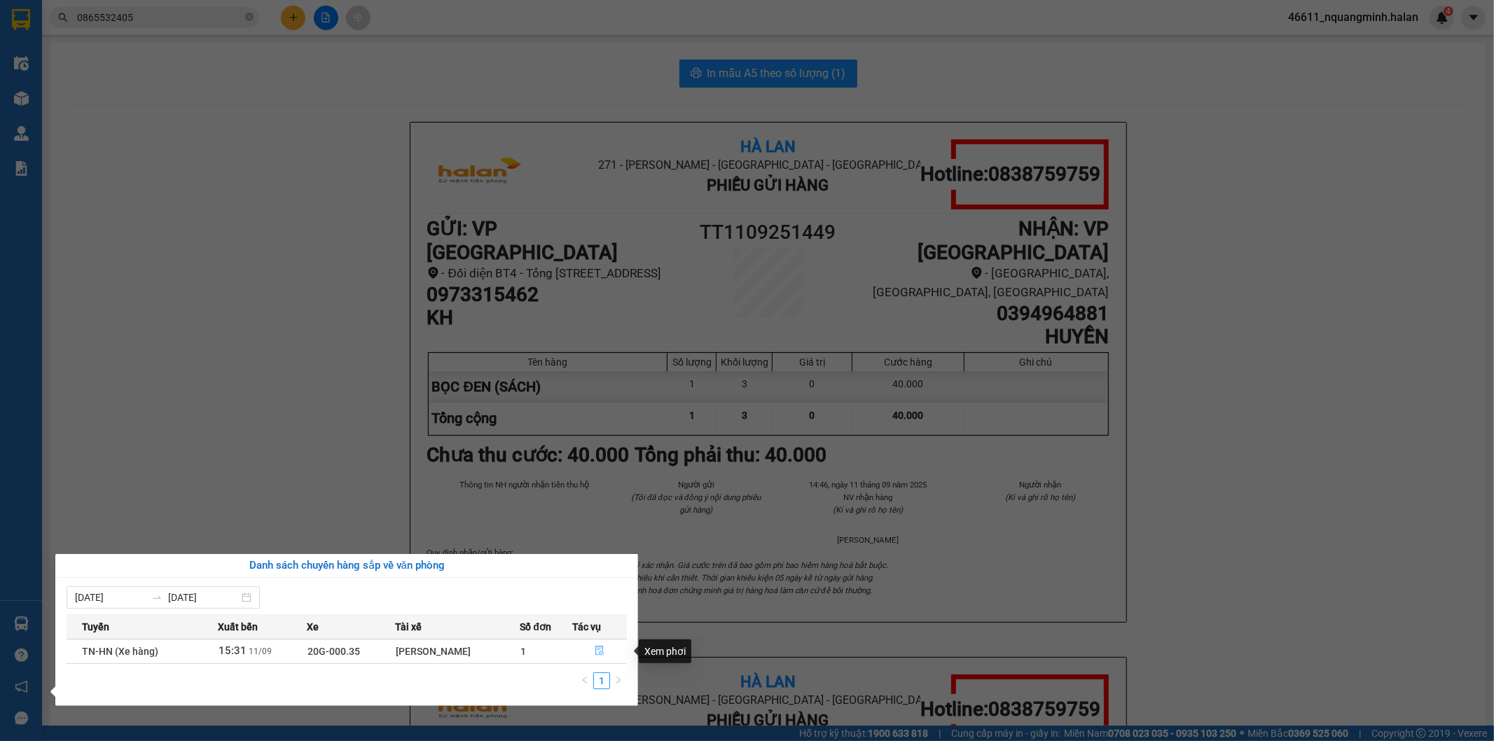
click at [609, 647] on button "button" at bounding box center [599, 651] width 53 height 22
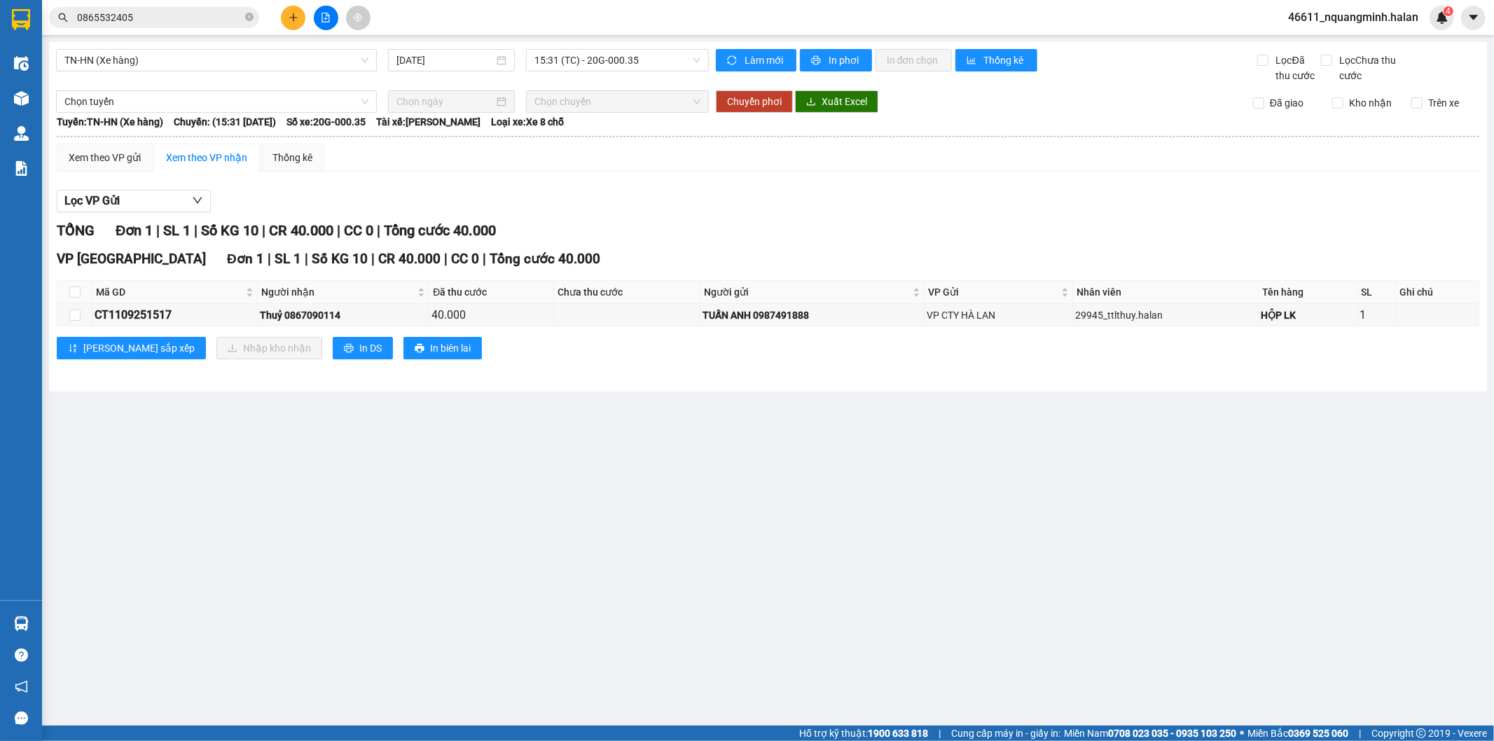
click at [450, 553] on main "TN-HN (Xe hàng) 11/09/2025 15:31 (TC) - 20G-000.35 Làm mới In phơi In đơn chọn …" at bounding box center [747, 363] width 1494 height 726
drag, startPoint x: 168, startPoint y: 8, endPoint x: 0, endPoint y: 4, distance: 168.2
click at [0, 6] on section "Kết quả tìm kiếm ( 3 ) Bộ lọc Mã ĐH Trạng thái Món hàng Thu hộ Tổng cước Chưa c…" at bounding box center [747, 370] width 1494 height 741
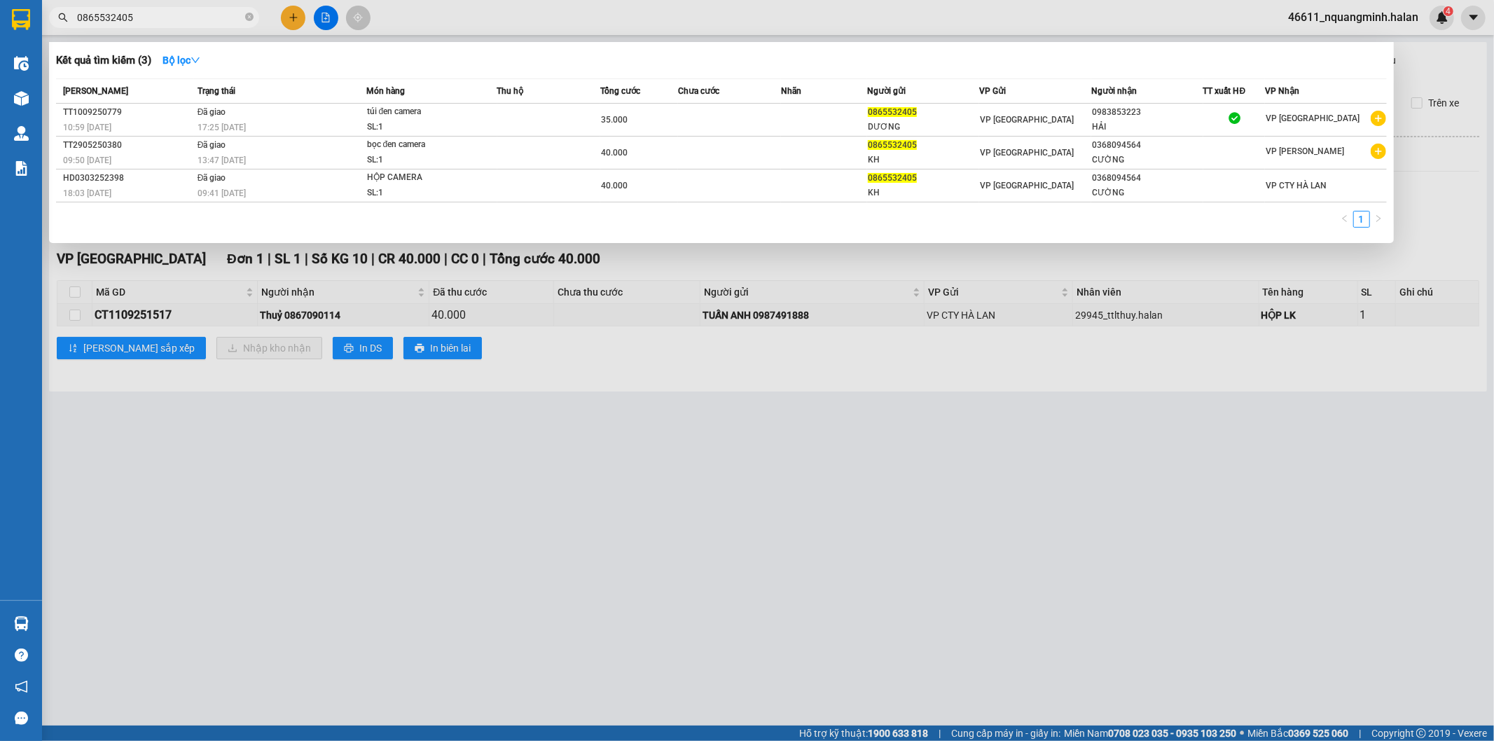
drag, startPoint x: 164, startPoint y: 22, endPoint x: 15, endPoint y: -4, distance: 150.8
click at [15, 0] on html "Kết quả tìm kiếm ( 3 ) Bộ lọc Mã ĐH Trạng thái Món hàng Thu hộ Tổng cước Chưa c…" at bounding box center [747, 370] width 1494 height 741
paste input "982467863"
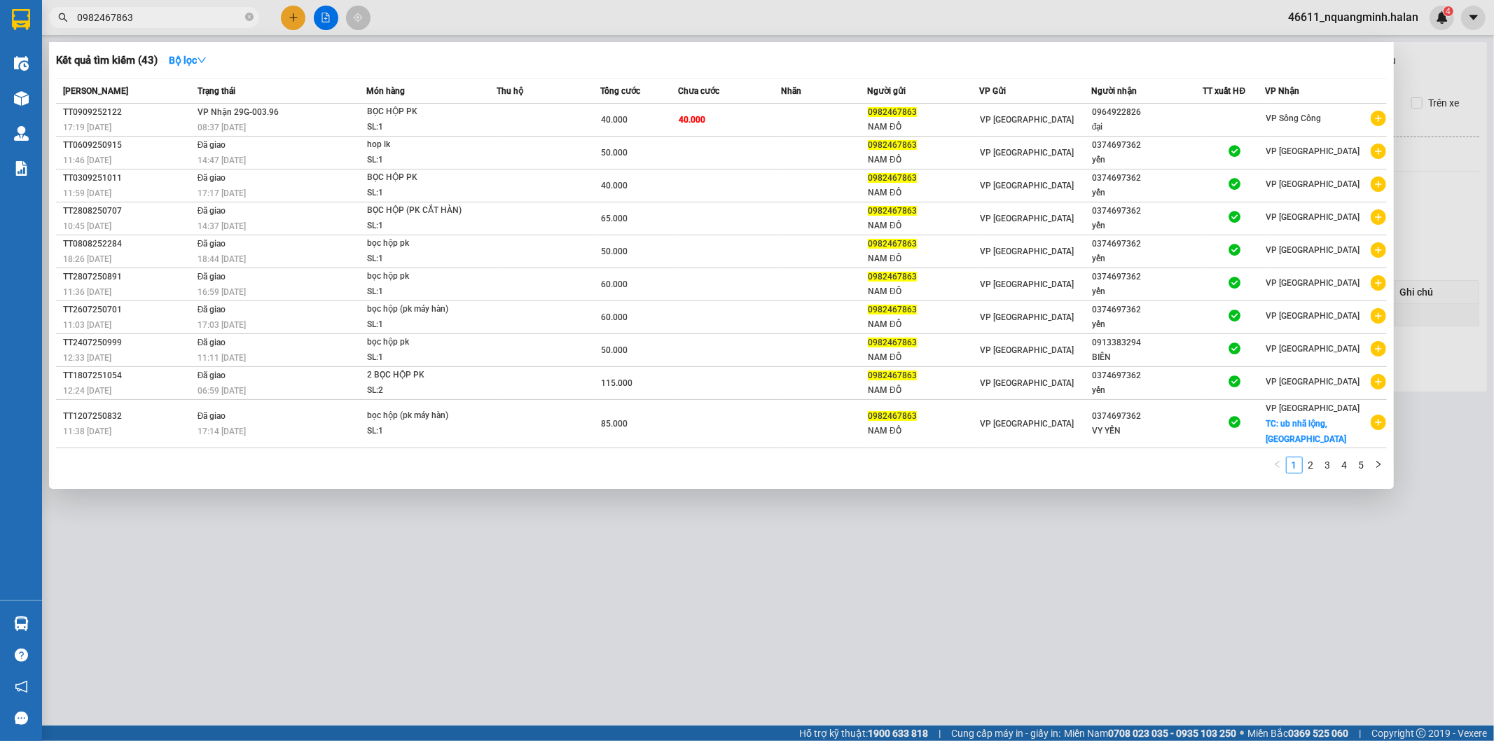
type input "0982467863"
